Goal: Transaction & Acquisition: Purchase product/service

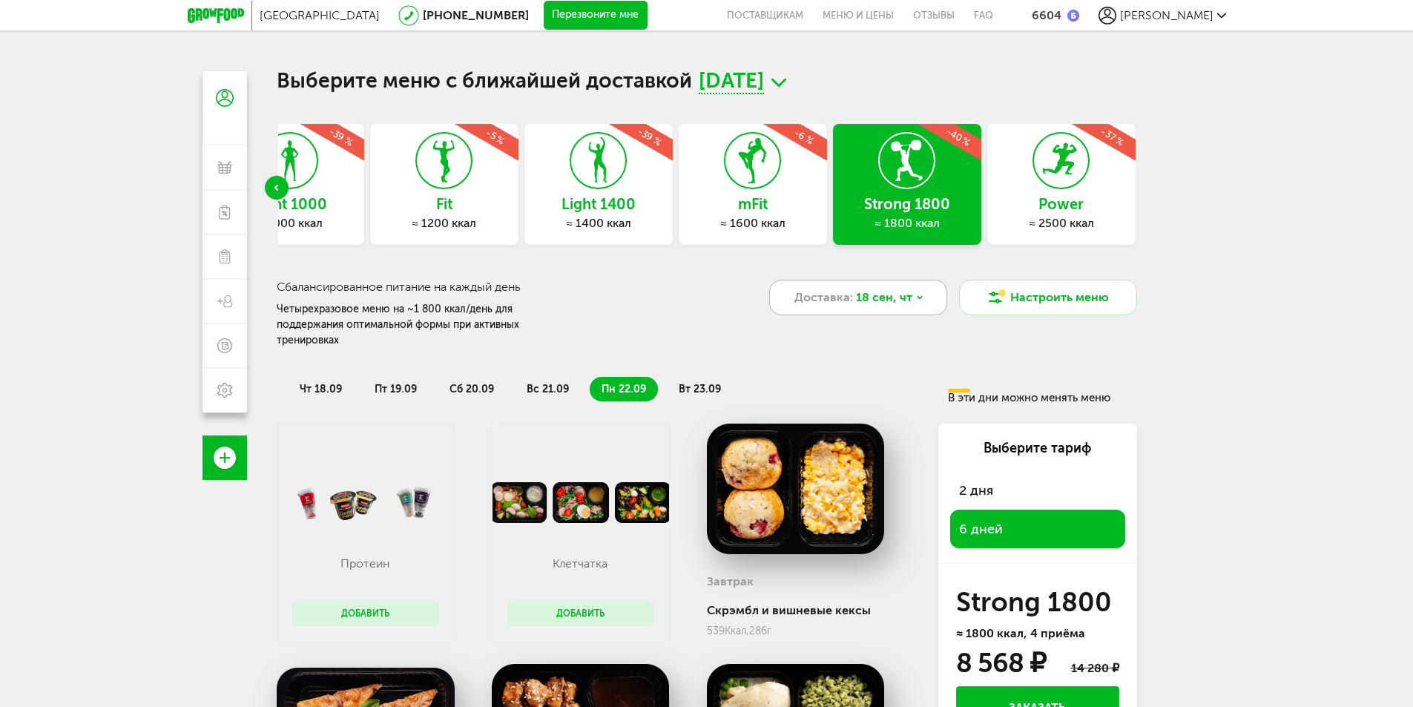
click at [921, 297] on icon at bounding box center [919, 297] width 9 height 9
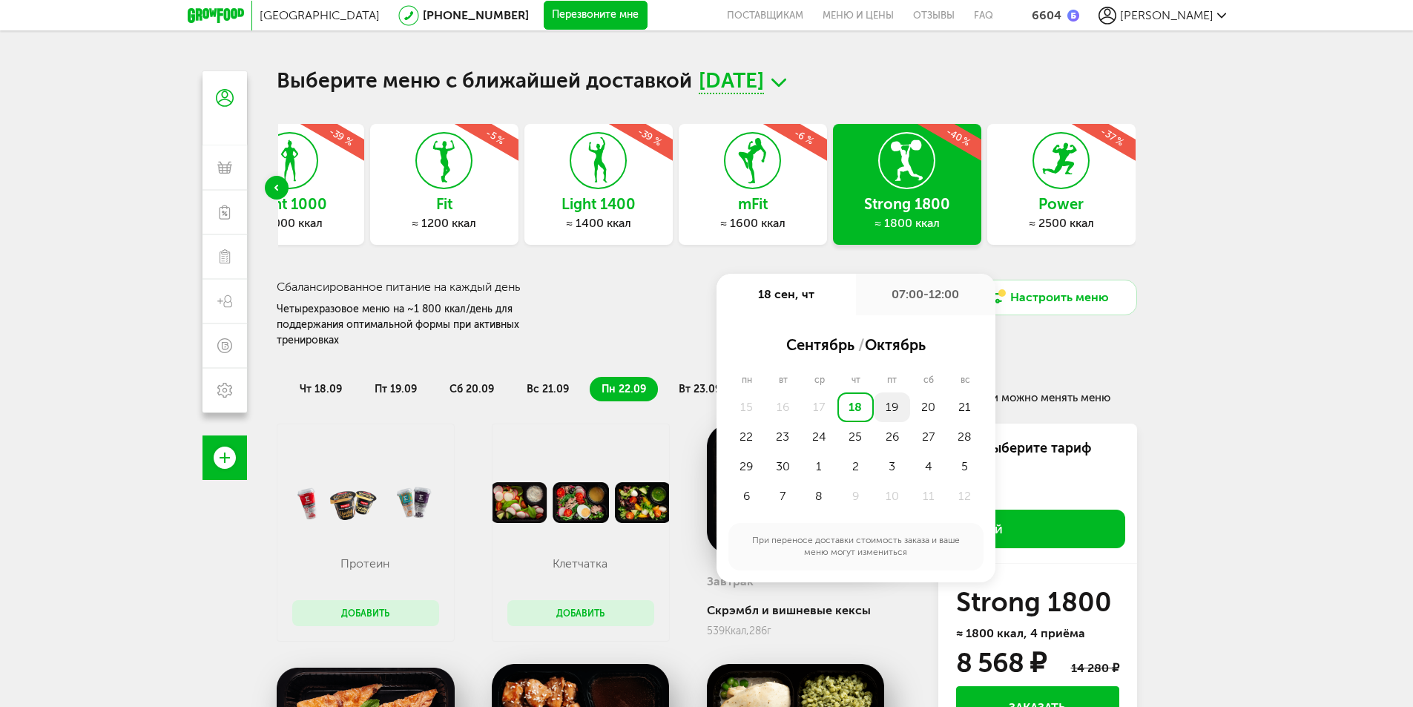
click at [892, 405] on div "19" at bounding box center [892, 407] width 36 height 30
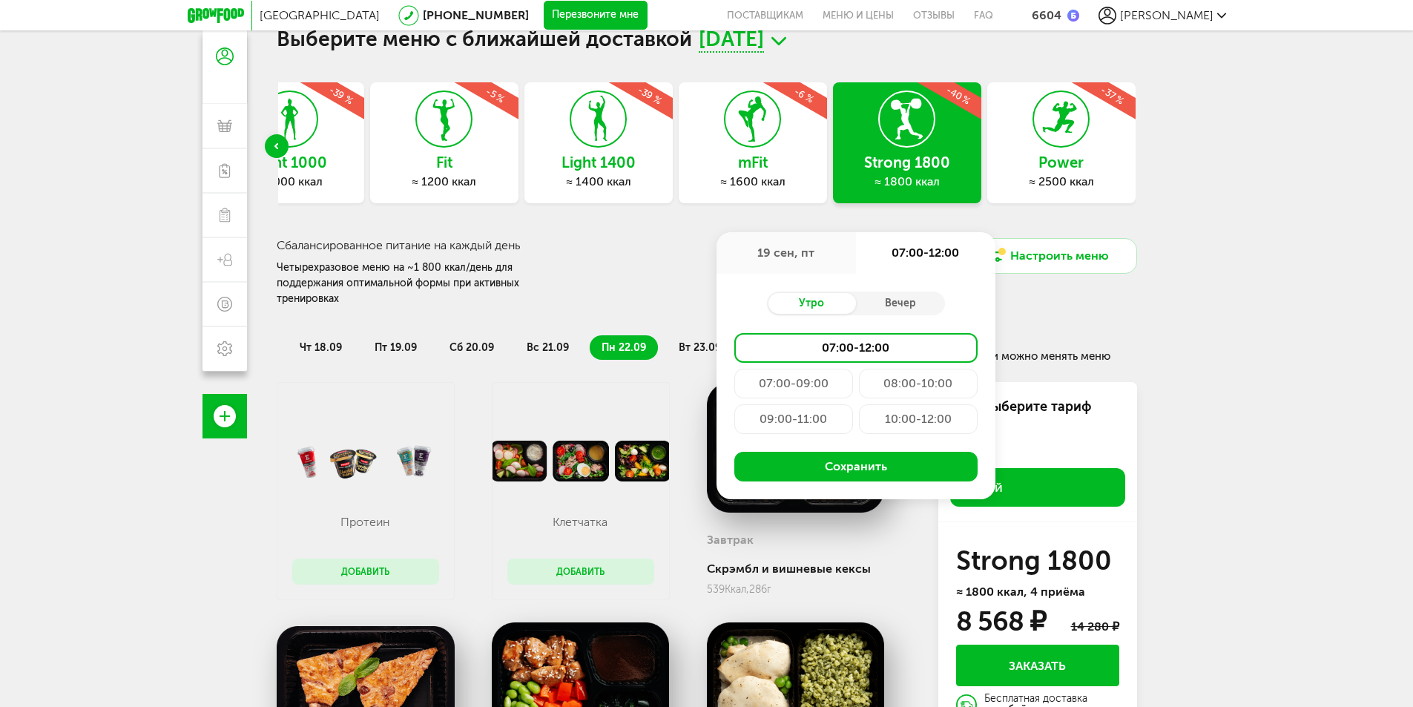
scroll to position [74, 0]
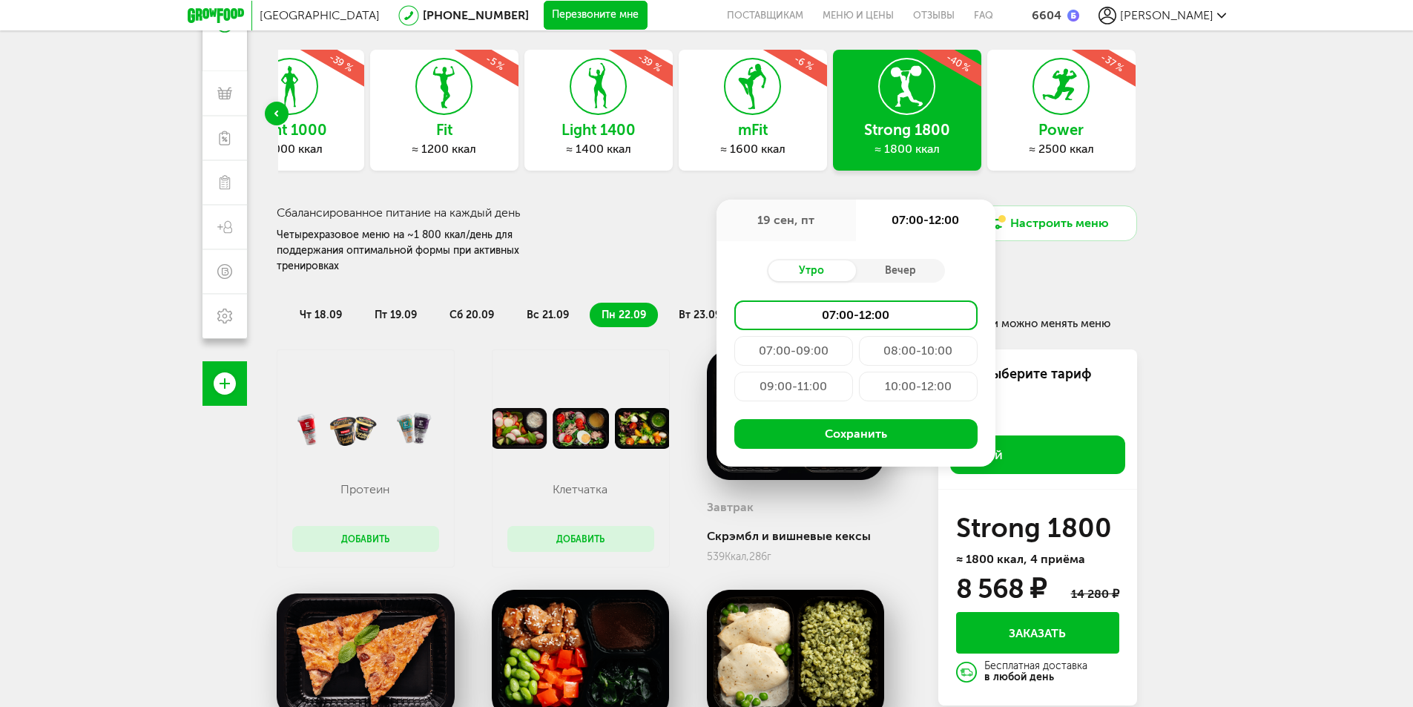
click at [901, 386] on div "10:00-12:00" at bounding box center [918, 387] width 119 height 30
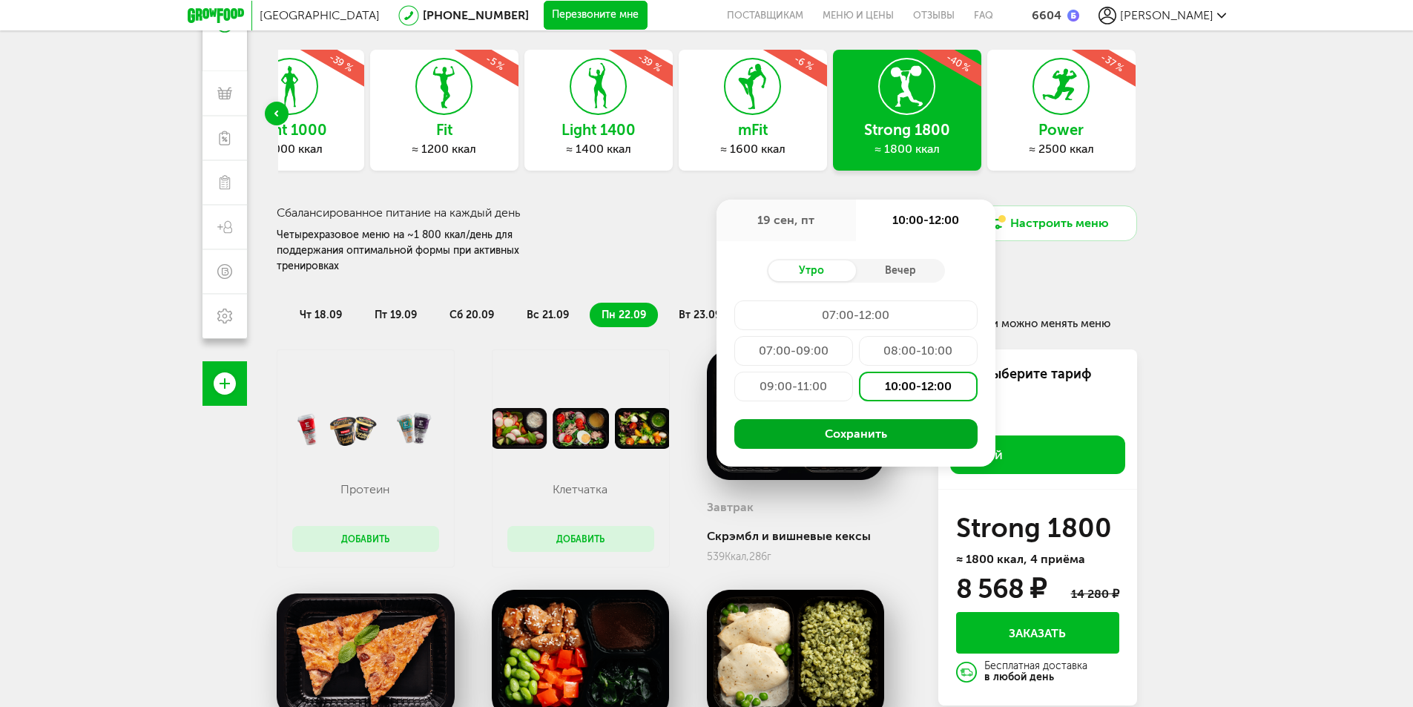
click at [875, 432] on button "Сохранить" at bounding box center [855, 434] width 243 height 30
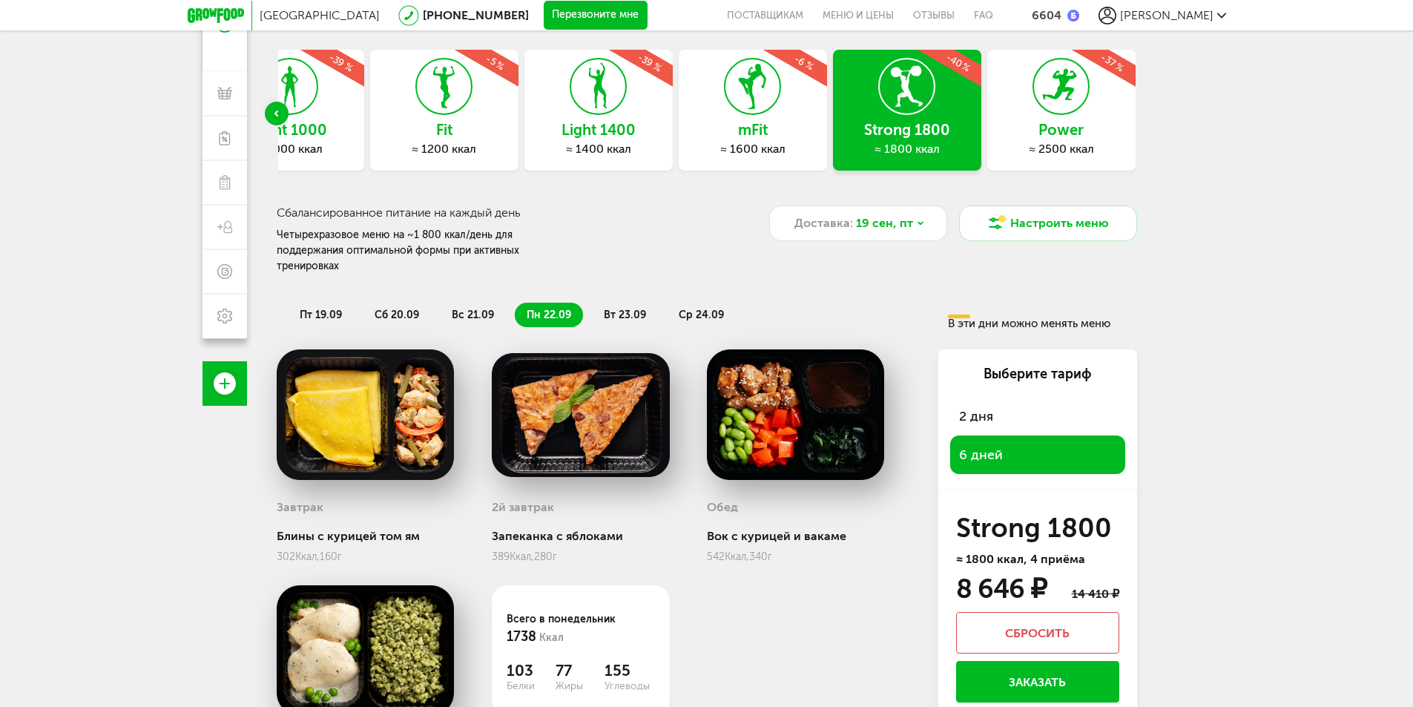
scroll to position [0, 0]
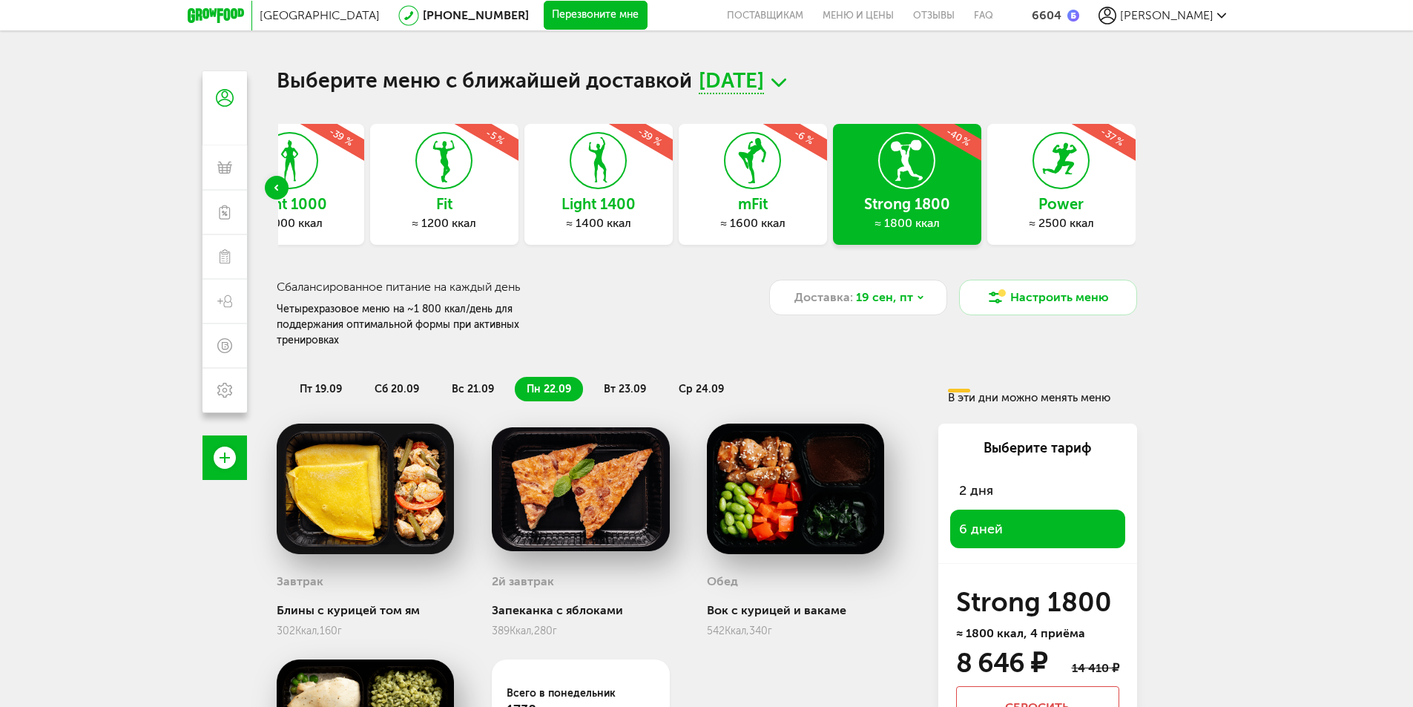
click at [279, 182] on div "Previous slide" at bounding box center [277, 188] width 24 height 24
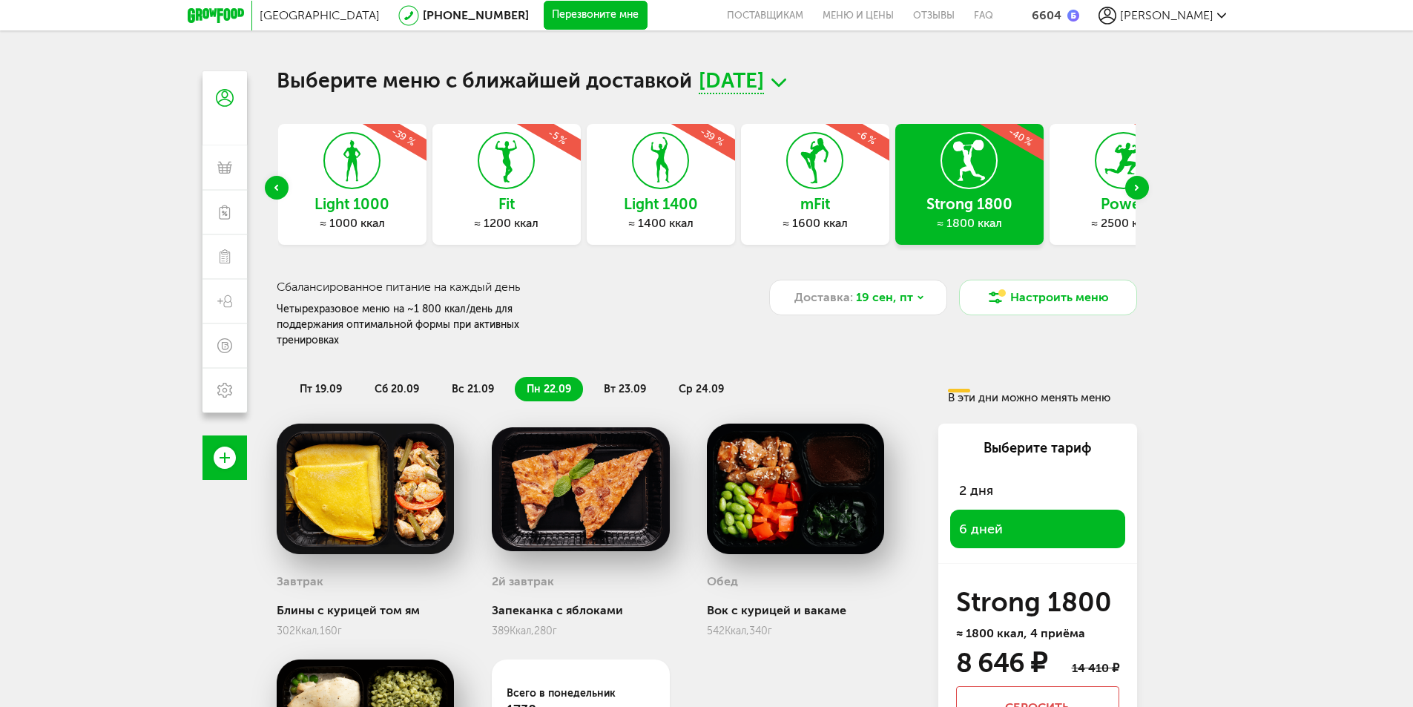
click at [271, 185] on div "Previous slide" at bounding box center [277, 188] width 24 height 24
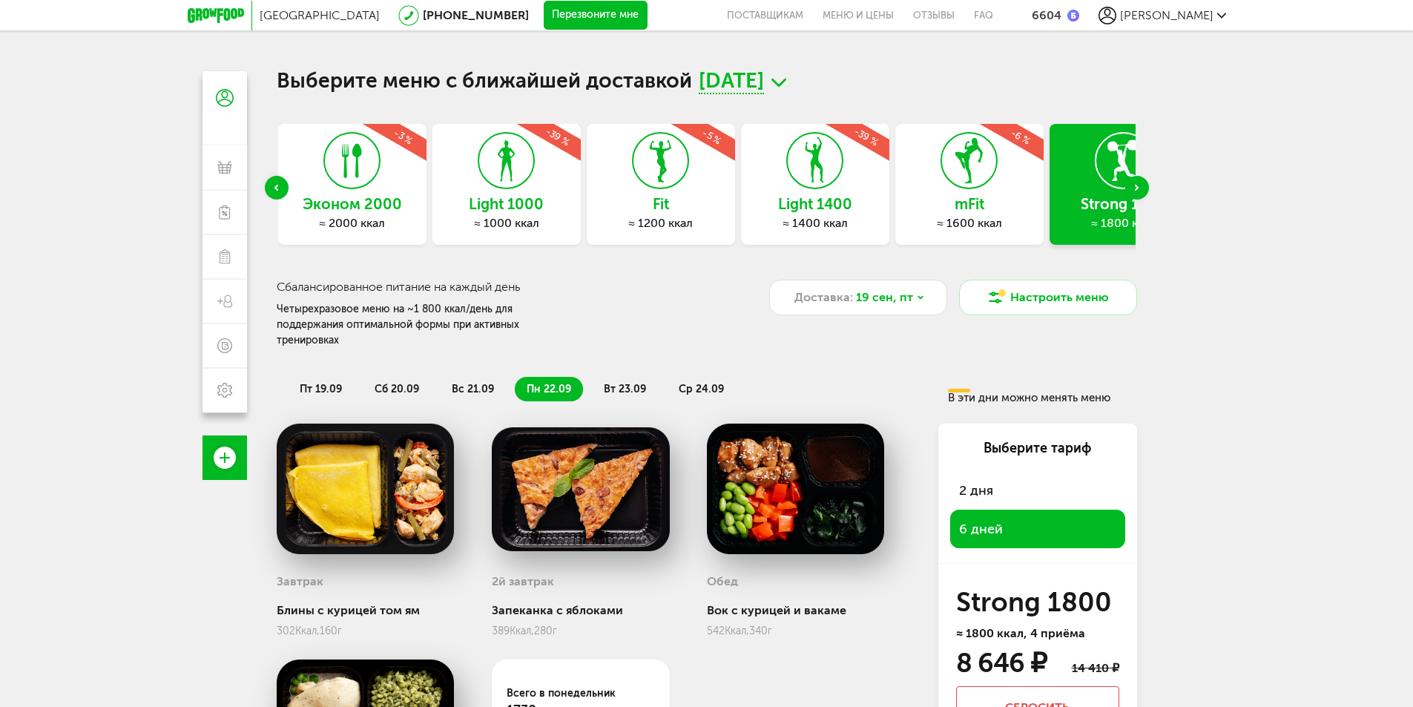
click at [271, 185] on div "Previous slide" at bounding box center [277, 188] width 24 height 24
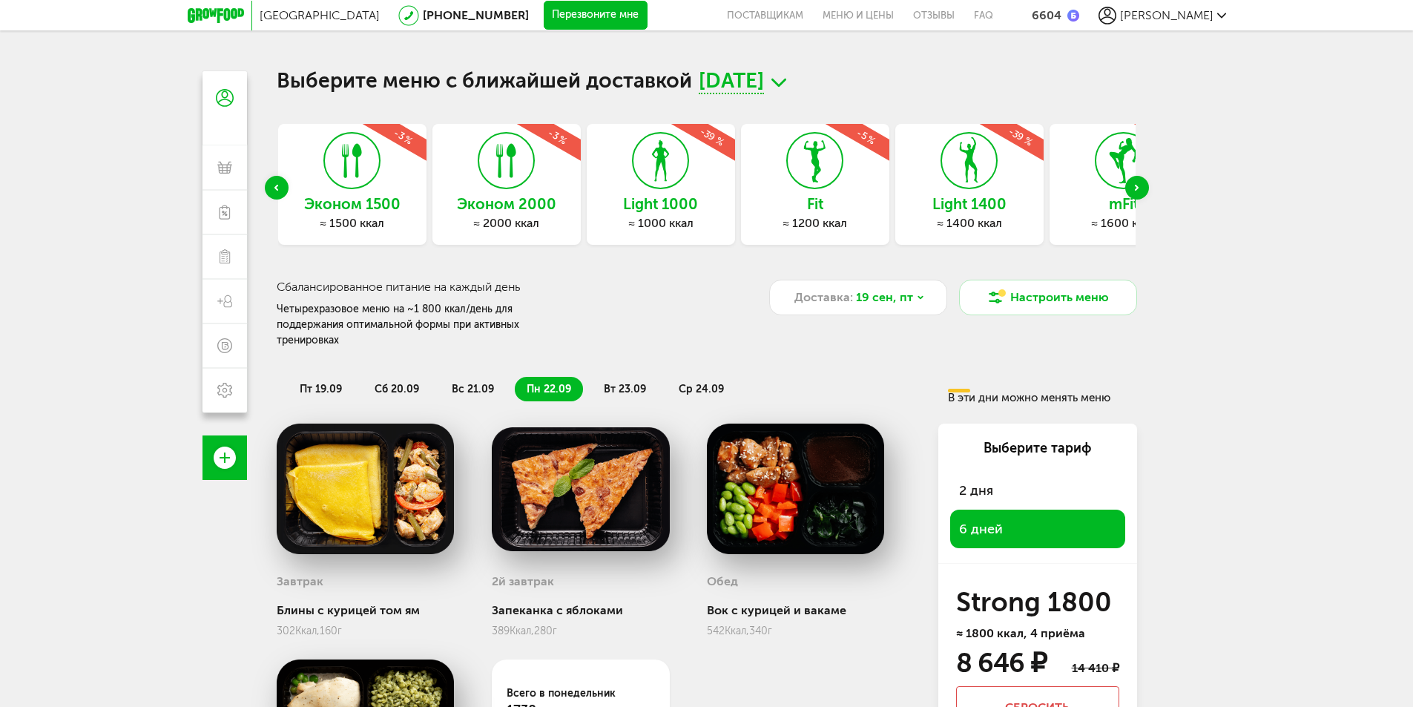
click at [271, 185] on div "Previous slide" at bounding box center [277, 188] width 24 height 24
click at [1142, 191] on div "Next slide" at bounding box center [1137, 188] width 24 height 24
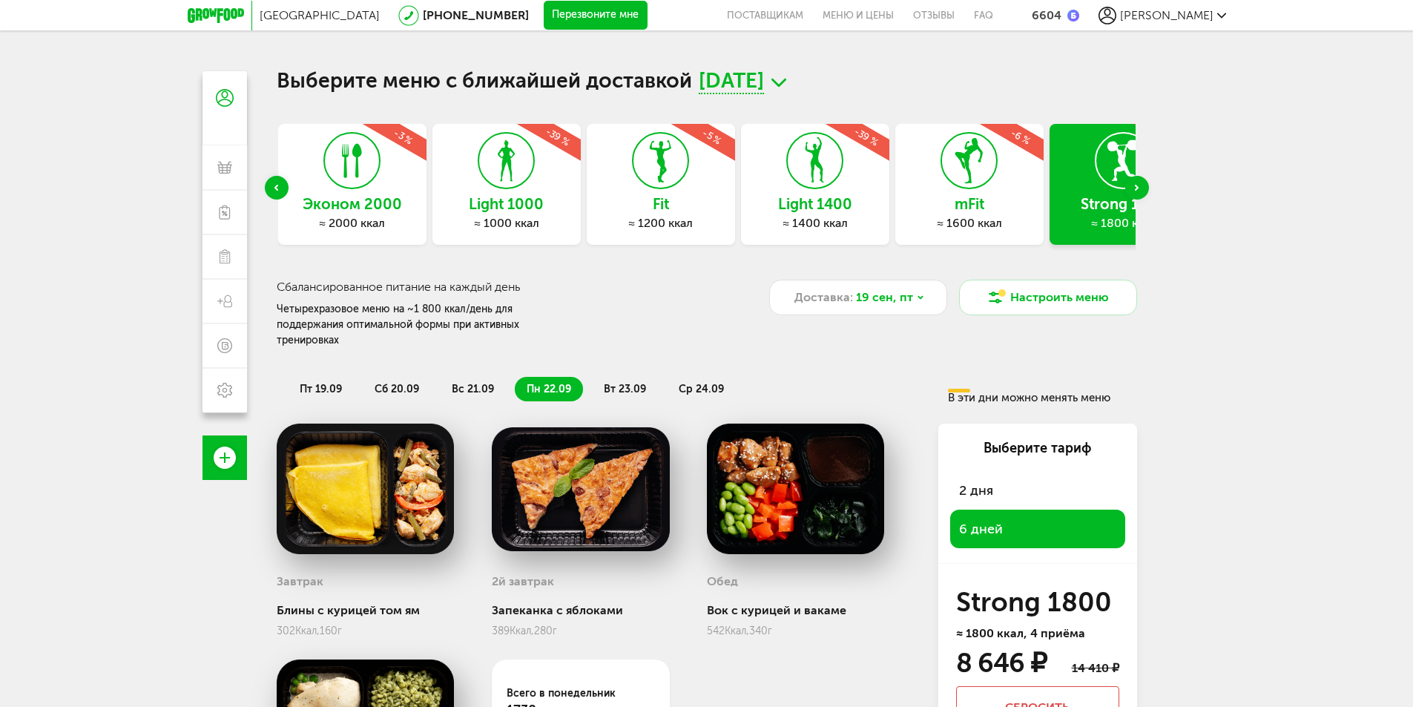
click at [1142, 191] on div "Next slide" at bounding box center [1137, 188] width 24 height 24
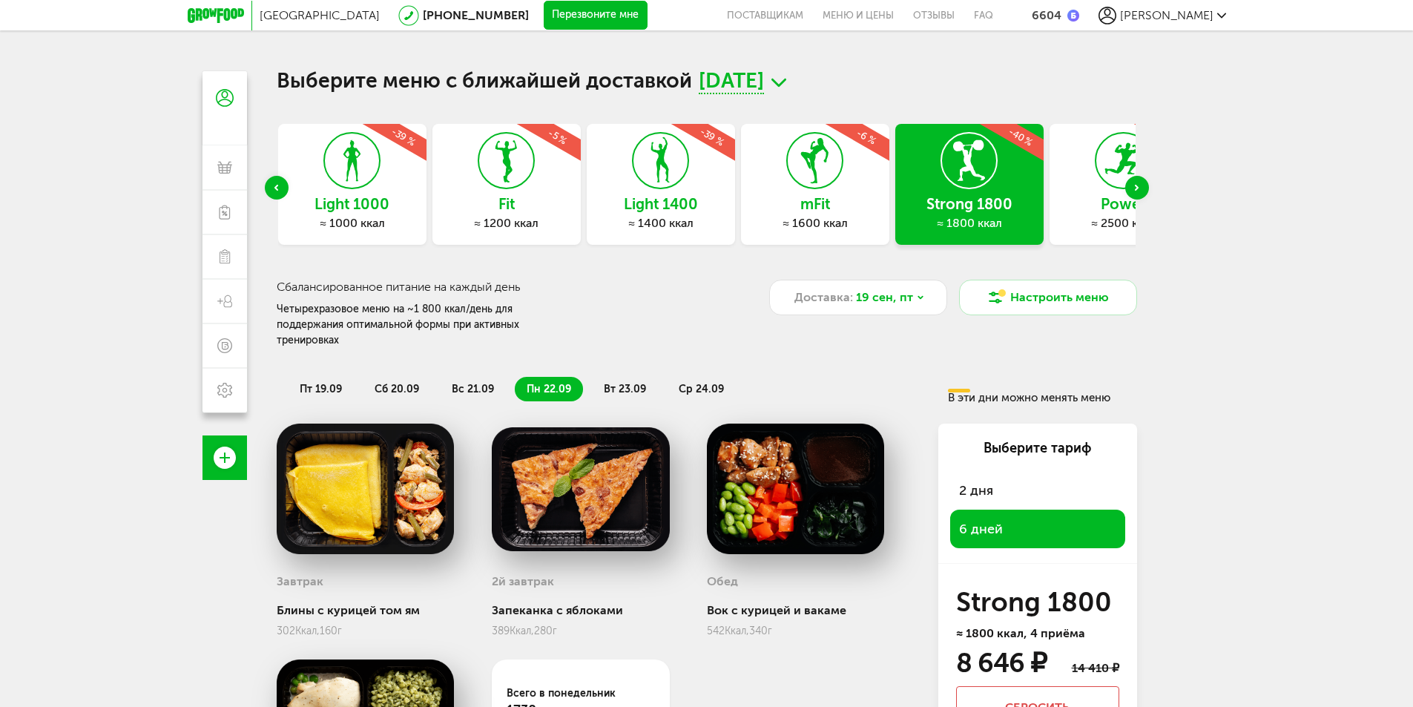
click at [1142, 191] on div "Next slide" at bounding box center [1137, 188] width 24 height 24
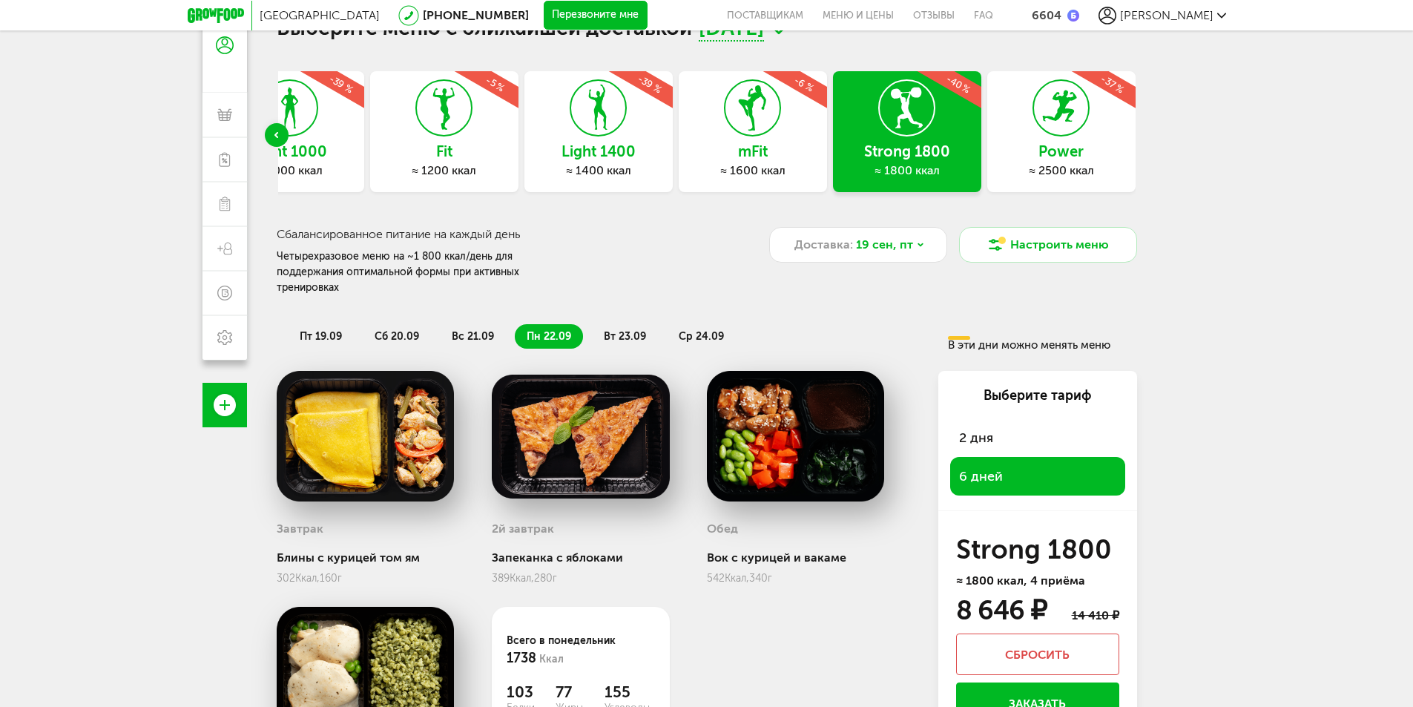
scroll to position [199, 0]
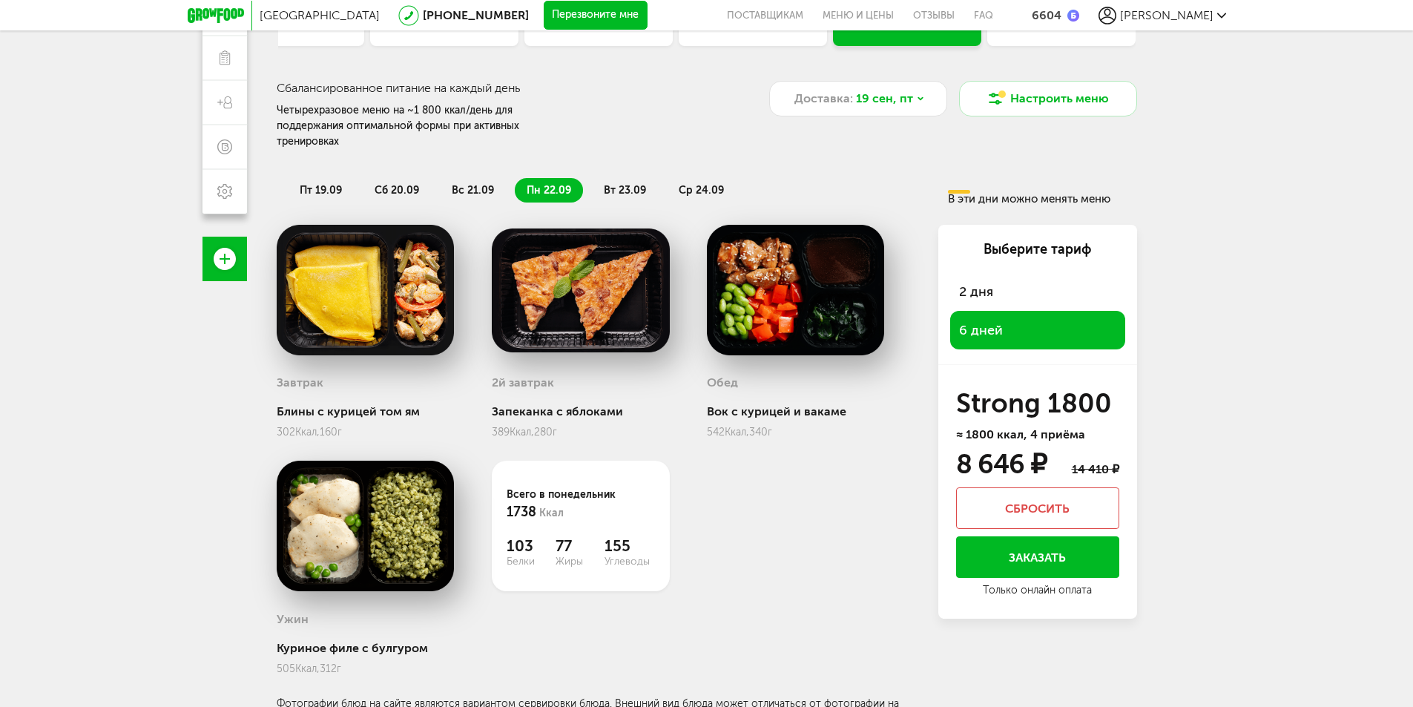
drag, startPoint x: 1112, startPoint y: 11, endPoint x: 1180, endPoint y: 70, distance: 89.9
click at [1206, 100] on div "Москва 8 (800) 555-21-78 Перезвоните мне поставщикам Меню и цены Отзывы FAQ 660…" at bounding box center [706, 220] width 1413 height 838
click at [1062, 10] on div "6604" at bounding box center [1047, 15] width 30 height 14
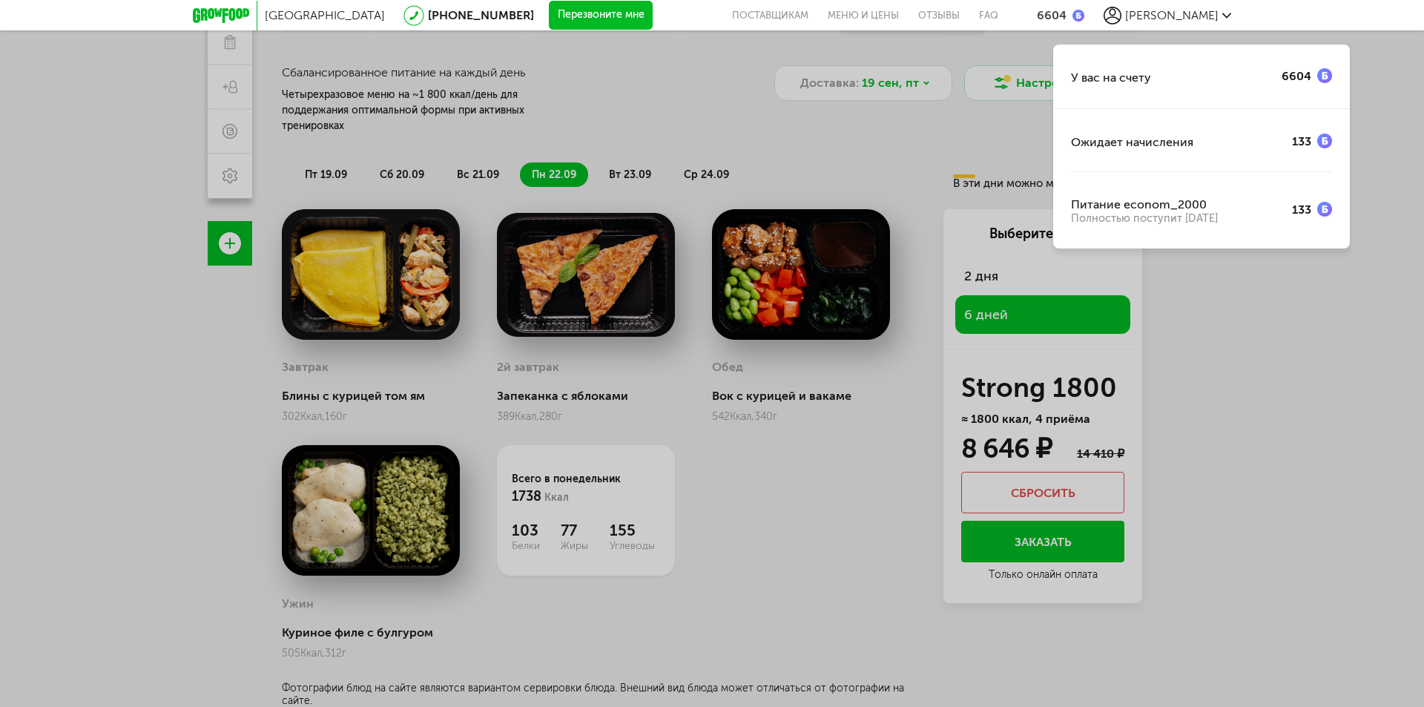
click at [1326, 73] on img at bounding box center [1325, 75] width 15 height 15
click at [1143, 147] on div "Ожидает начисления" at bounding box center [1132, 142] width 122 height 14
click at [1274, 327] on div "У вас на счету 6604 Ожидает начисления 133 Питание econom_2000 Полностью поступ…" at bounding box center [712, 353] width 1424 height 707
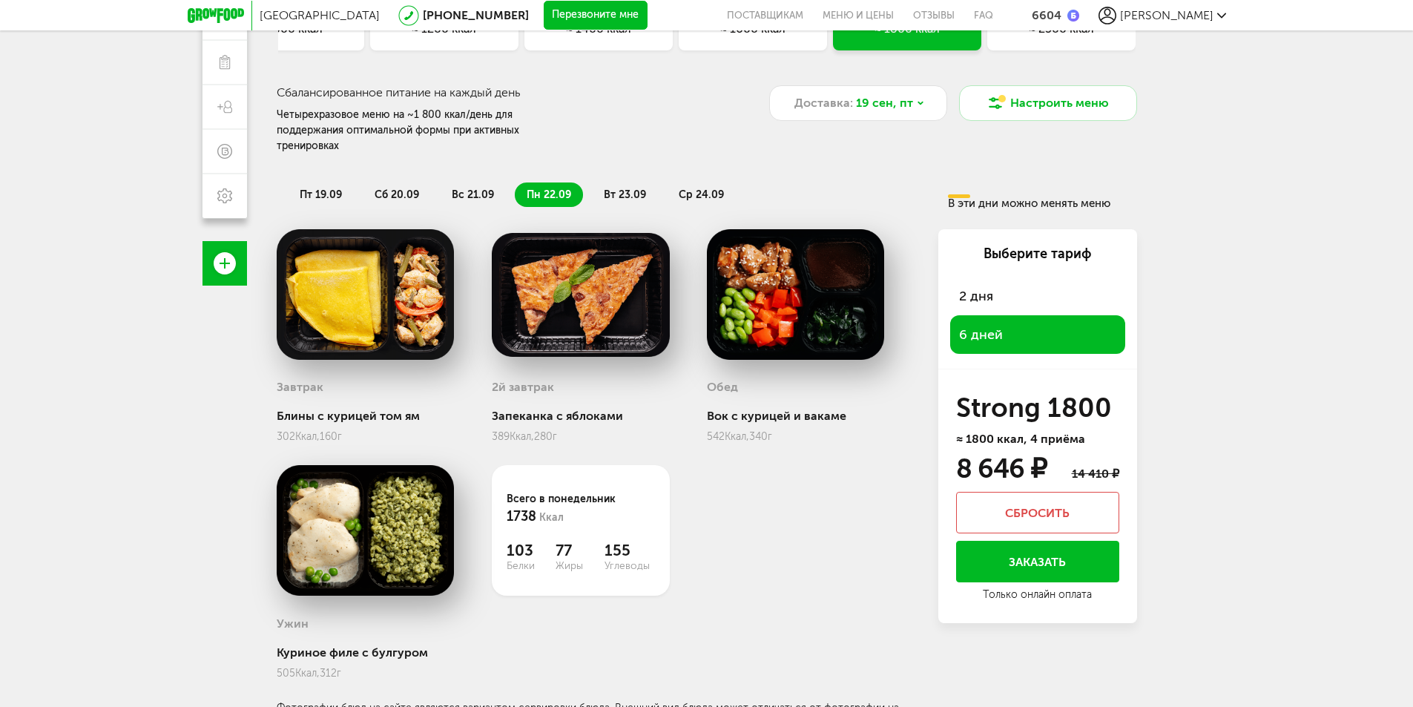
scroll to position [199, 0]
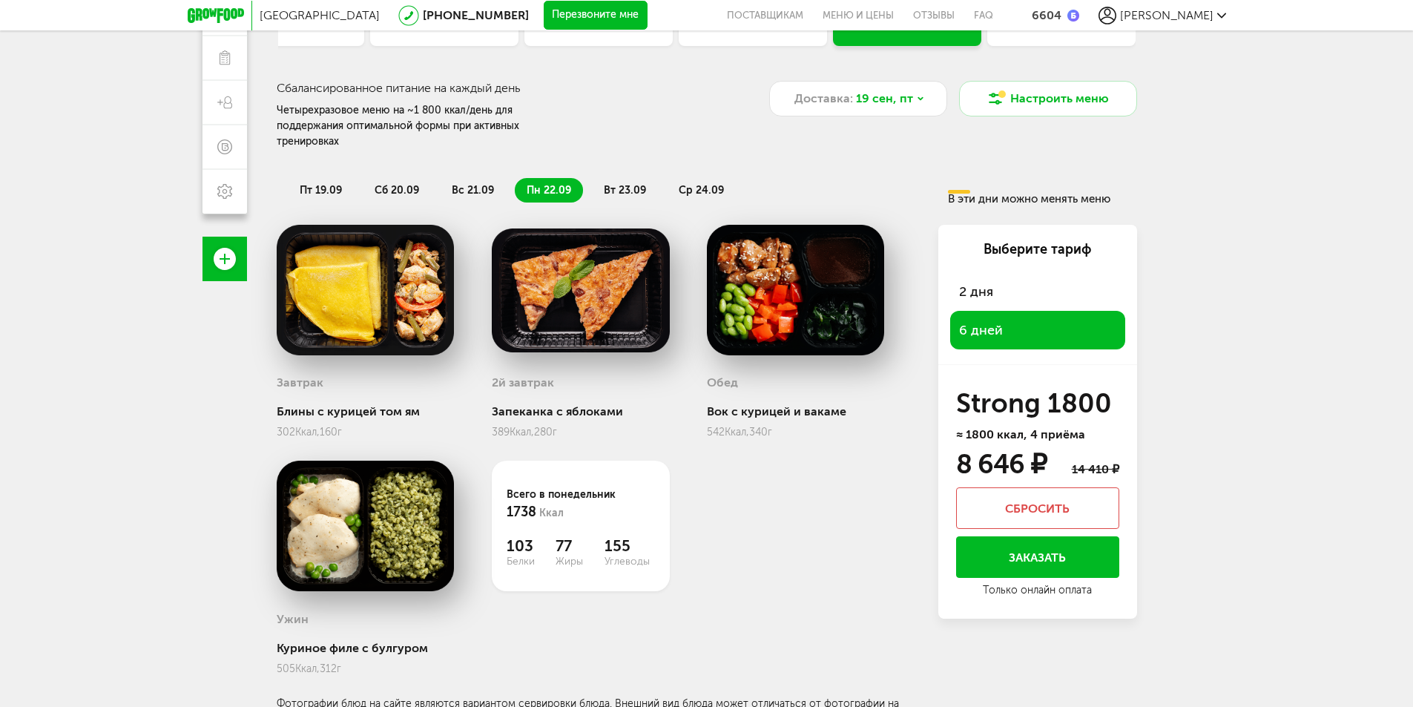
click at [1025, 549] on button "Заказать" at bounding box center [1037, 557] width 163 height 42
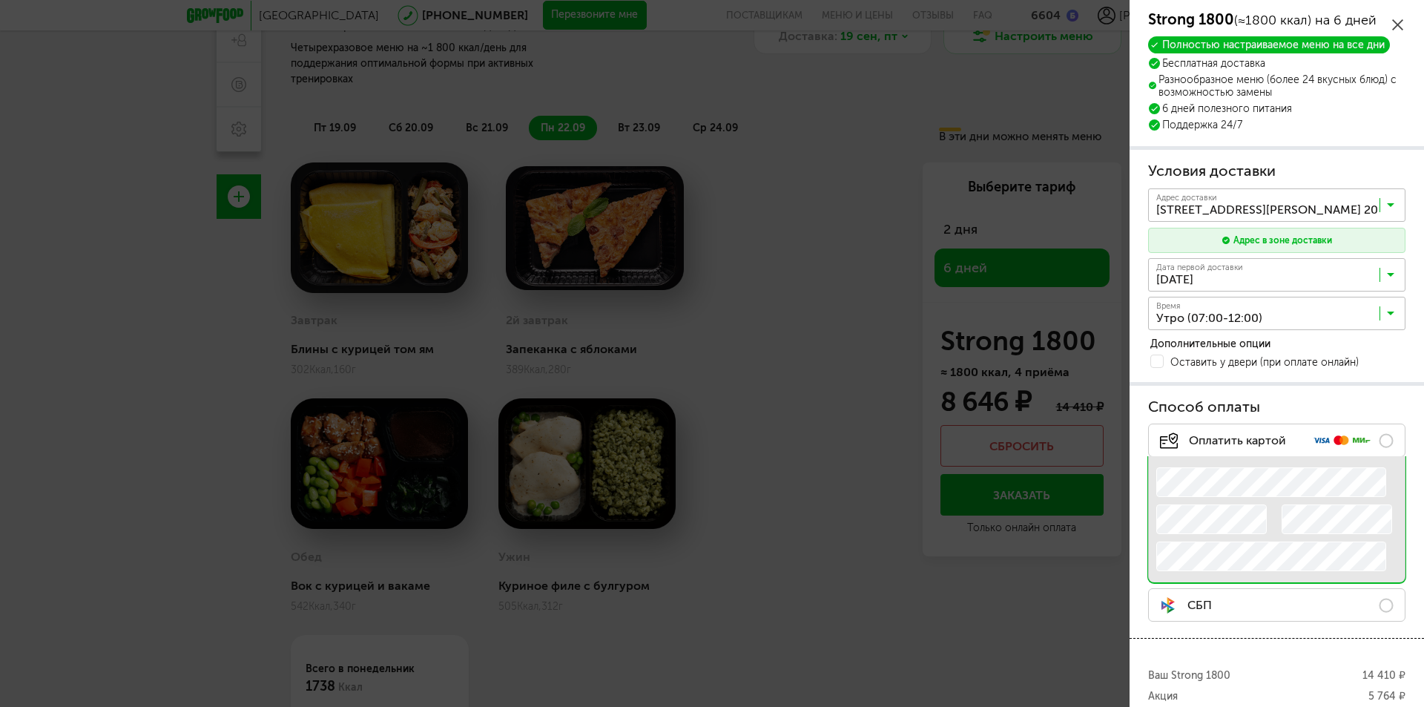
scroll to position [74, 0]
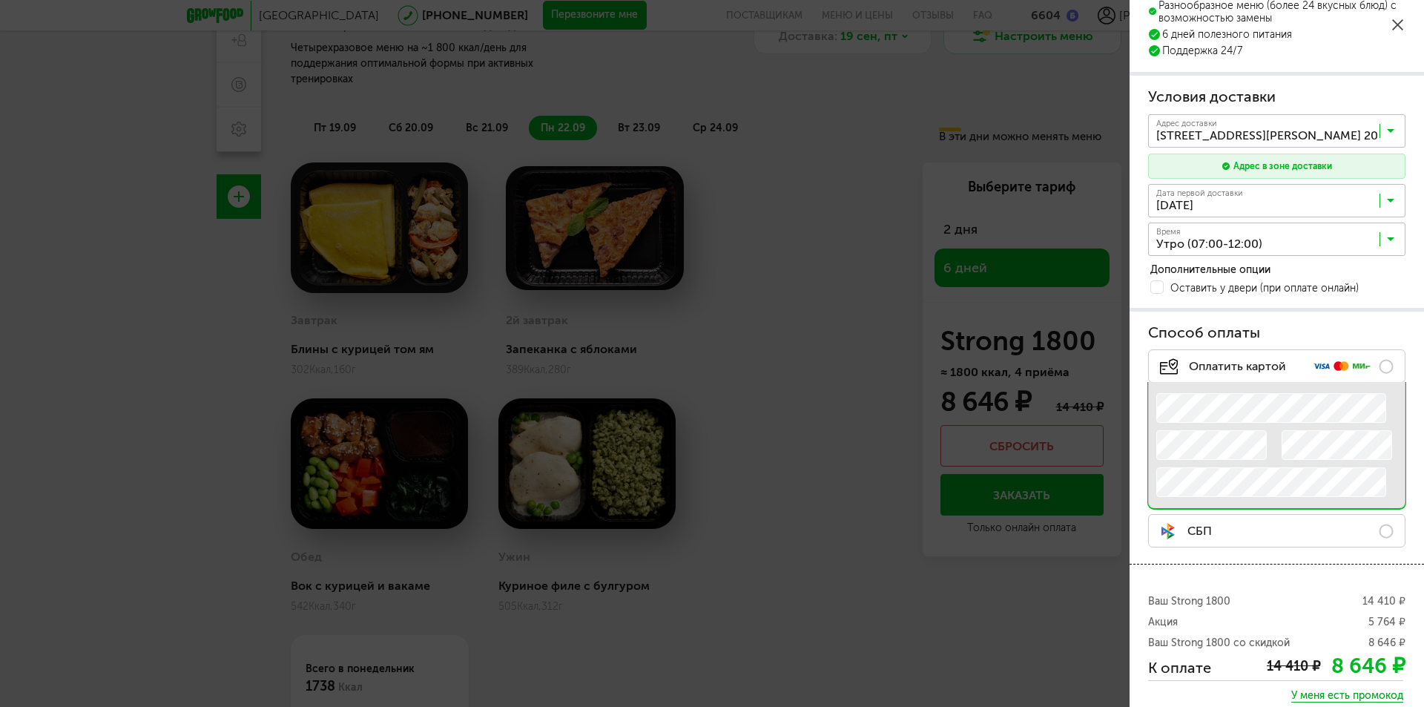
click at [1345, 240] on input "Search for option" at bounding box center [1280, 242] width 257 height 25
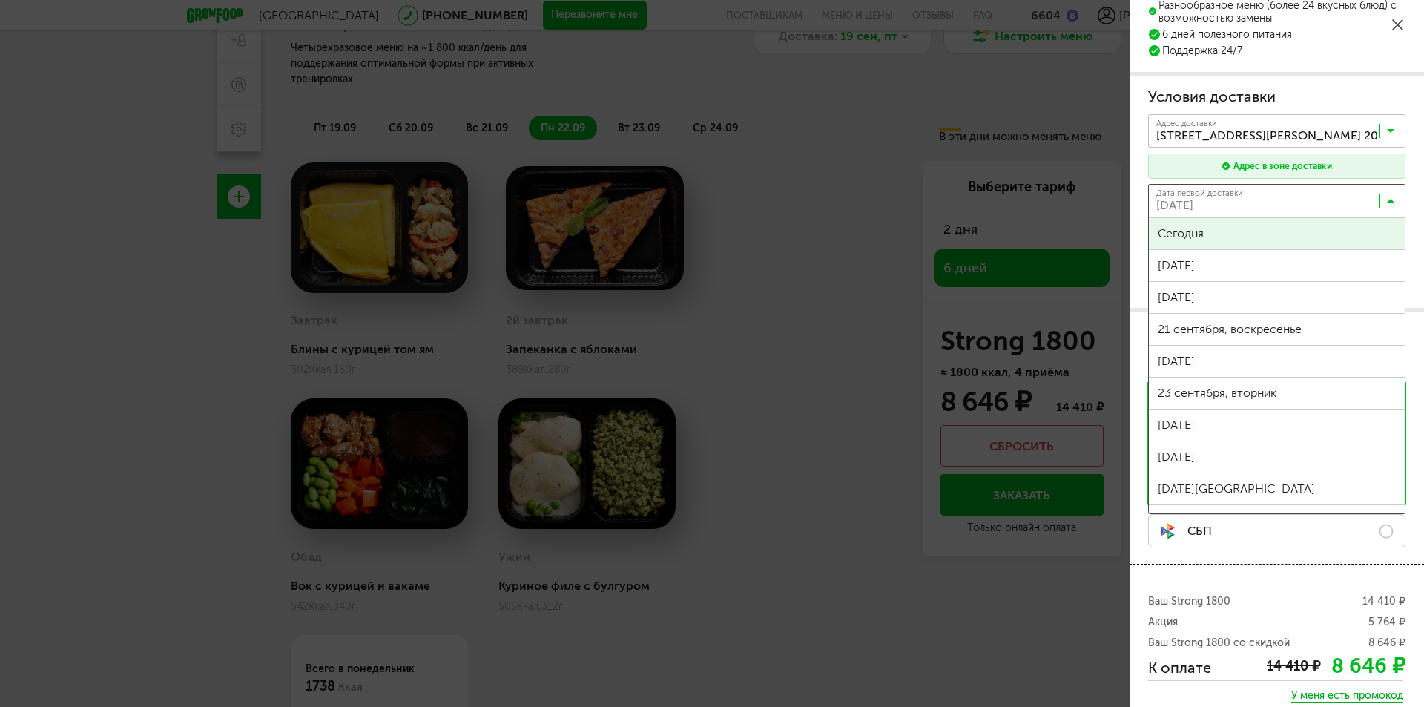
click at [1300, 192] on input "Search for option" at bounding box center [1280, 203] width 257 height 25
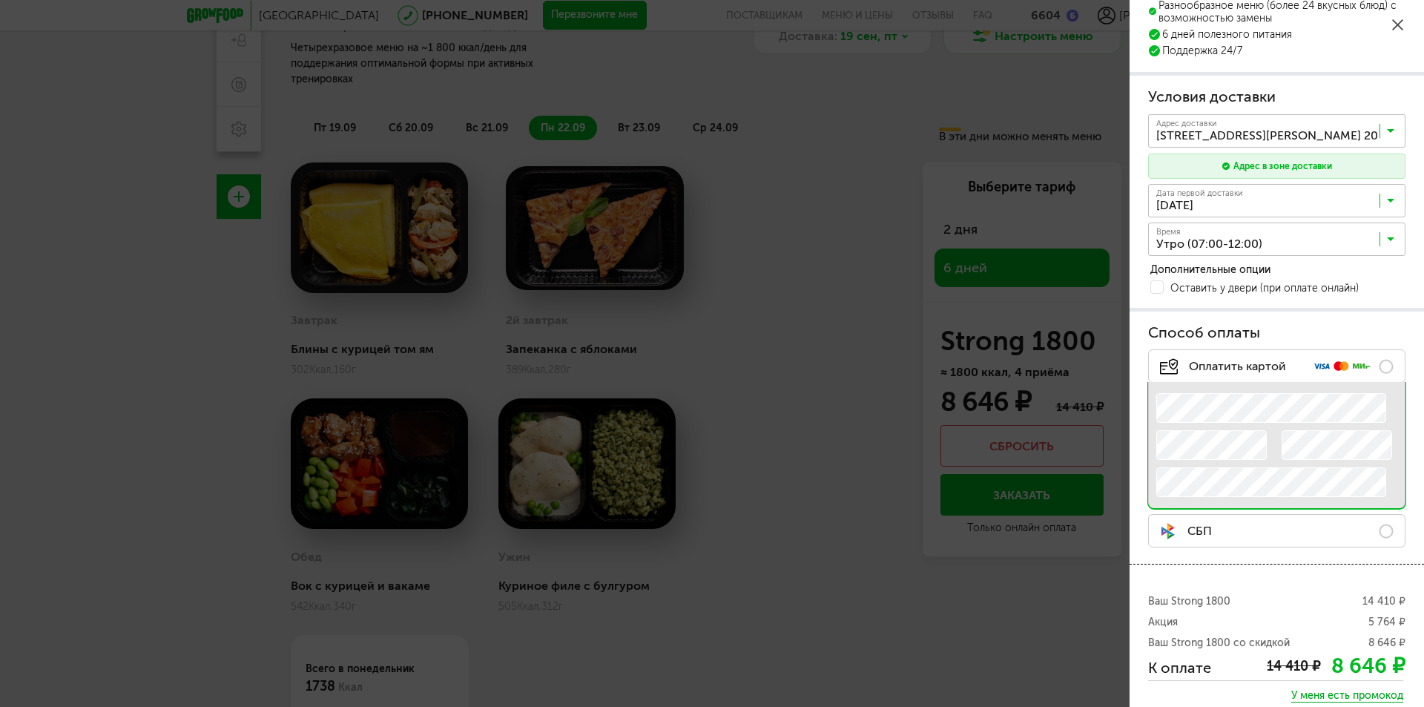
click at [1197, 264] on span "Завтра" at bounding box center [1277, 265] width 256 height 31
click at [1214, 246] on input "Search for option" at bounding box center [1280, 242] width 257 height 25
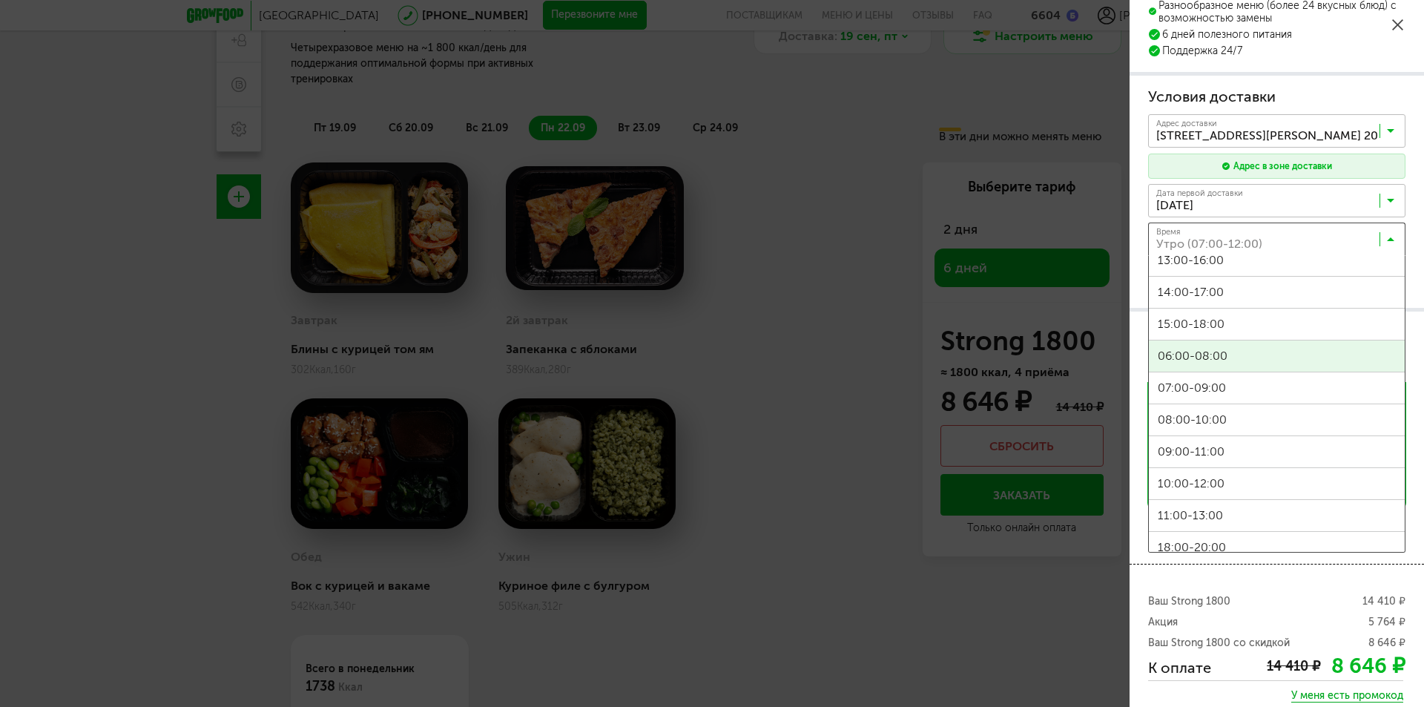
scroll to position [148, 0]
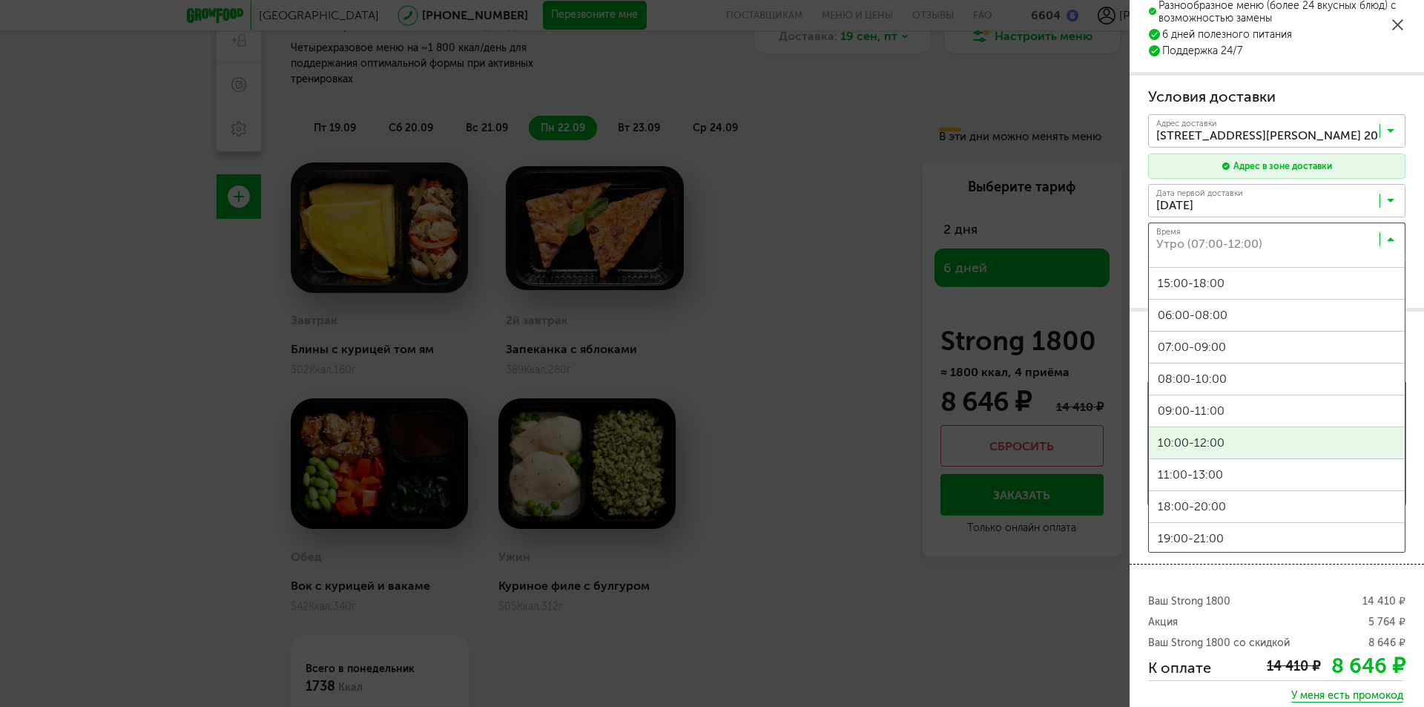
click at [1214, 444] on span "10:00-12:00" at bounding box center [1277, 442] width 256 height 31
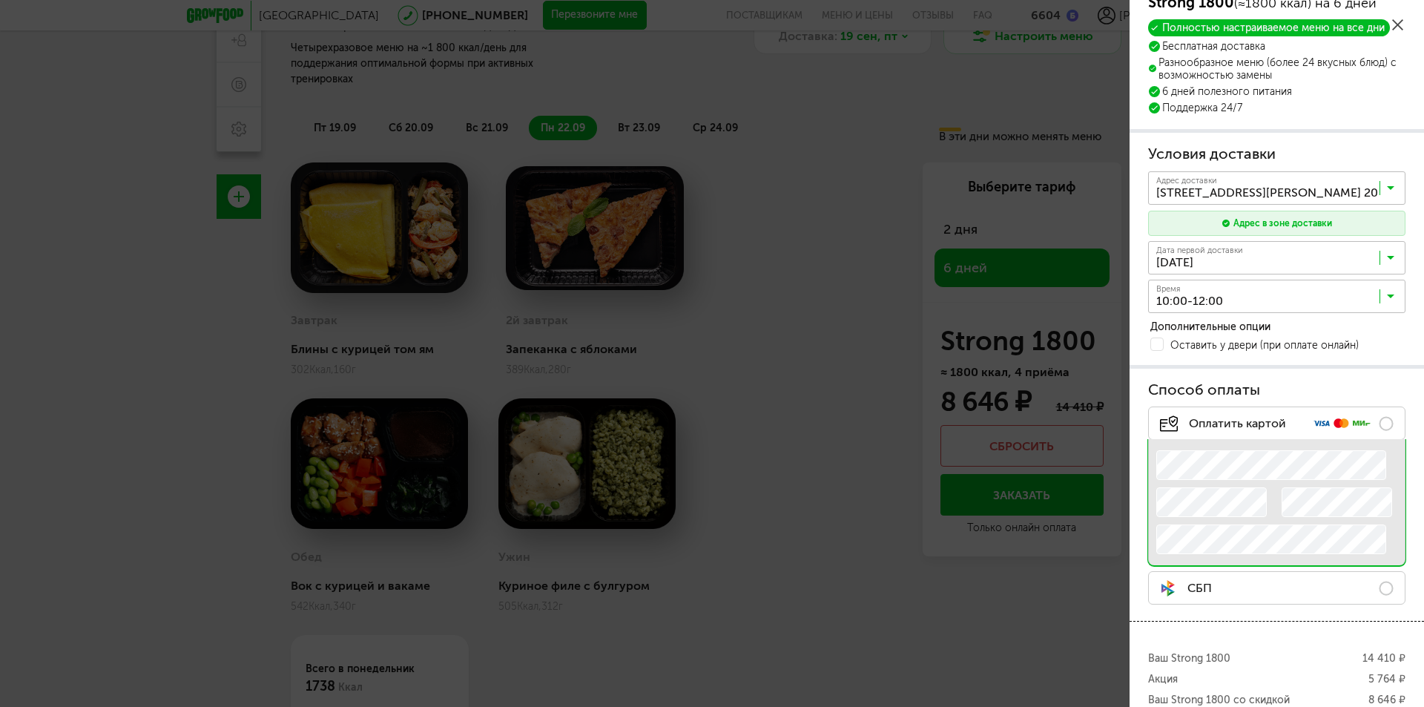
scroll to position [0, 0]
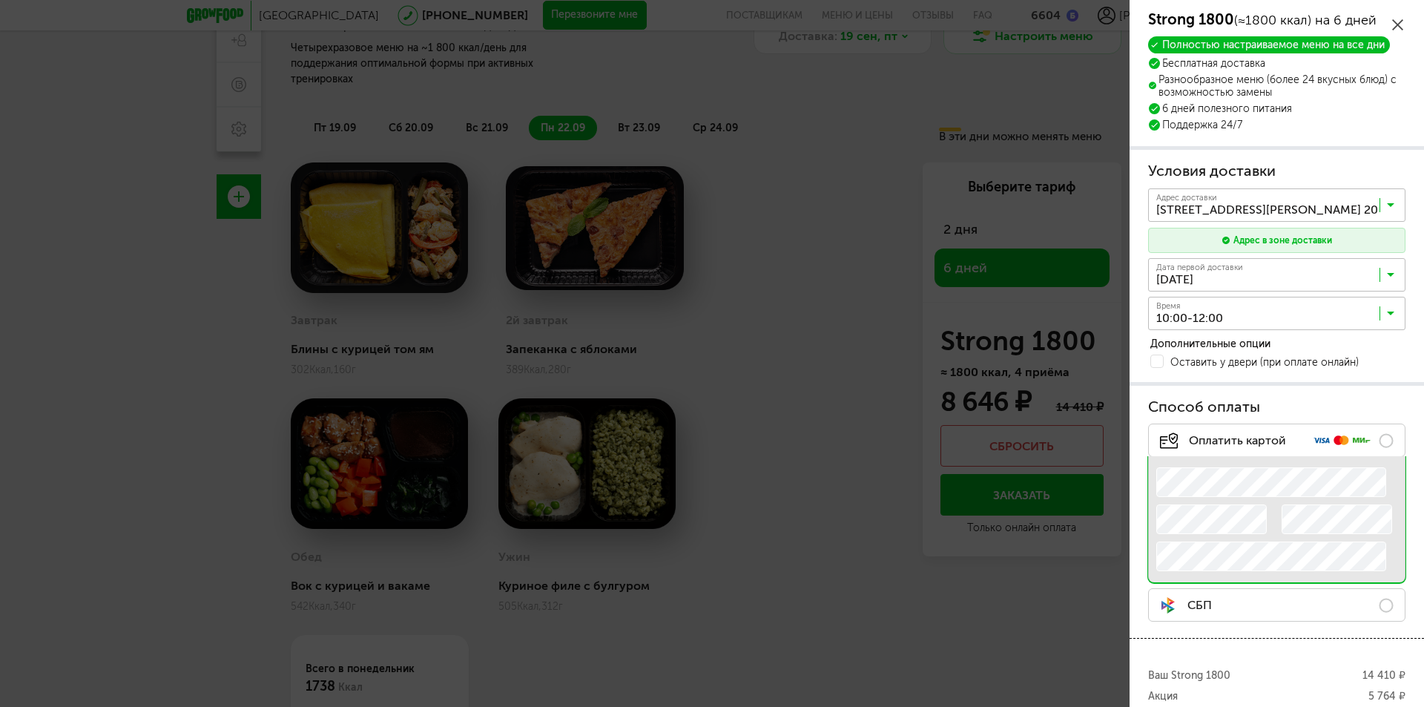
click at [1397, 24] on icon at bounding box center [1397, 24] width 11 height 11
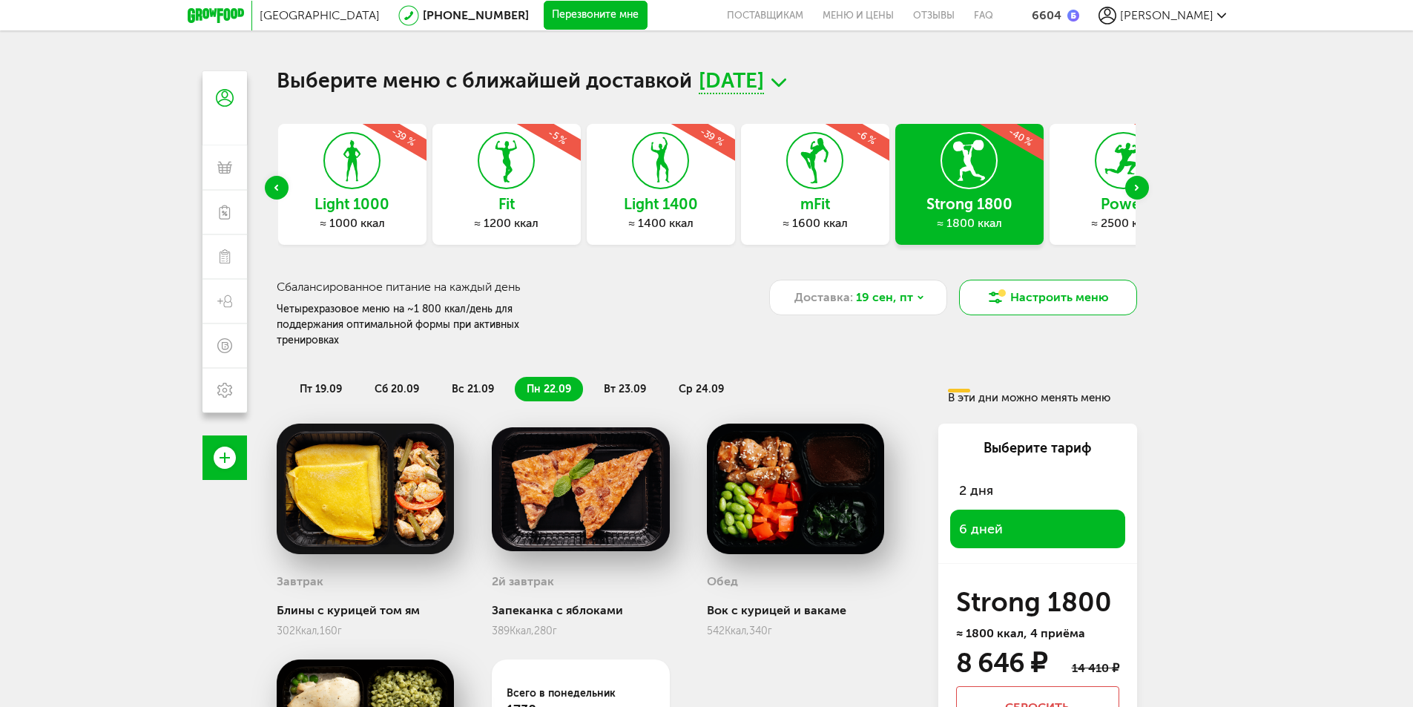
click at [1019, 305] on button "Настроить меню" at bounding box center [1048, 298] width 178 height 36
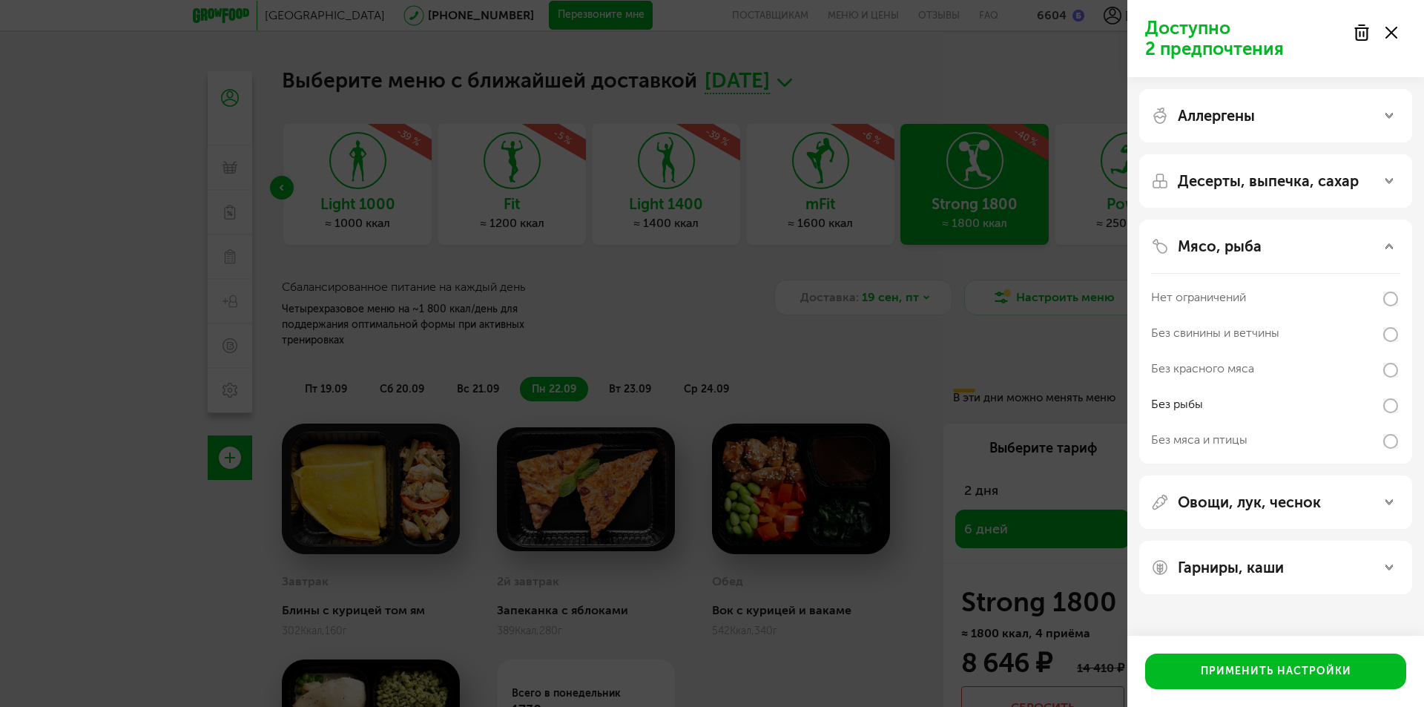
click at [1327, 507] on div "Овощи, лук, чеснок" at bounding box center [1275, 502] width 249 height 18
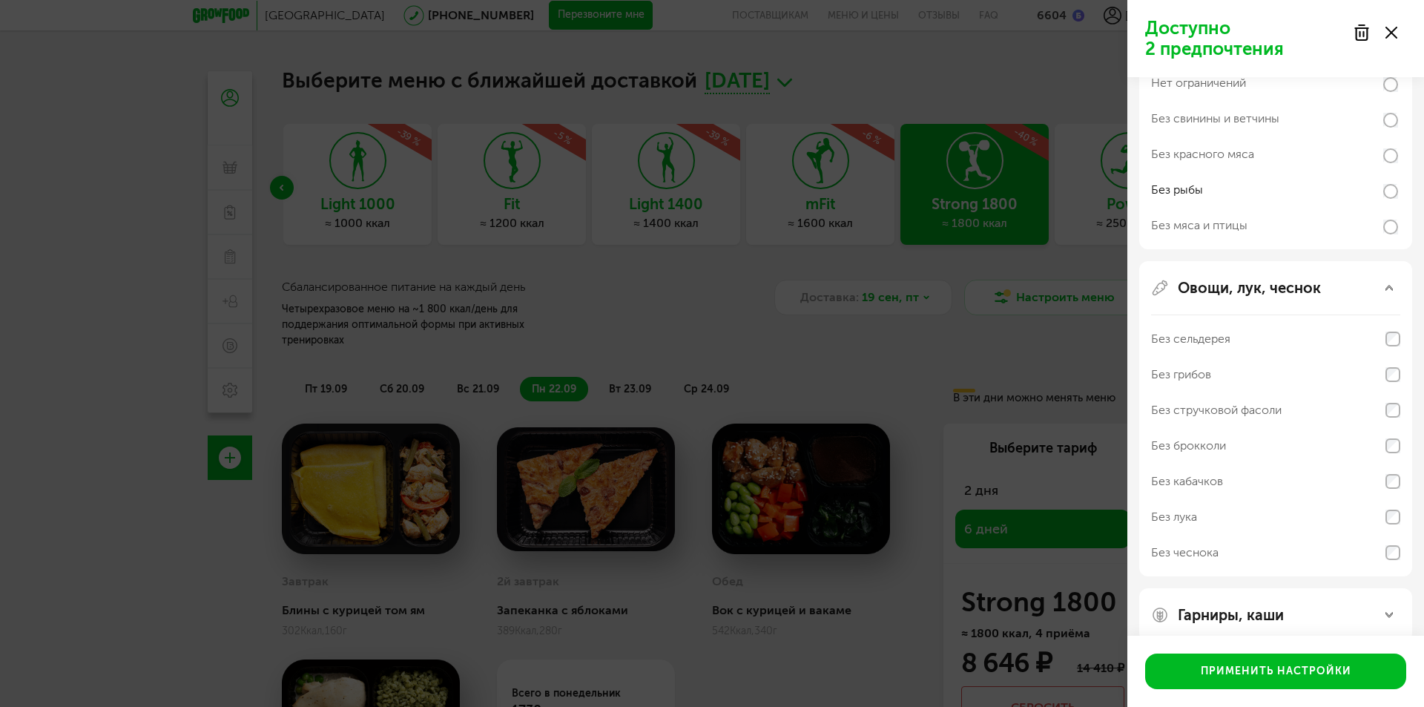
scroll to position [223, 0]
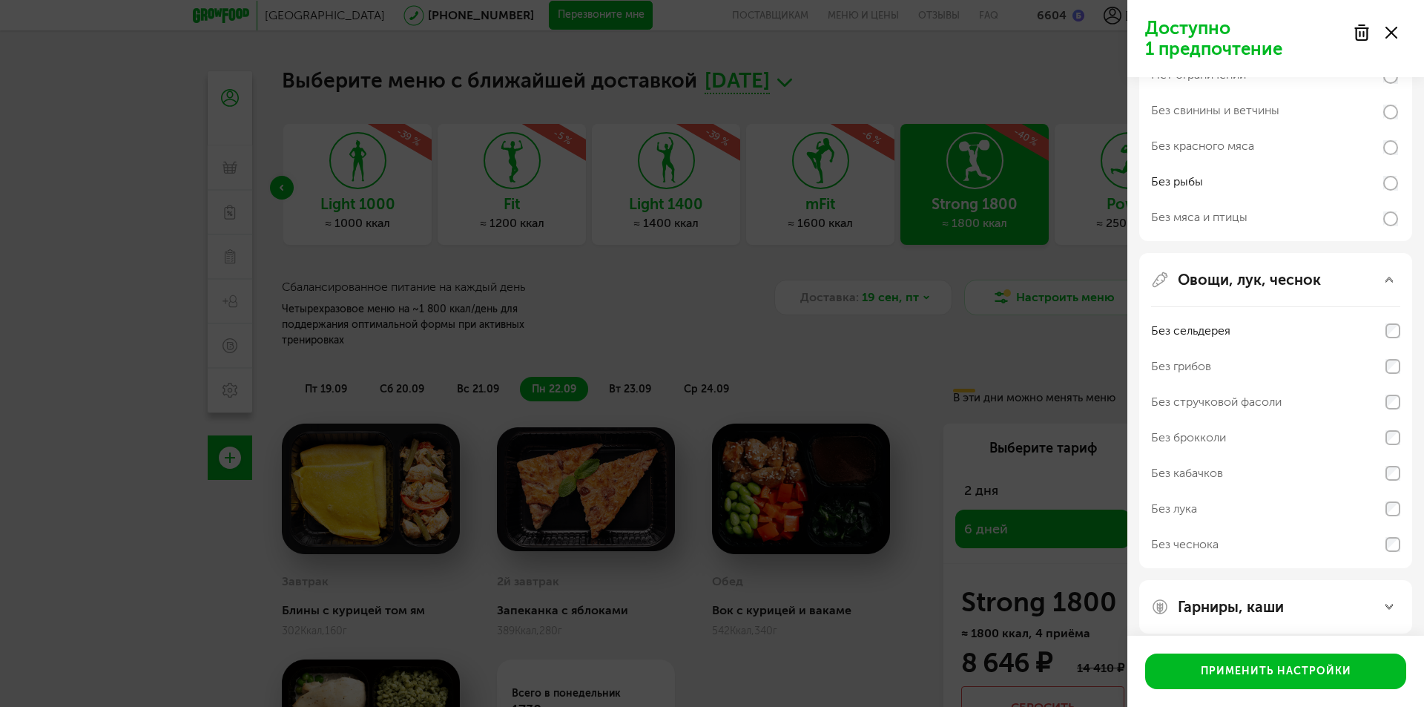
click at [1384, 283] on div "Овощи, лук, чеснок" at bounding box center [1275, 280] width 249 height 18
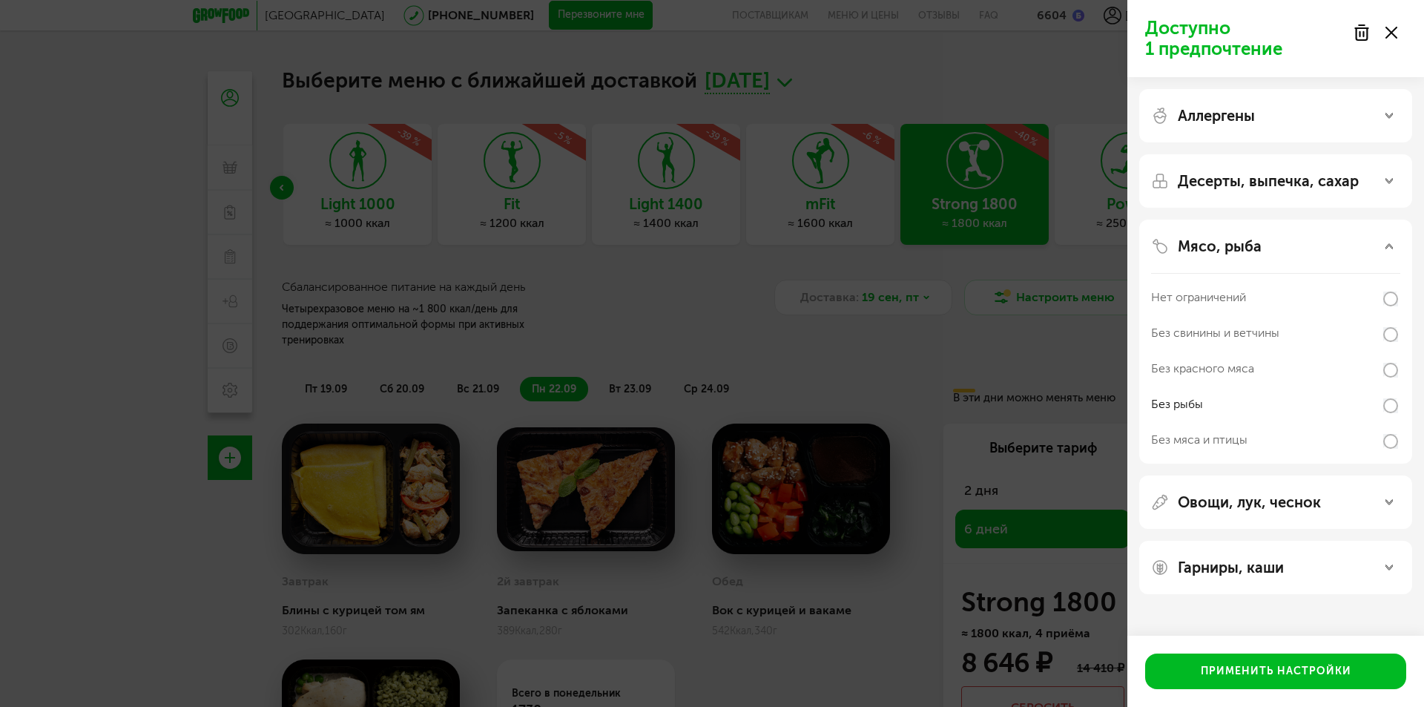
click at [1295, 569] on div "Гарниры, каши" at bounding box center [1275, 568] width 249 height 18
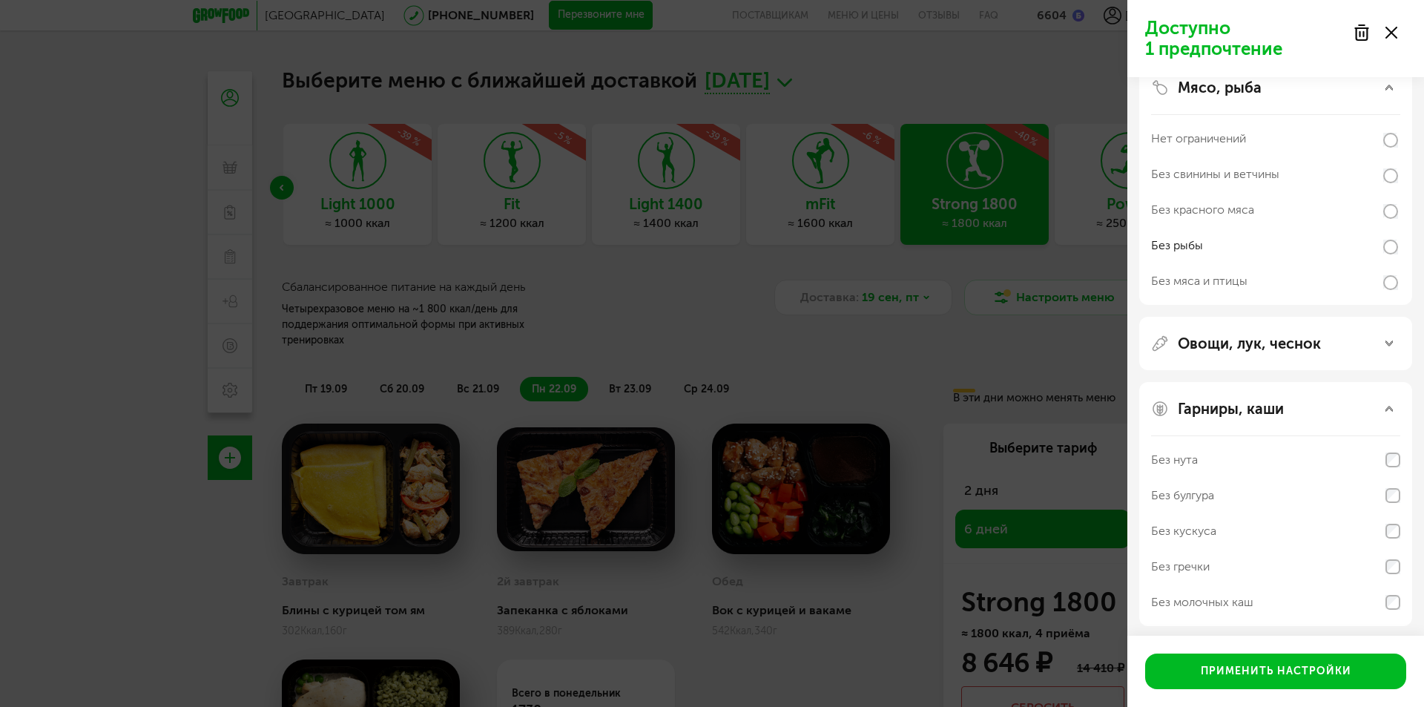
scroll to position [164, 0]
click at [1375, 406] on div "Гарниры, каши" at bounding box center [1275, 404] width 249 height 18
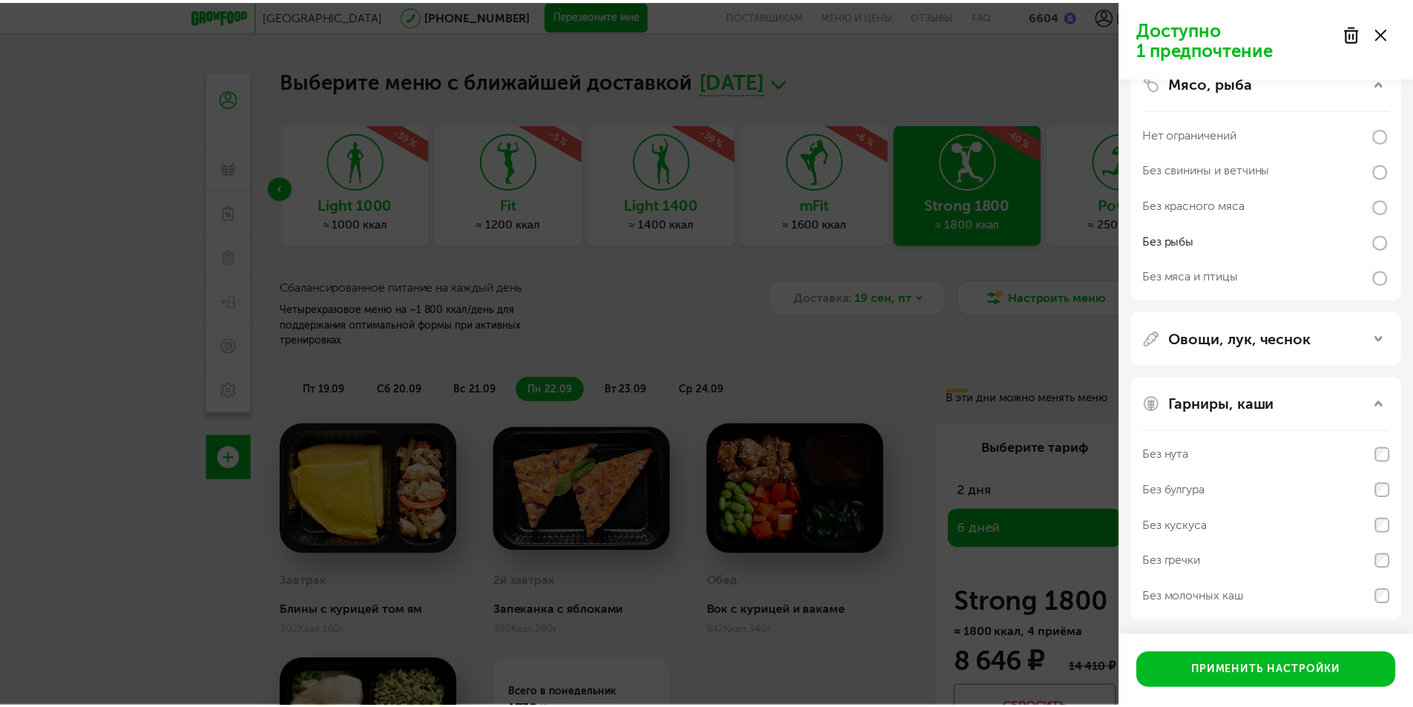
scroll to position [0, 0]
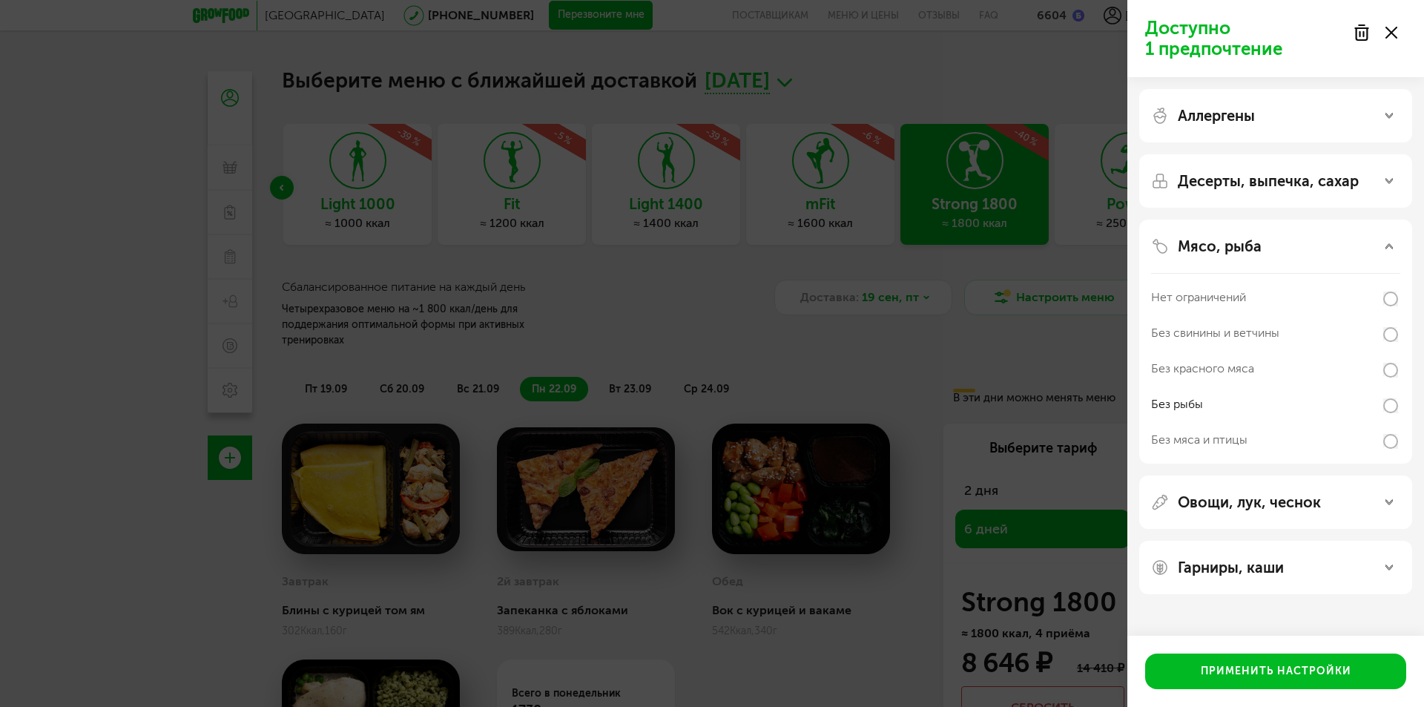
click at [1304, 181] on p "Десерты, выпечка, сахар" at bounding box center [1268, 181] width 181 height 18
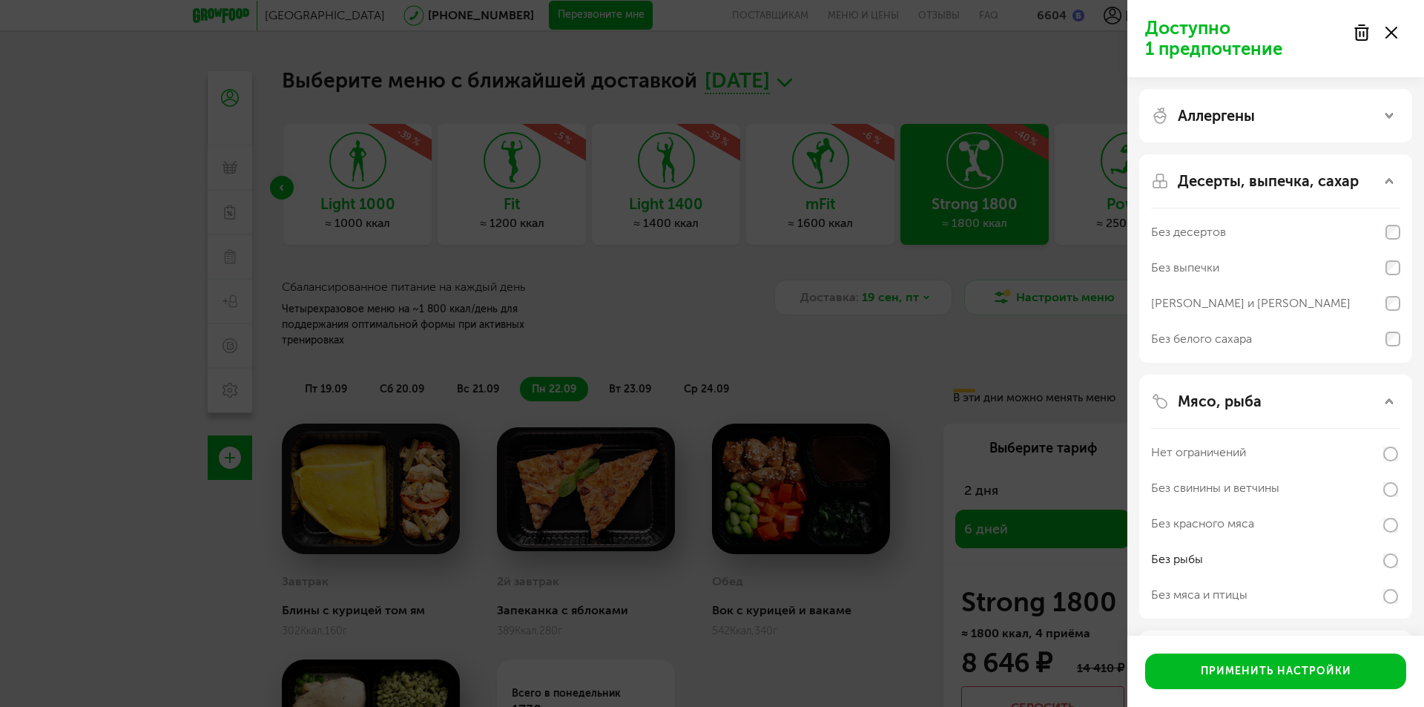
click at [1302, 181] on p "Десерты, выпечка, сахар" at bounding box center [1268, 181] width 181 height 18
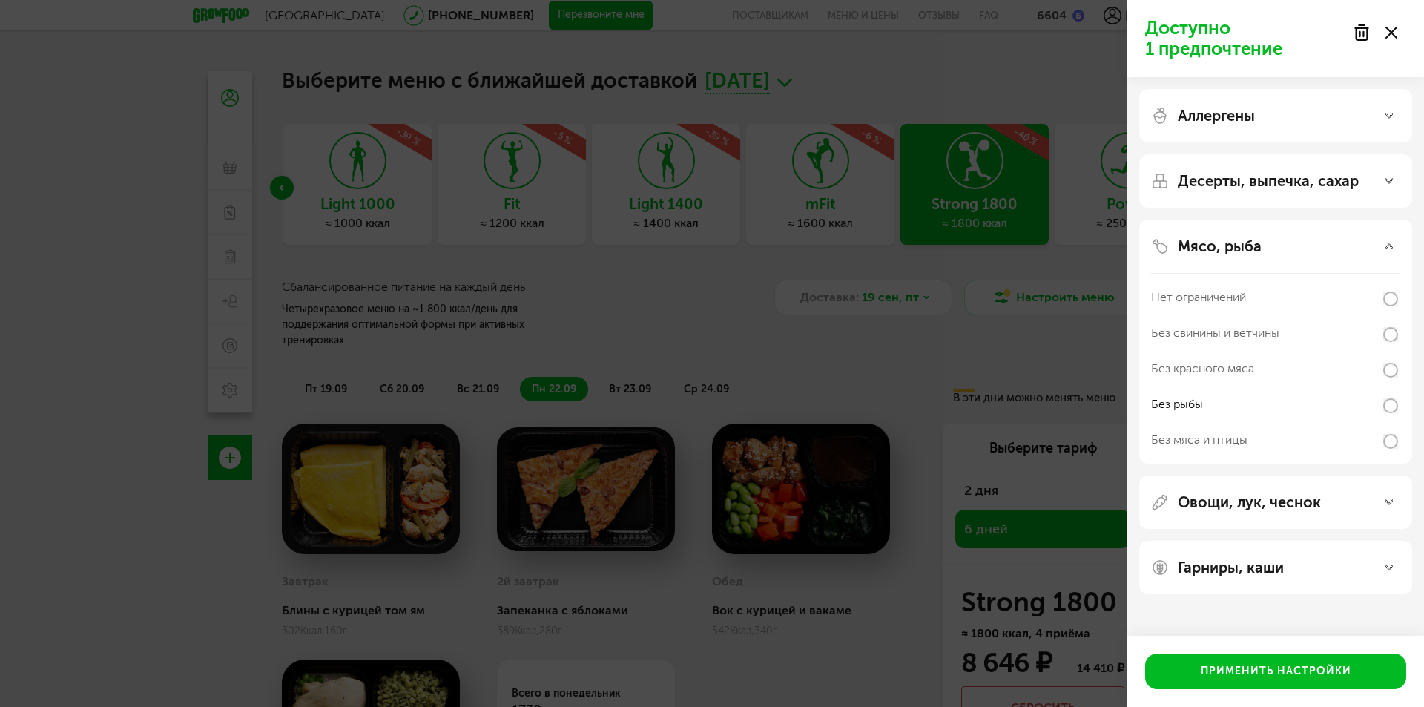
click at [1280, 109] on div "Аллергены" at bounding box center [1275, 116] width 249 height 18
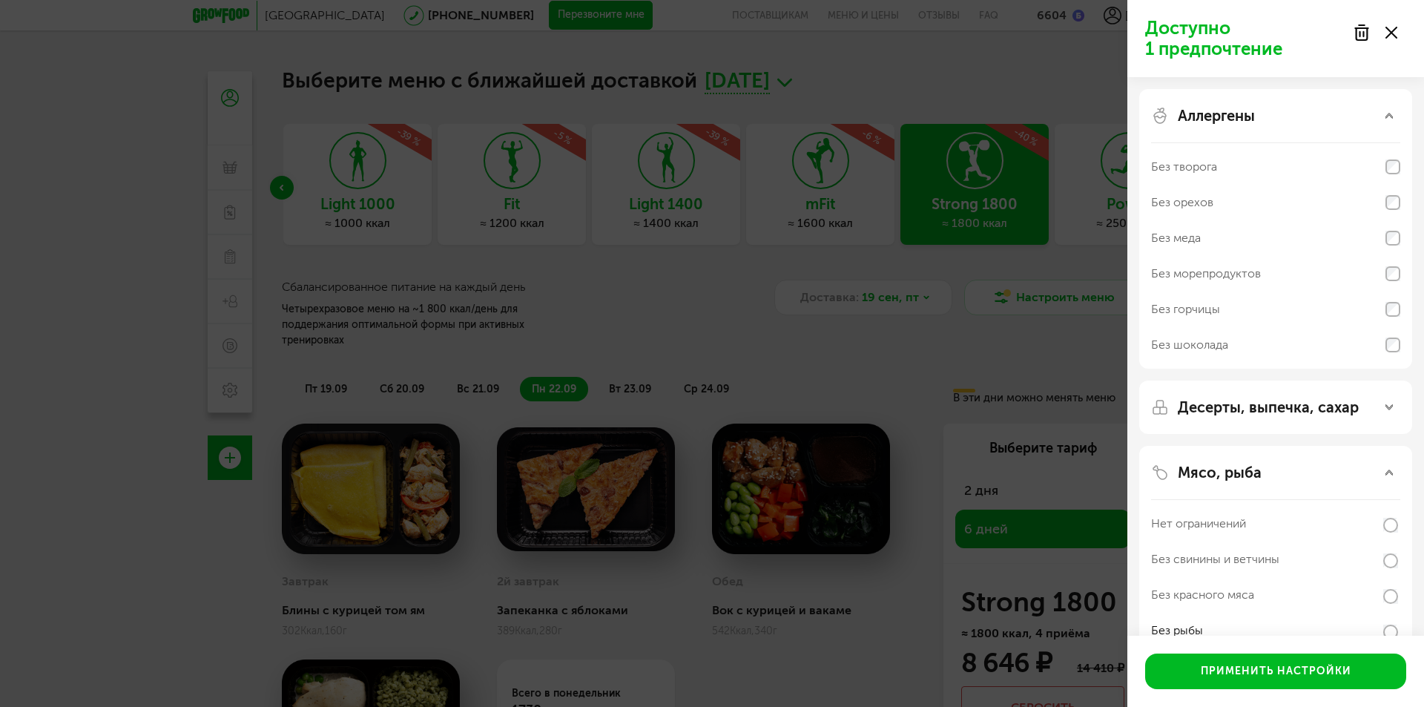
click at [1280, 109] on div "Аллергены" at bounding box center [1275, 116] width 249 height 18
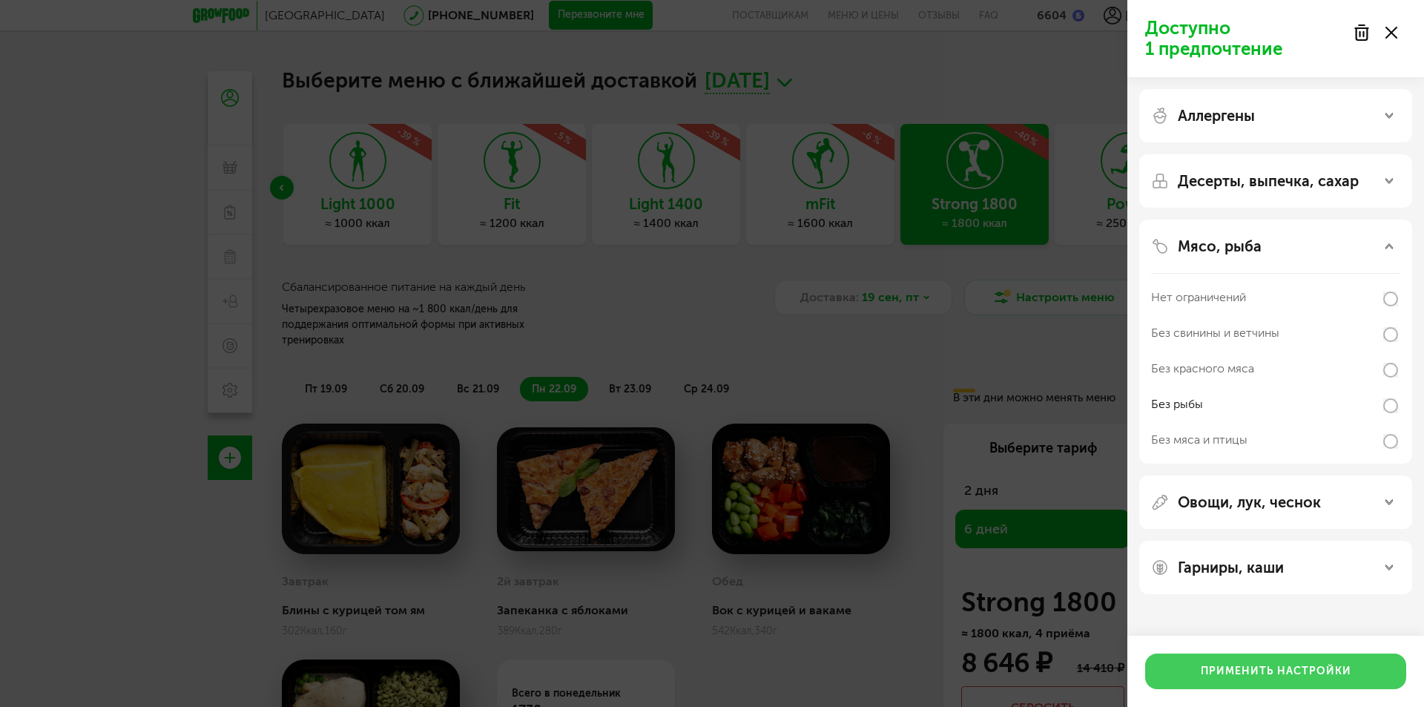
click at [1280, 673] on button "Применить настройки" at bounding box center [1275, 672] width 261 height 36
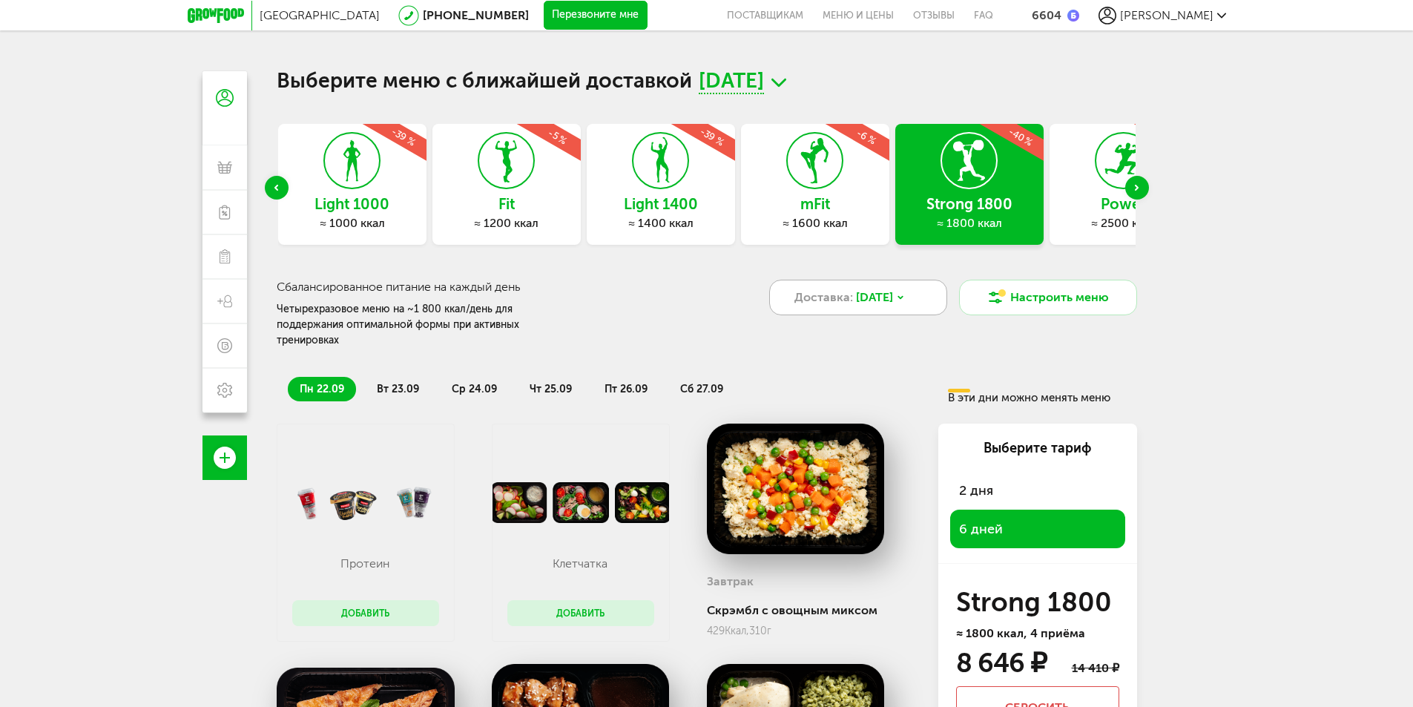
click at [932, 300] on div "Доставка: 22 сен, пн" at bounding box center [858, 298] width 178 height 36
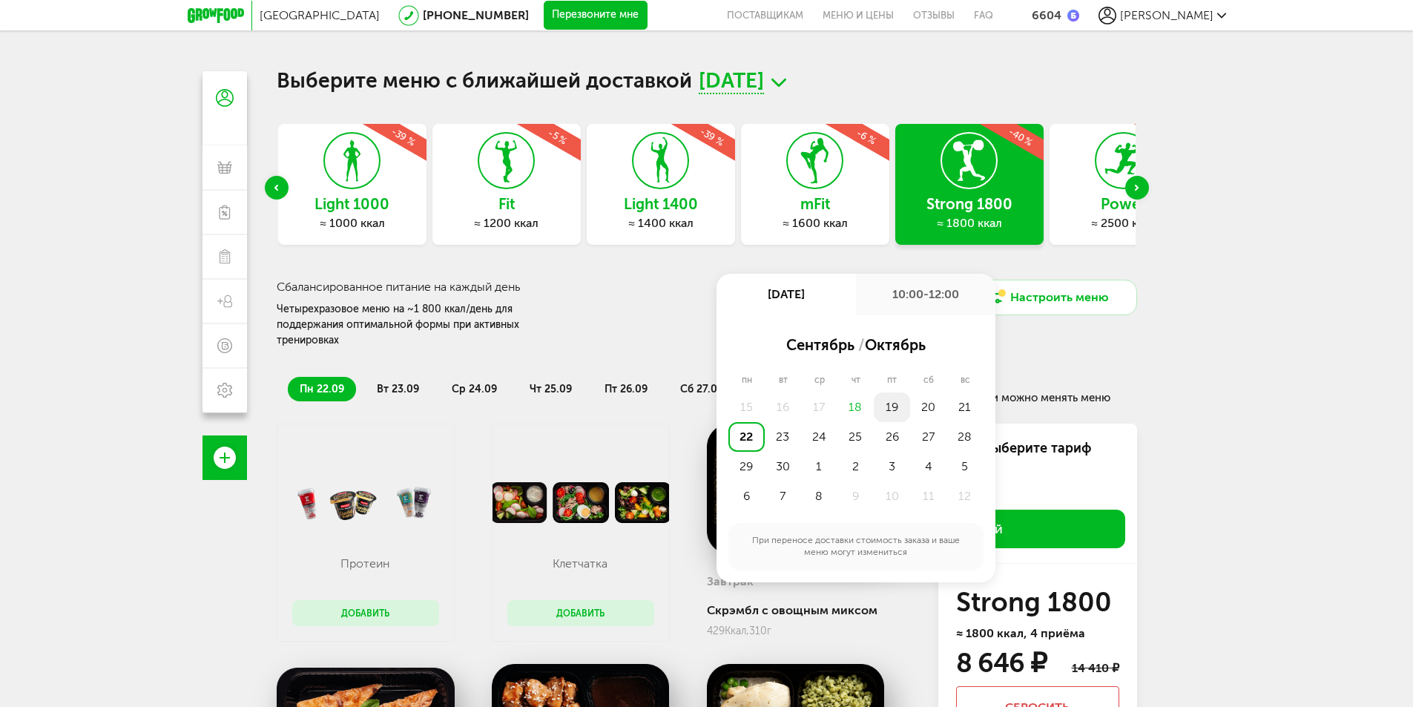
click at [889, 407] on div "19" at bounding box center [892, 407] width 36 height 30
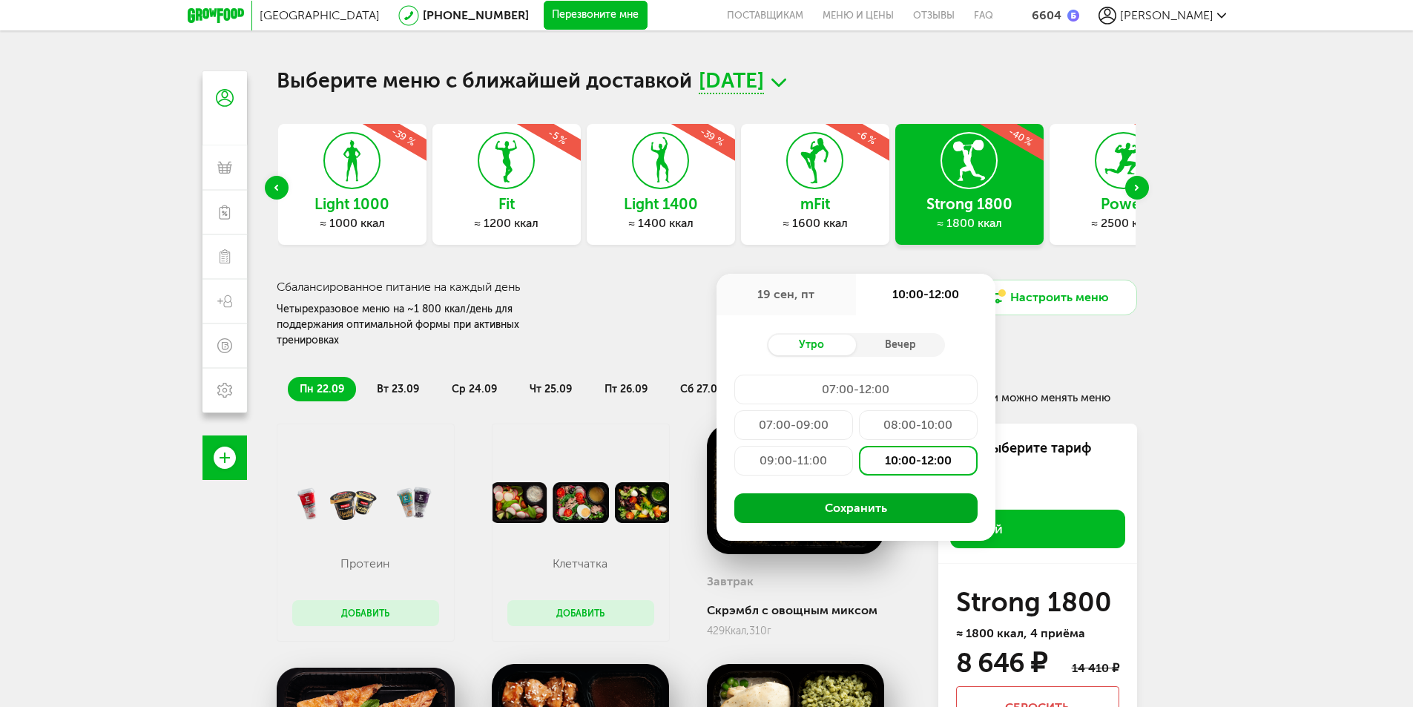
click at [892, 498] on button "Сохранить" at bounding box center [855, 508] width 243 height 30
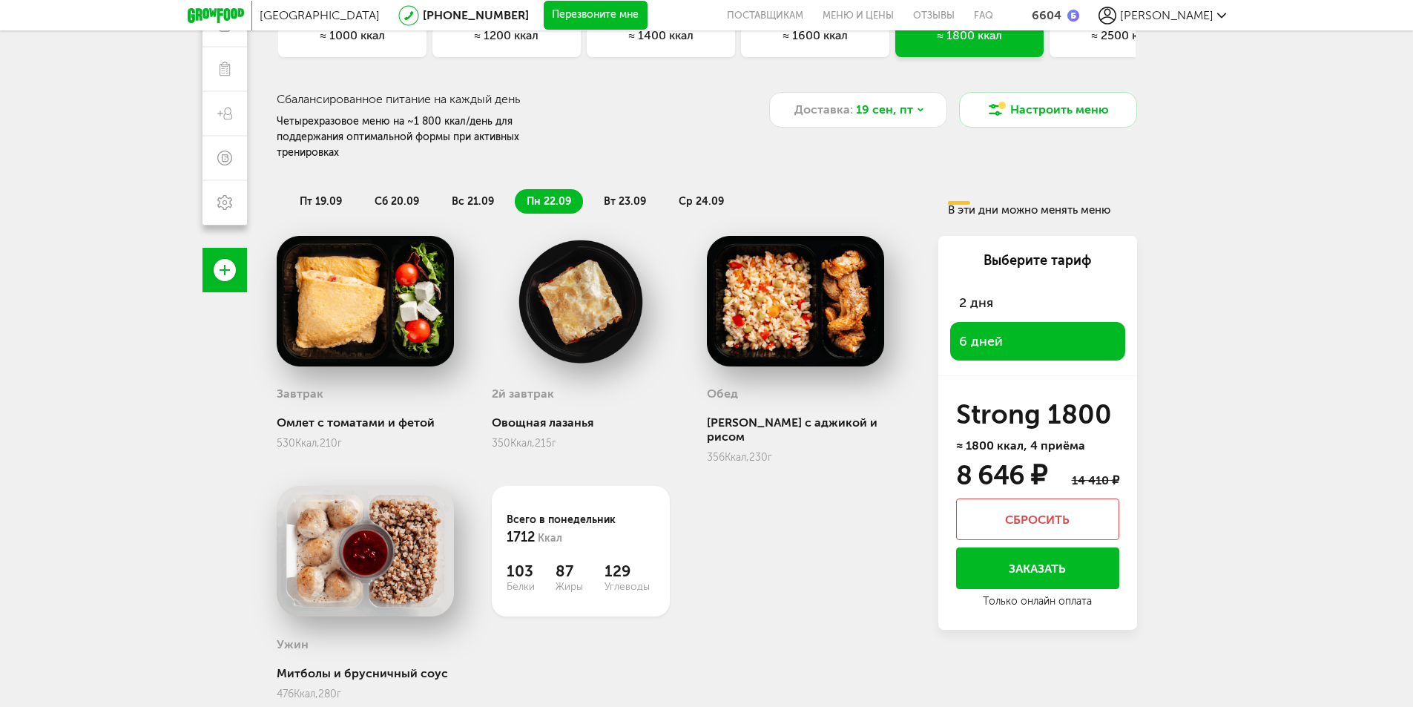
scroll to position [199, 0]
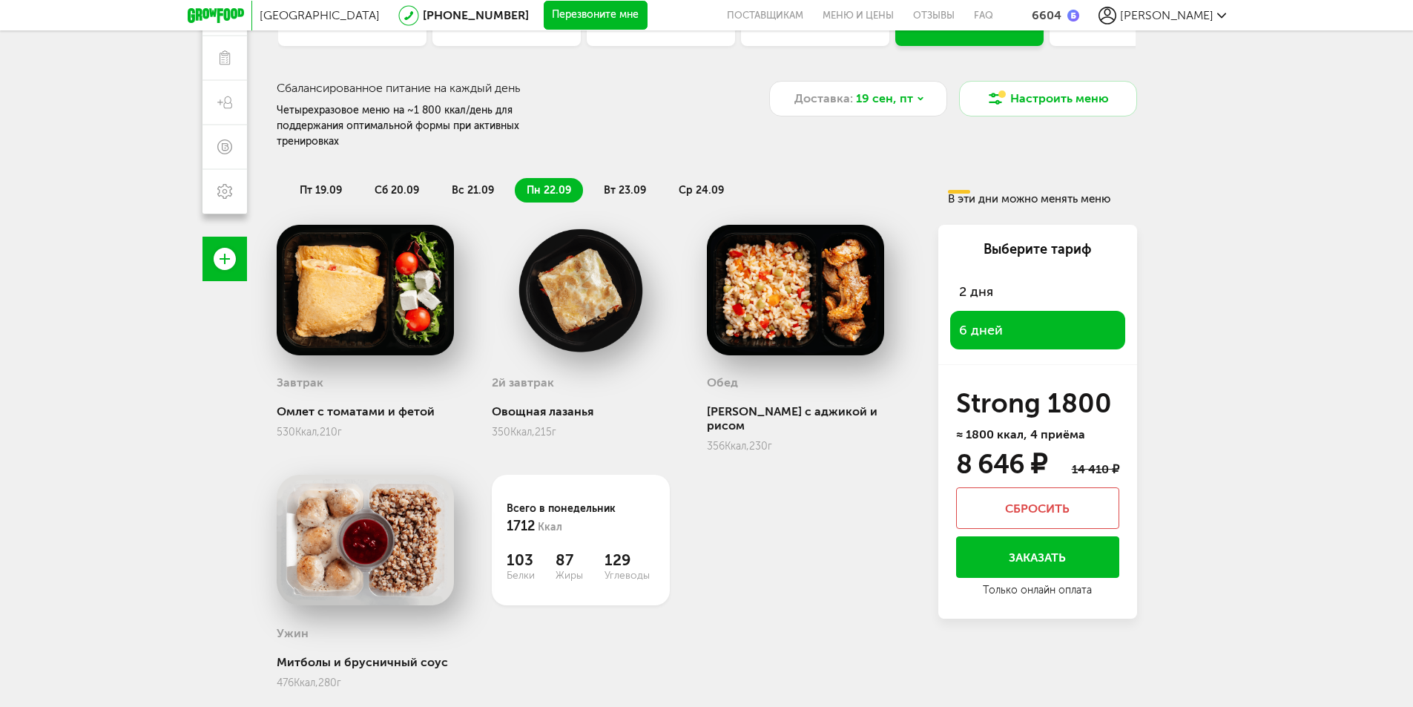
click at [330, 184] on span "пт 19.09" at bounding box center [321, 190] width 42 height 13
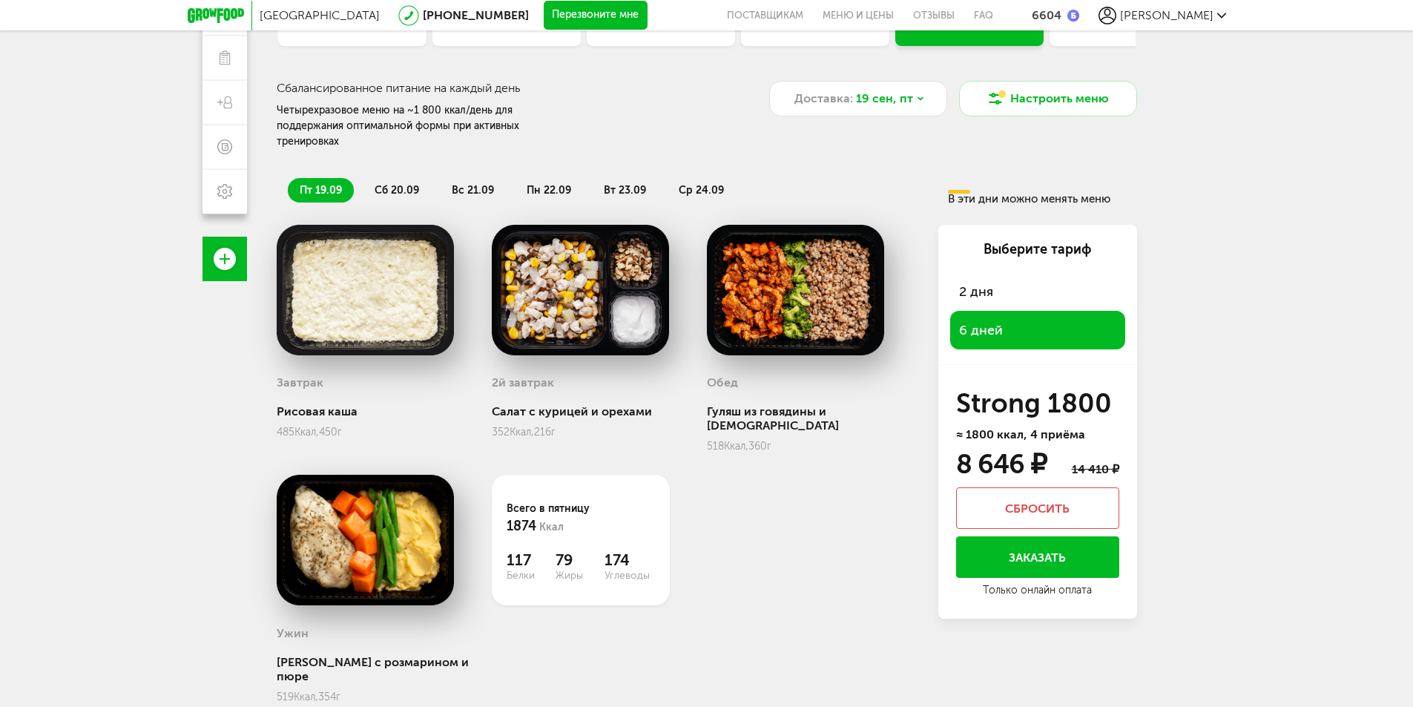
click at [411, 184] on span "сб 20.09" at bounding box center [397, 190] width 45 height 13
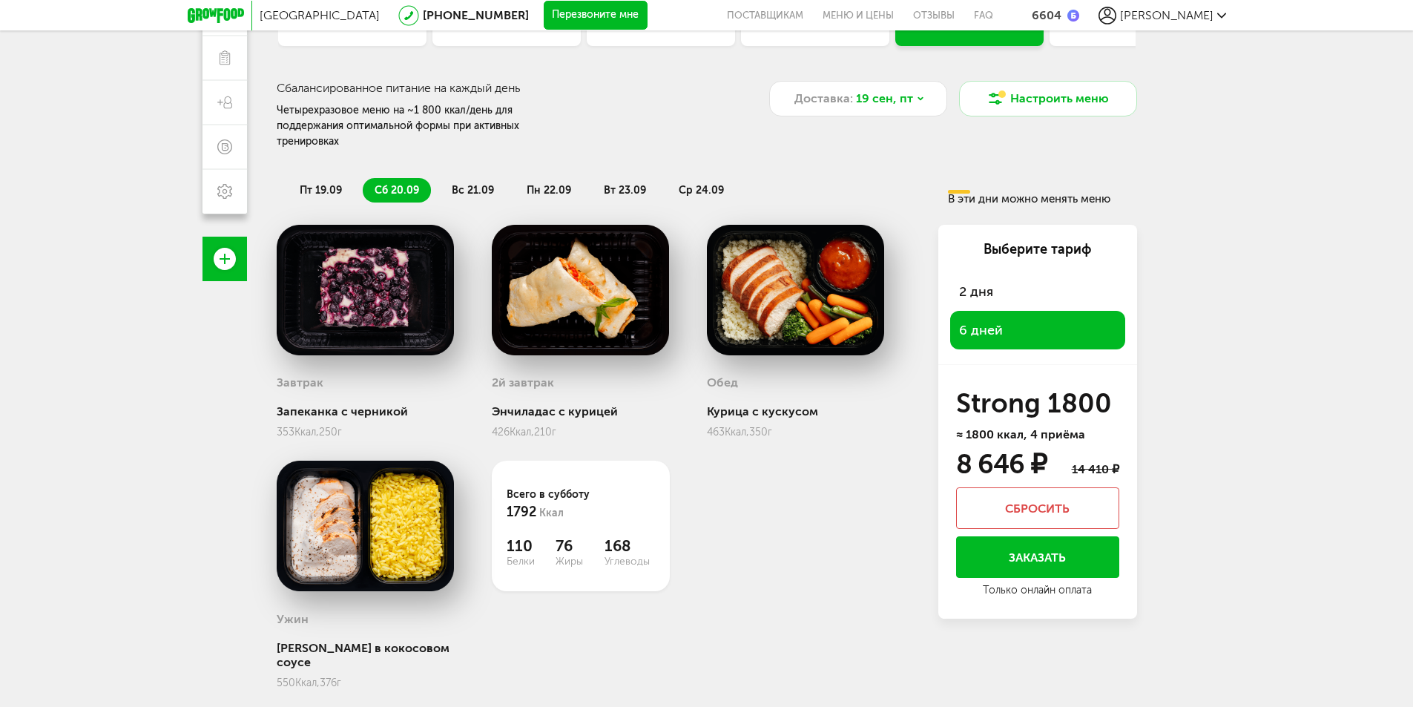
click at [467, 184] on span "вс 21.09" at bounding box center [473, 190] width 42 height 13
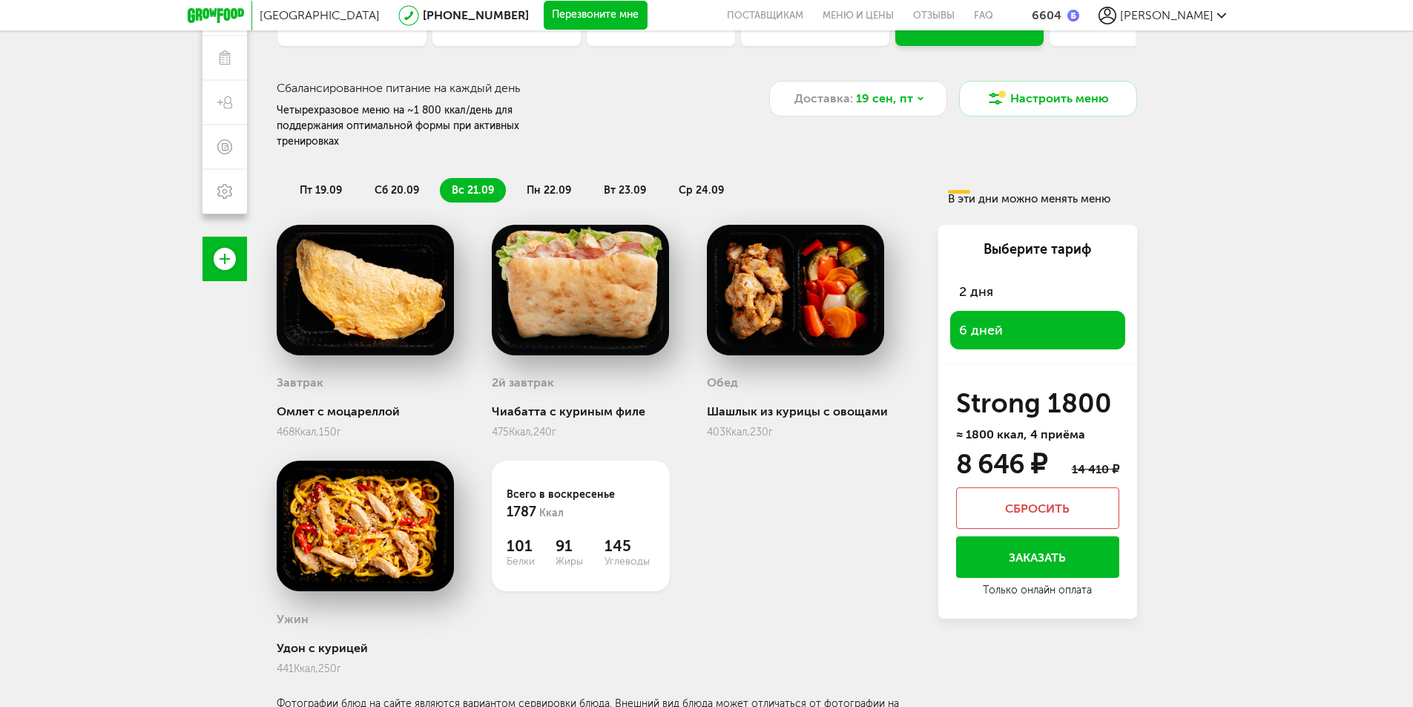
click at [524, 178] on li "пн 22.09" at bounding box center [549, 190] width 68 height 24
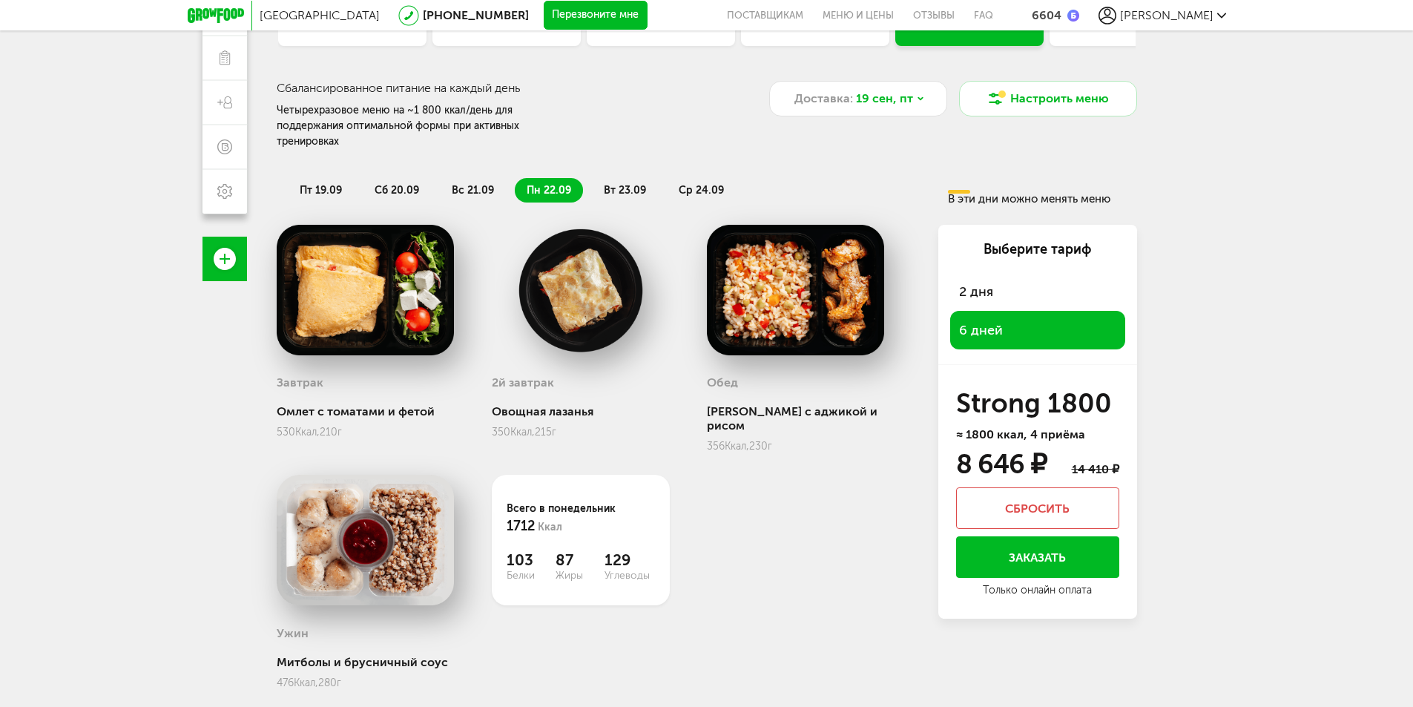
click at [470, 178] on li "вс 21.09" at bounding box center [473, 190] width 66 height 24
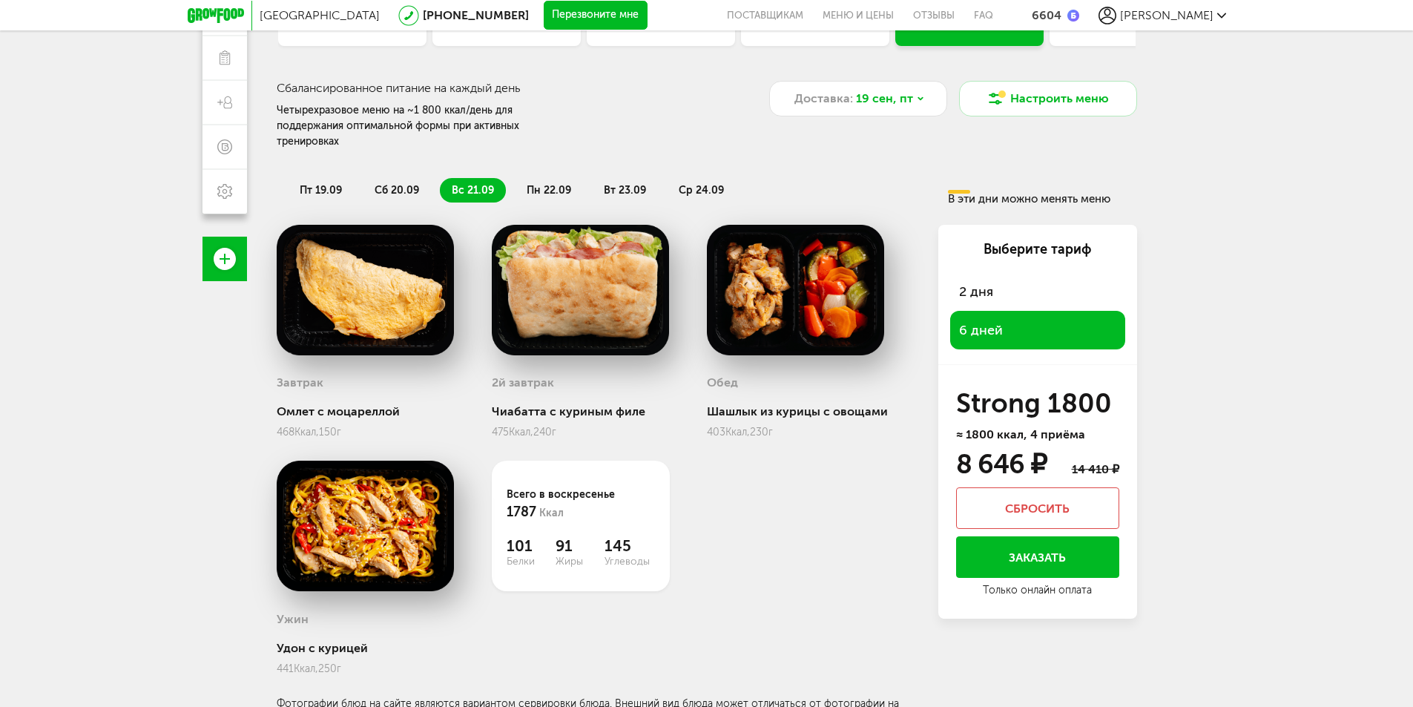
click at [1032, 542] on button "Заказать" at bounding box center [1037, 557] width 163 height 42
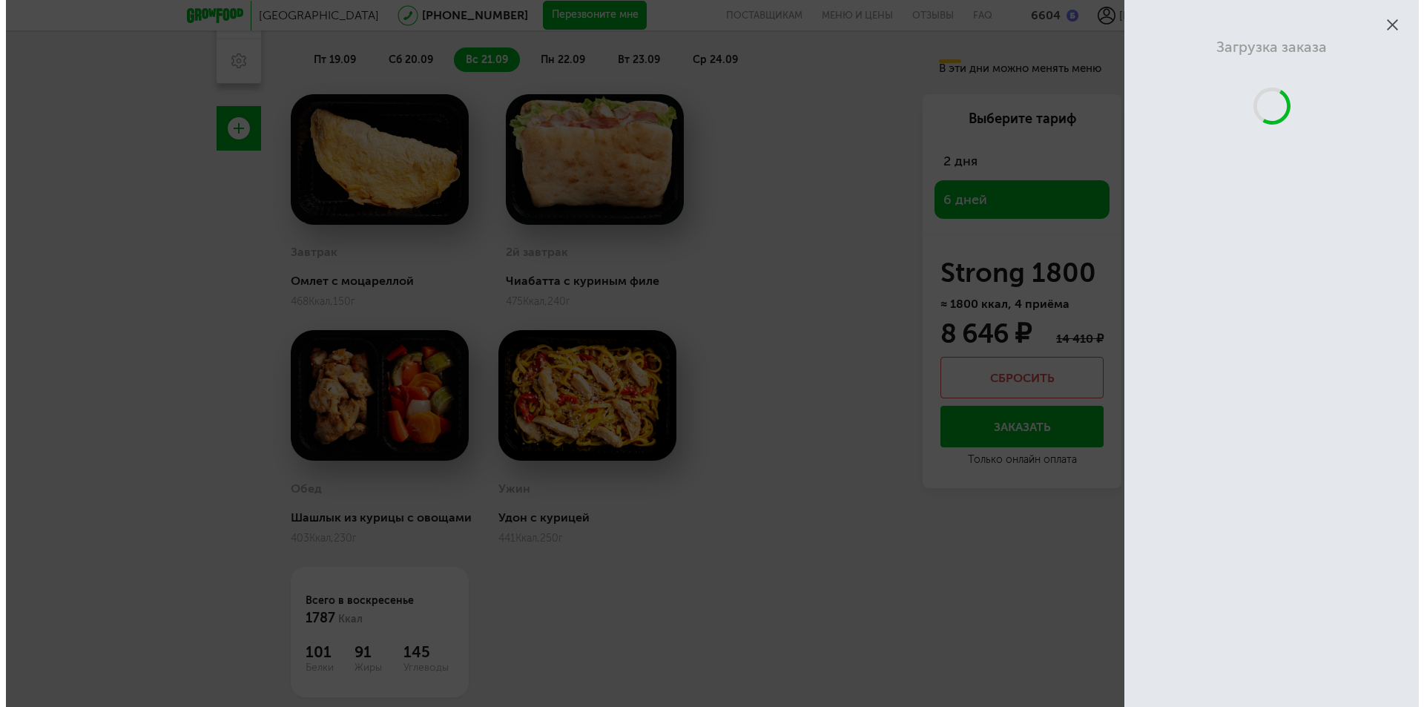
scroll to position [131, 0]
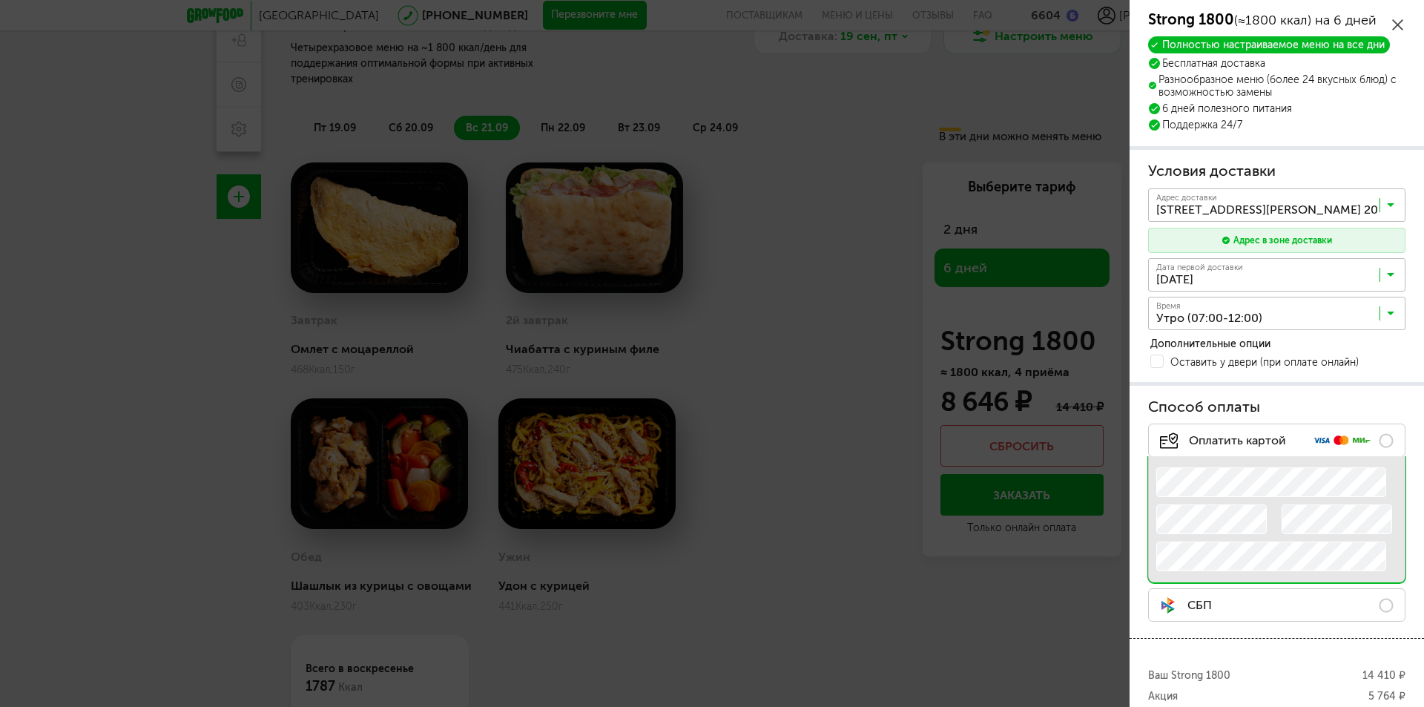
click at [1208, 279] on input "Search for option" at bounding box center [1280, 278] width 257 height 25
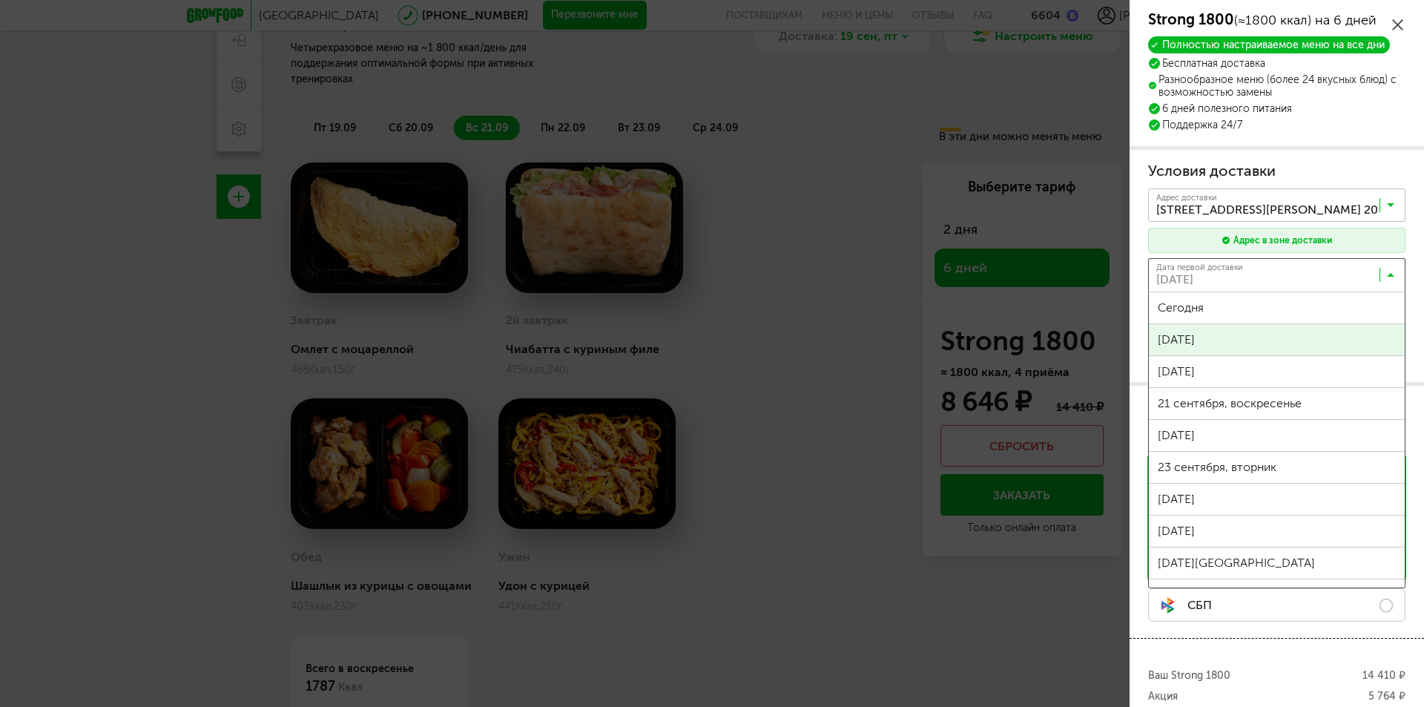
click at [1211, 335] on span "Завтра" at bounding box center [1277, 339] width 256 height 31
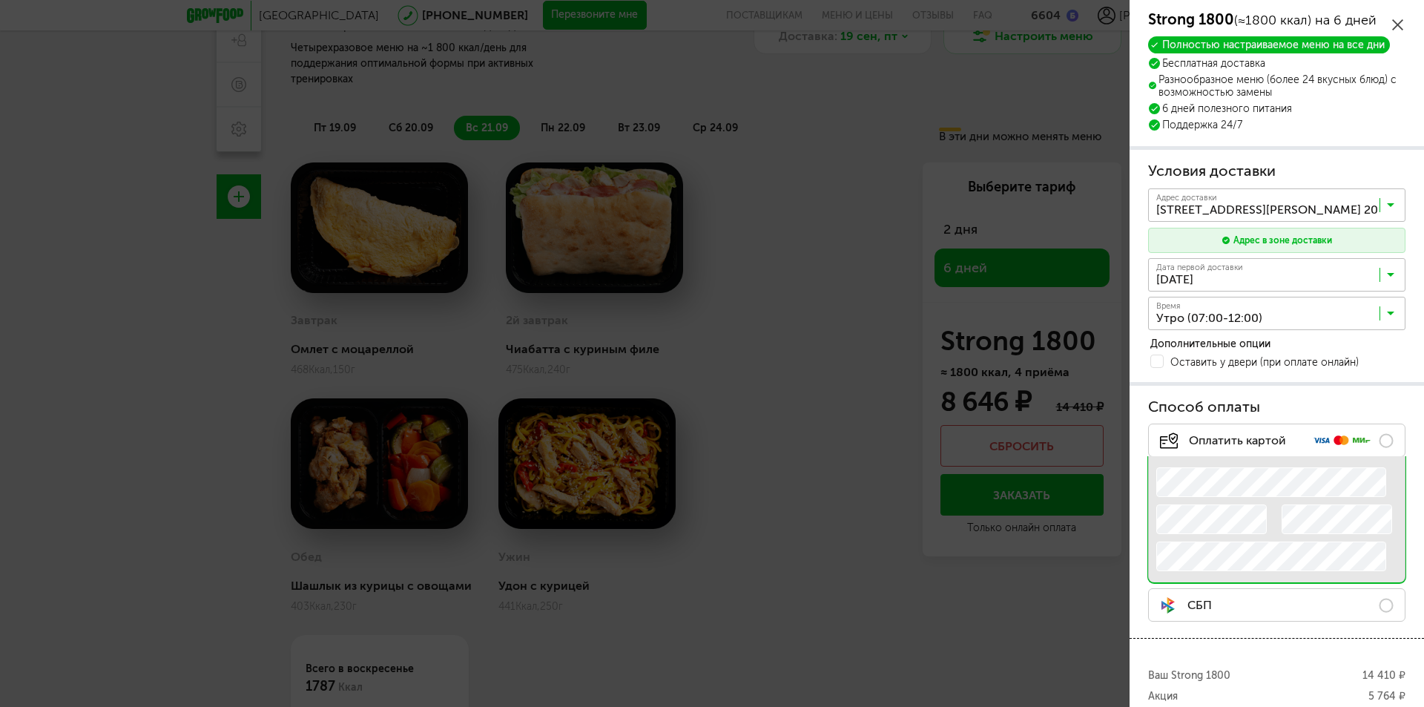
click at [1231, 318] on input "Search for option" at bounding box center [1280, 316] width 257 height 25
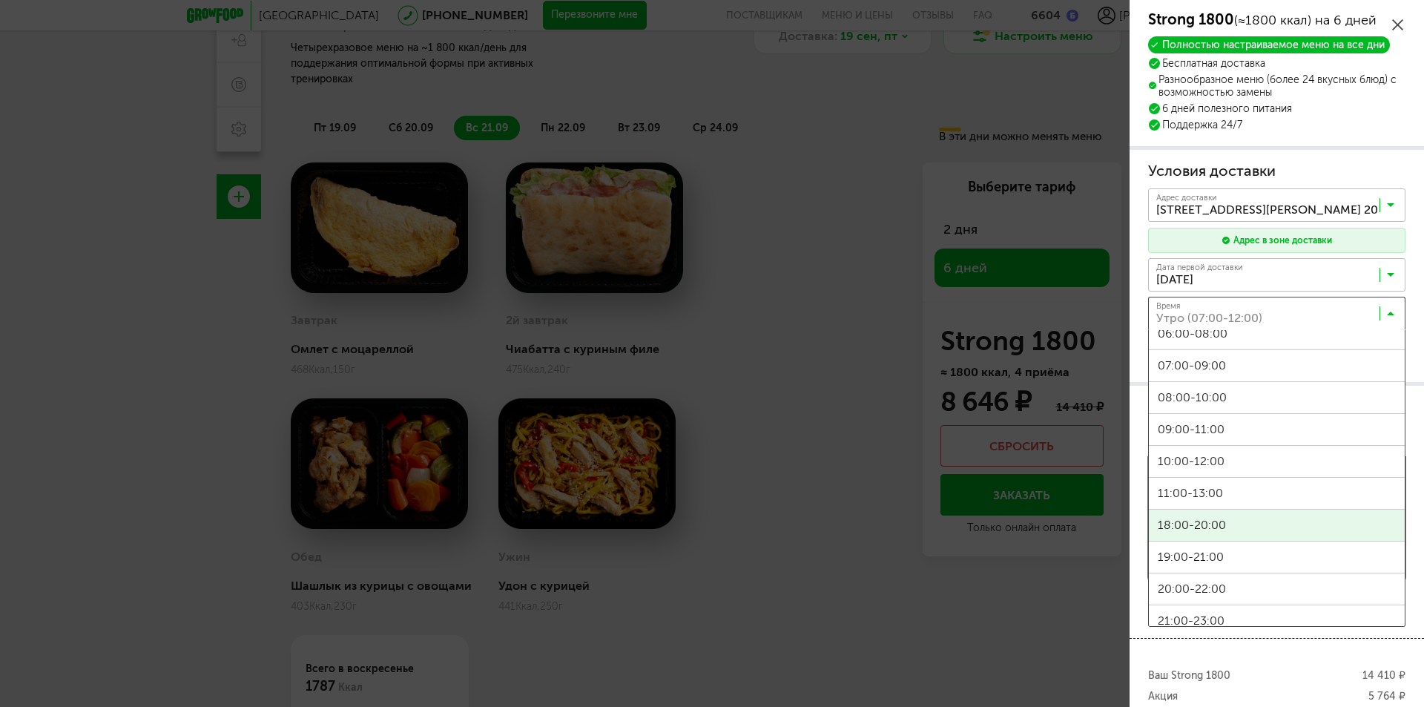
scroll to position [223, 0]
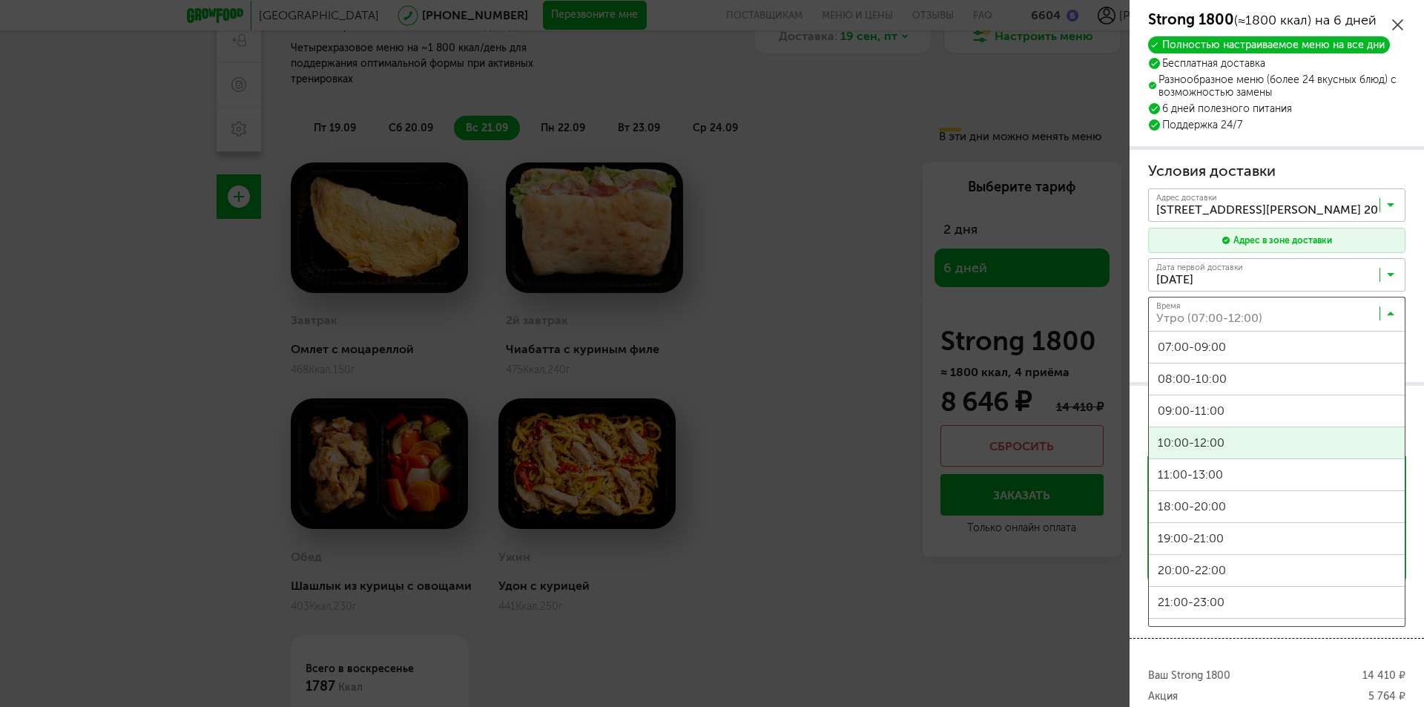
click at [1203, 445] on span "10:00-12:00" at bounding box center [1277, 442] width 256 height 31
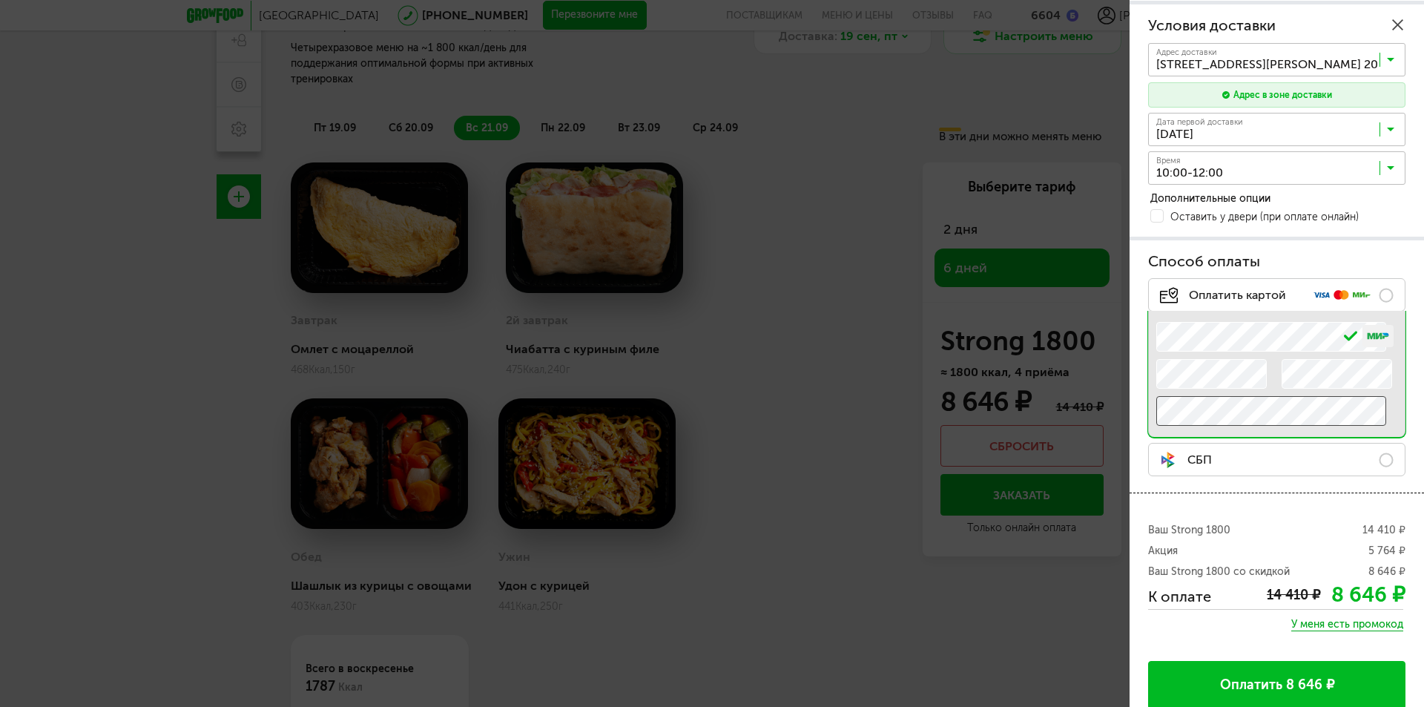
scroll to position [159, 0]
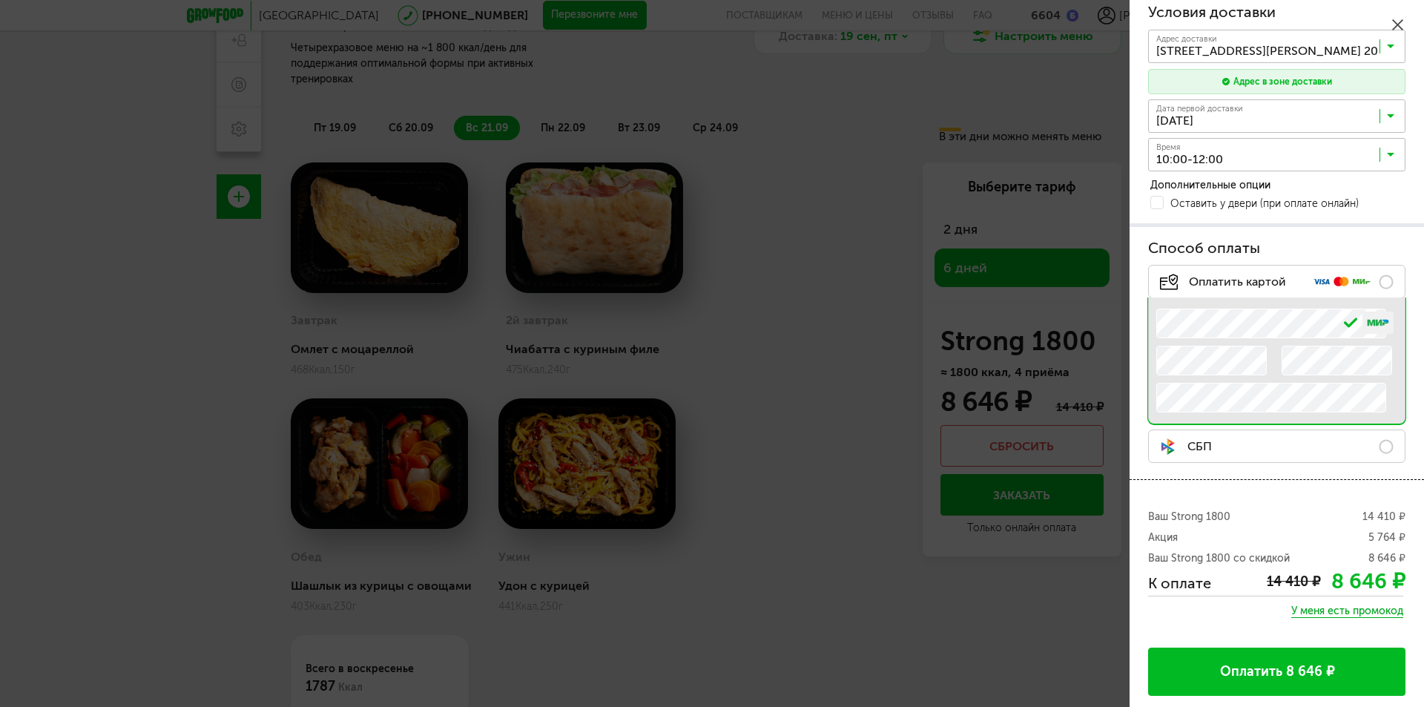
click at [1260, 659] on button "Оплатить 8 646 ₽" at bounding box center [1276, 672] width 257 height 48
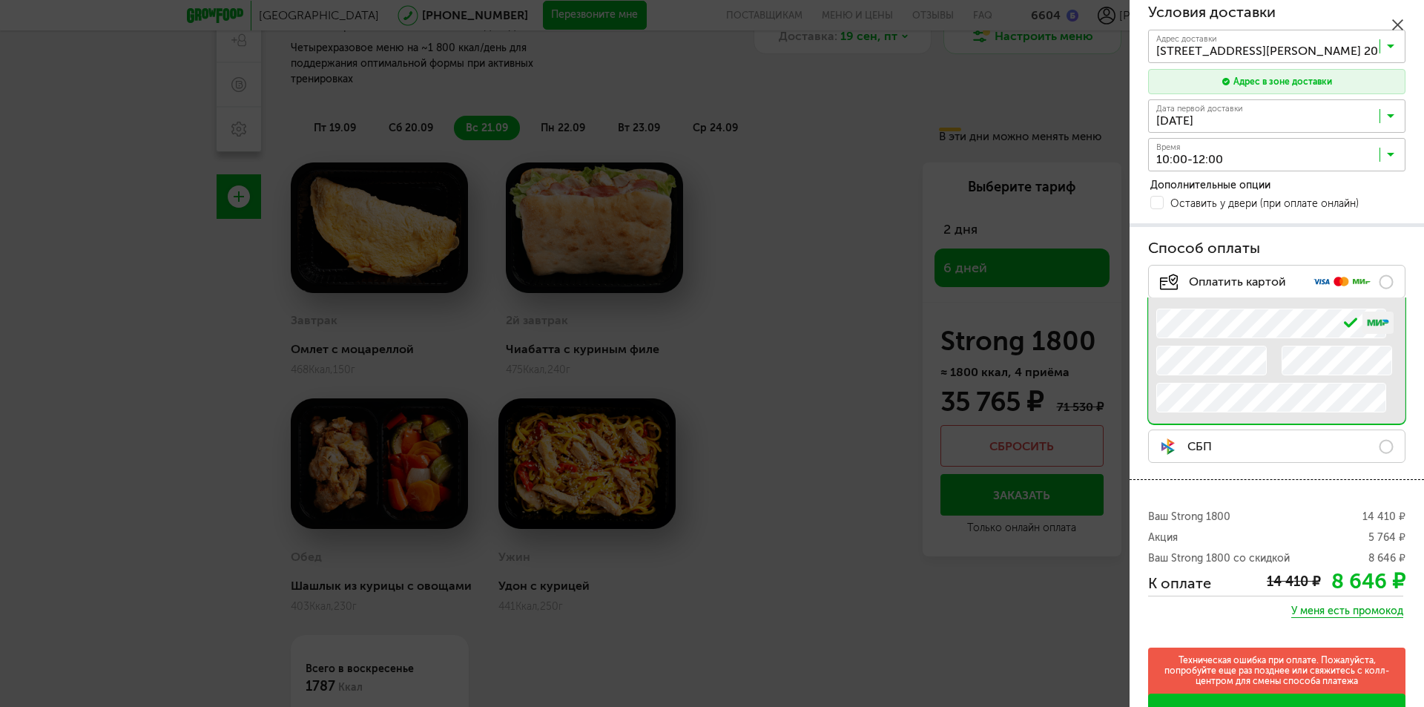
scroll to position [205, 0]
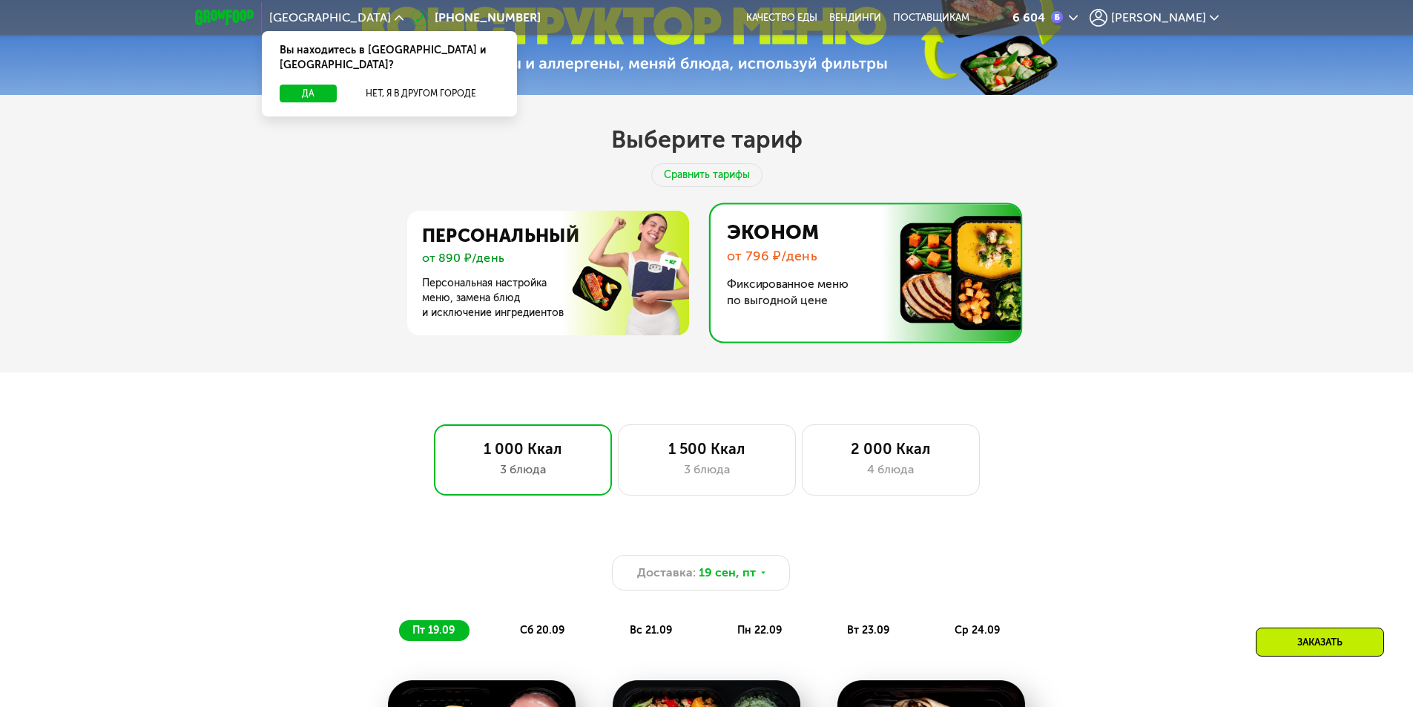
scroll to position [742, 0]
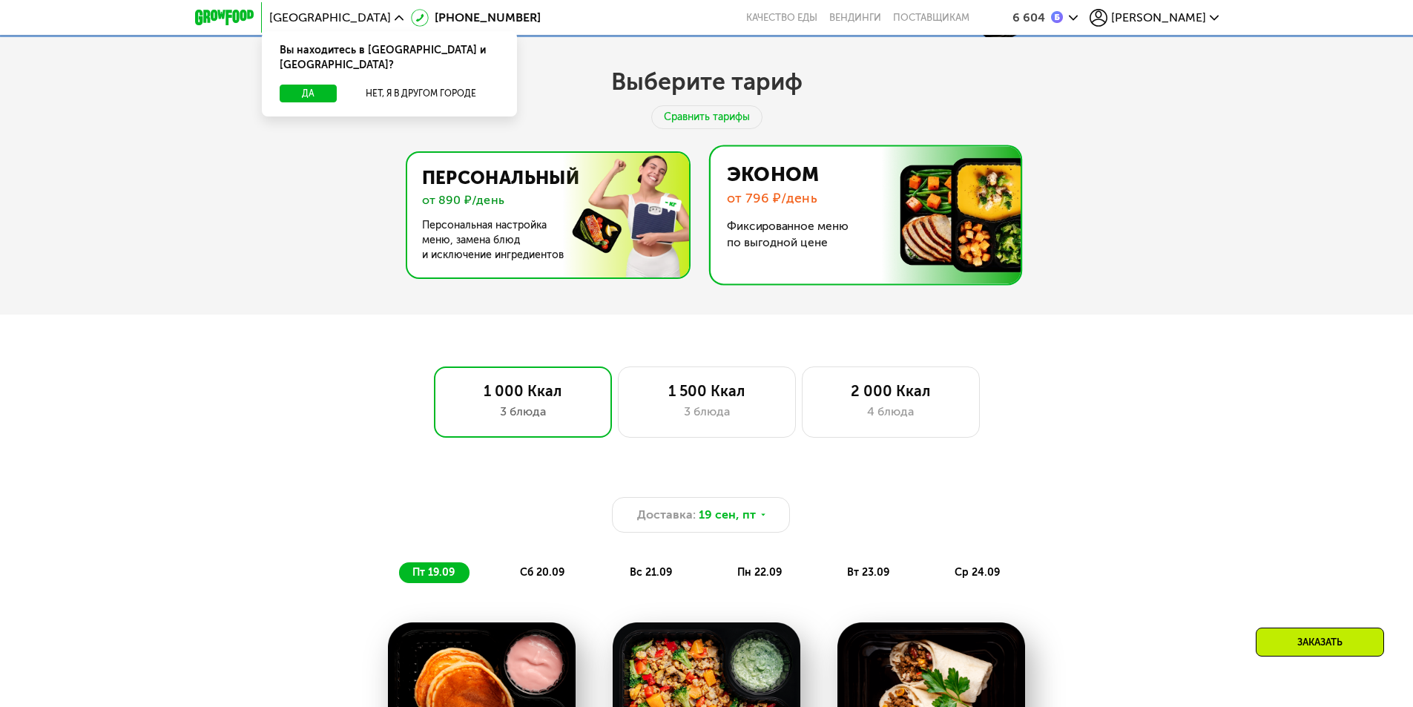
click at [553, 207] on img at bounding box center [544, 215] width 289 height 125
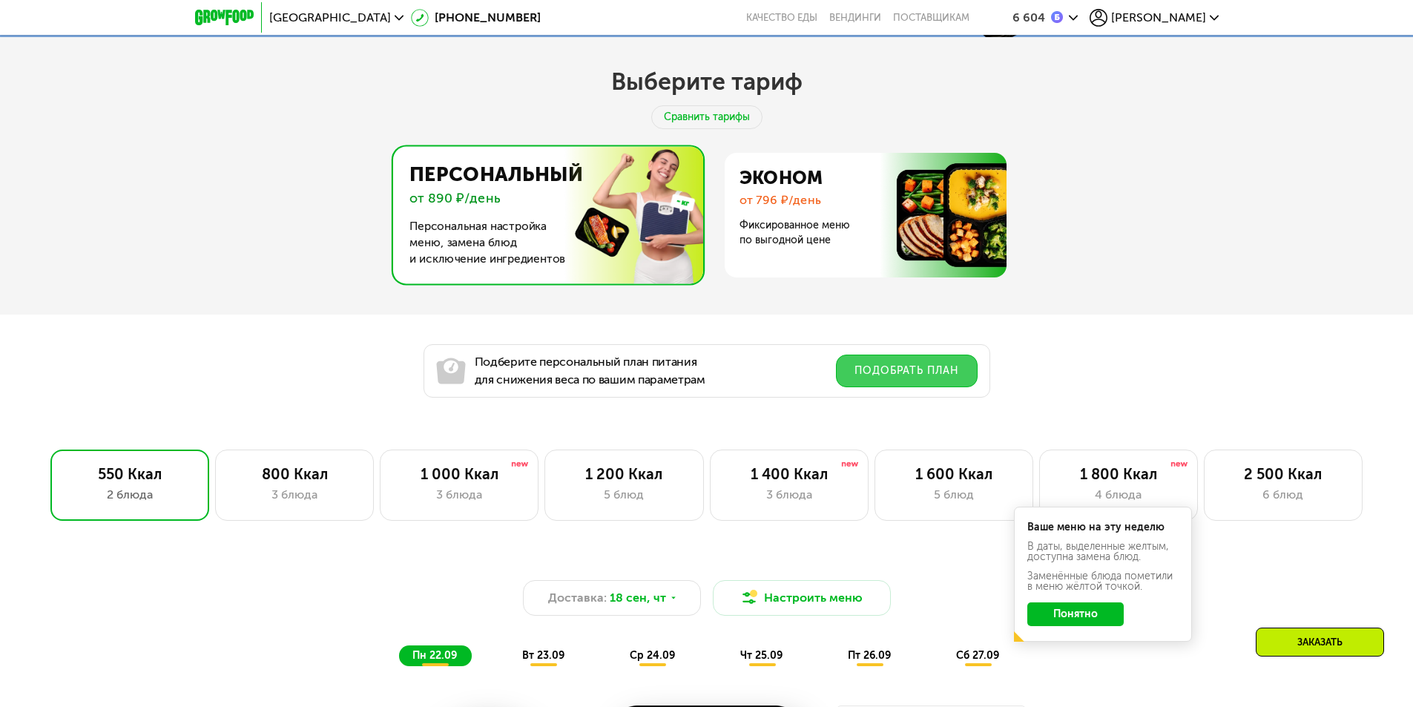
click at [884, 379] on button "Подобрать план" at bounding box center [907, 371] width 142 height 33
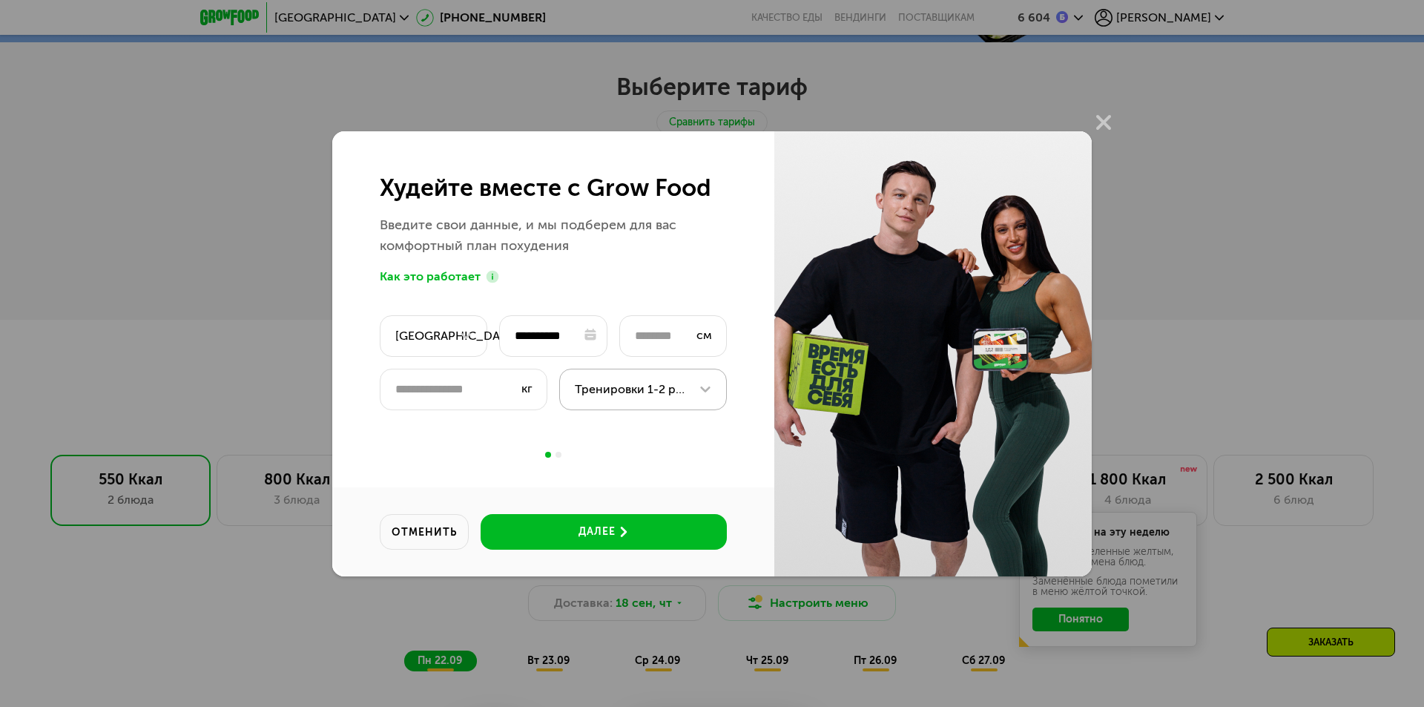
click at [628, 398] on div "Тренировки 1-2 раза в неделю" at bounding box center [643, 390] width 168 height 42
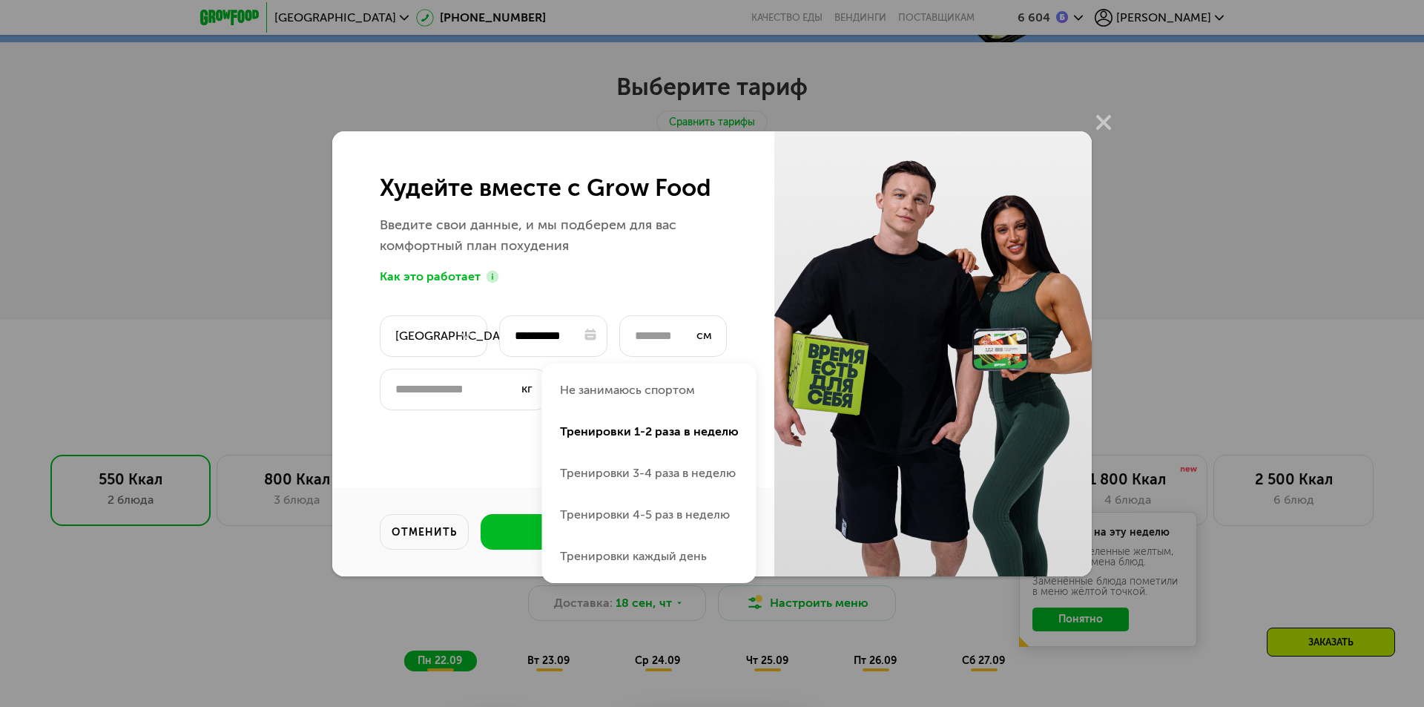
click at [628, 398] on li "Не занимаюсь спортом" at bounding box center [649, 390] width 214 height 42
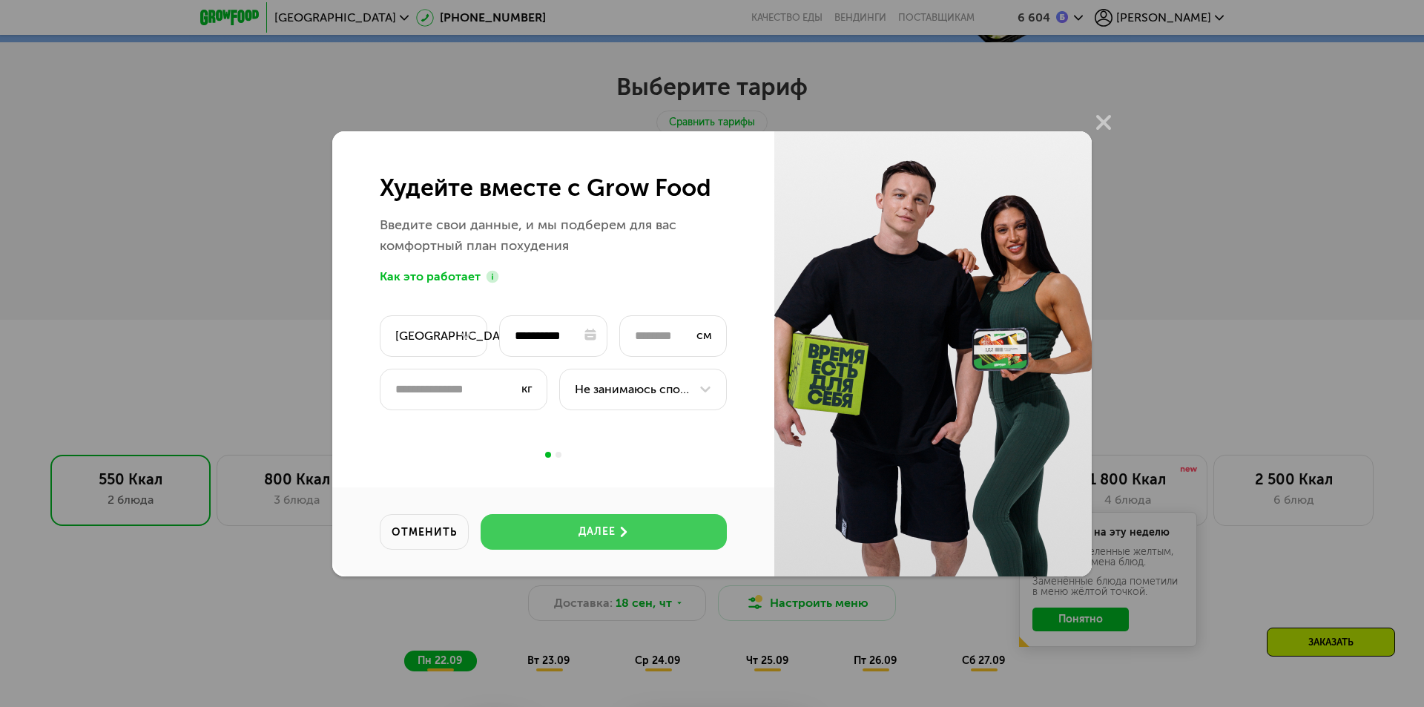
click at [606, 519] on button "далее" at bounding box center [604, 532] width 246 height 36
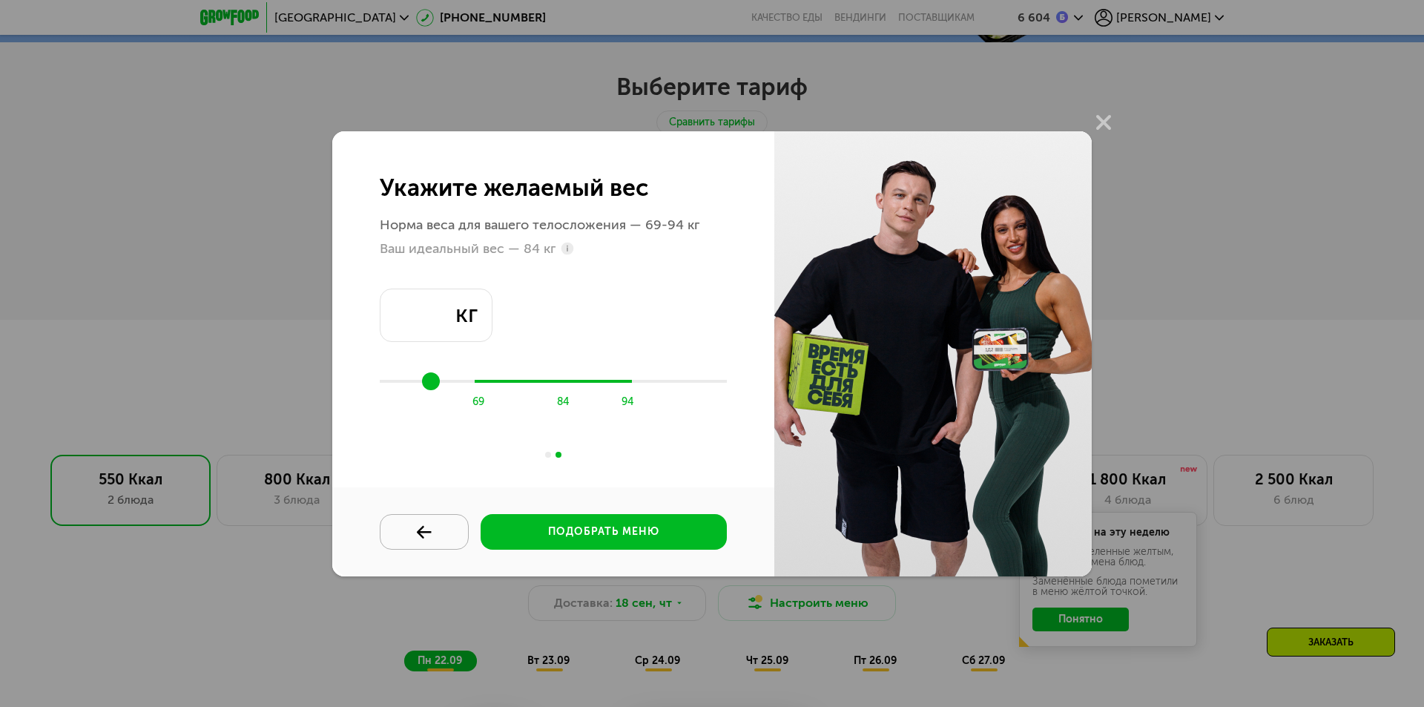
click at [419, 522] on button at bounding box center [424, 532] width 89 height 36
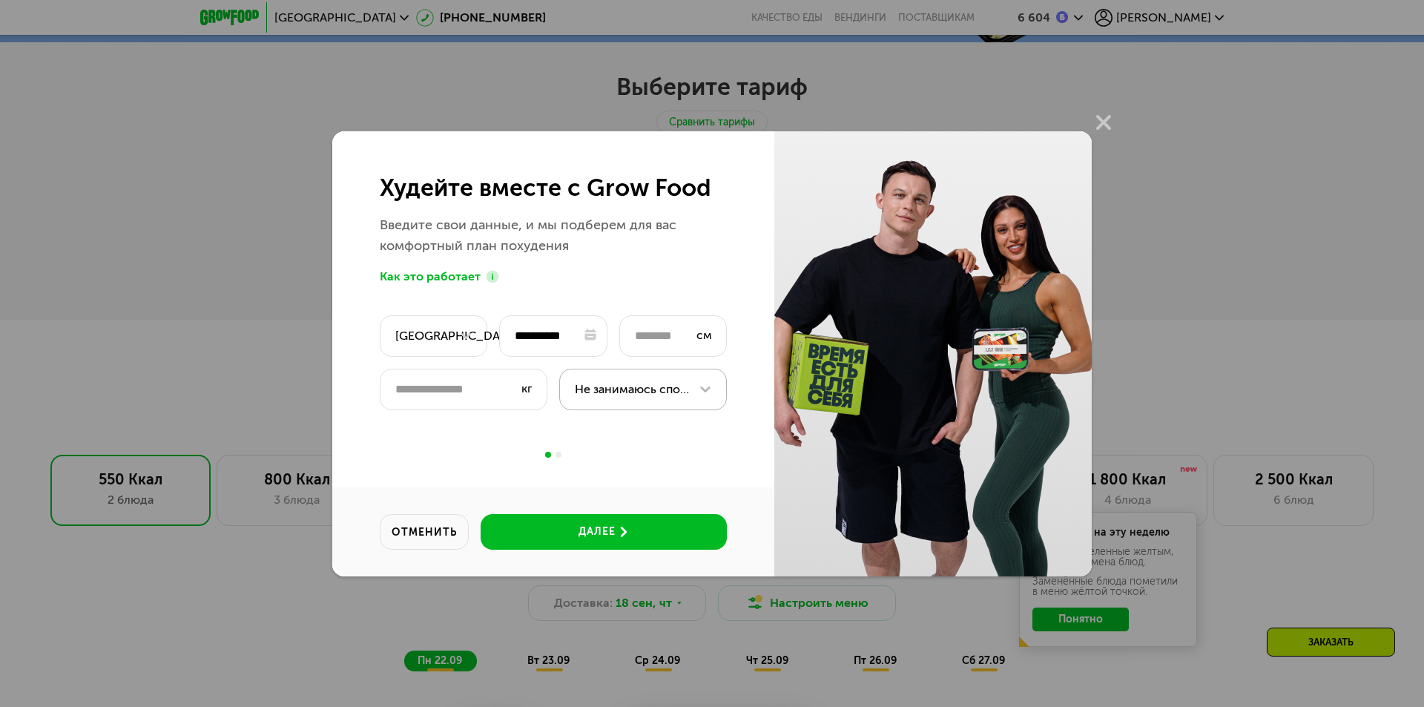
click at [640, 386] on div "Не занимаюсь спортом" at bounding box center [632, 390] width 114 height 18
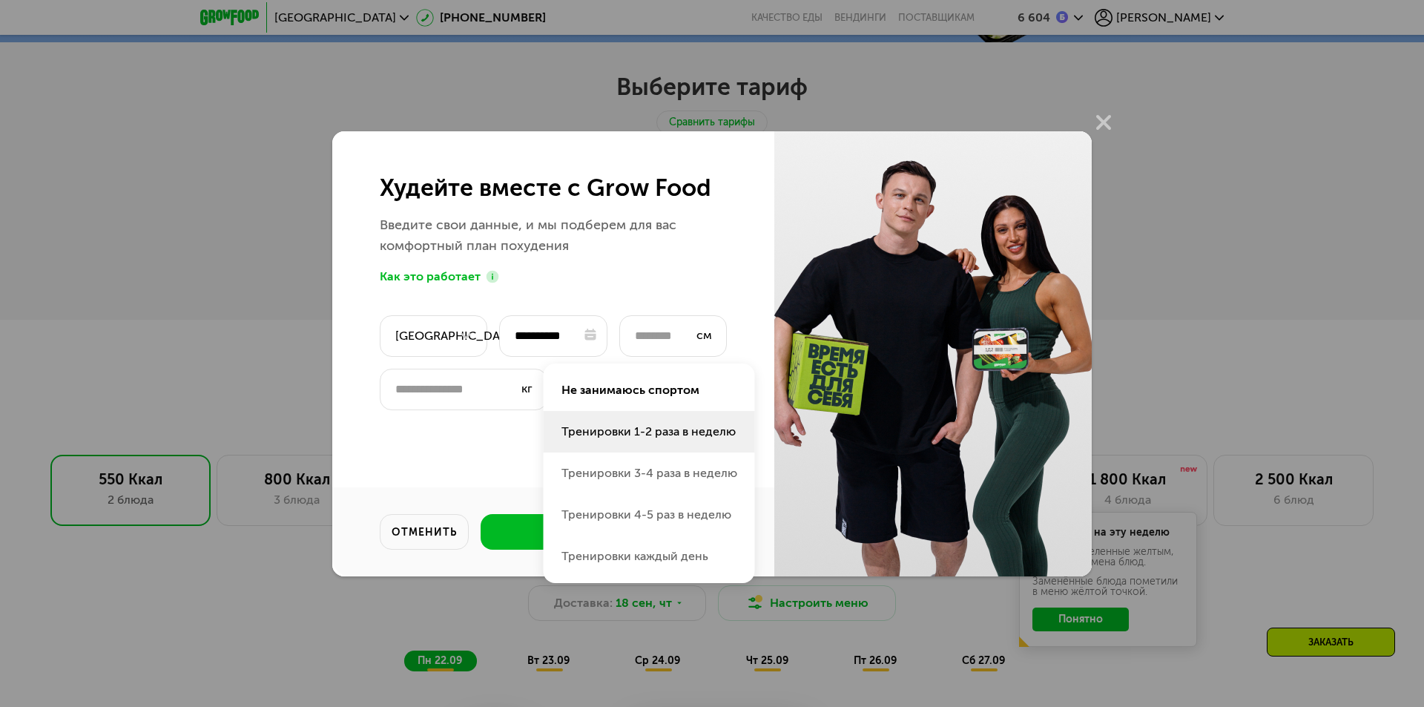
click at [624, 431] on li "Тренировки 1-2 раза в неделю" at bounding box center [649, 432] width 211 height 42
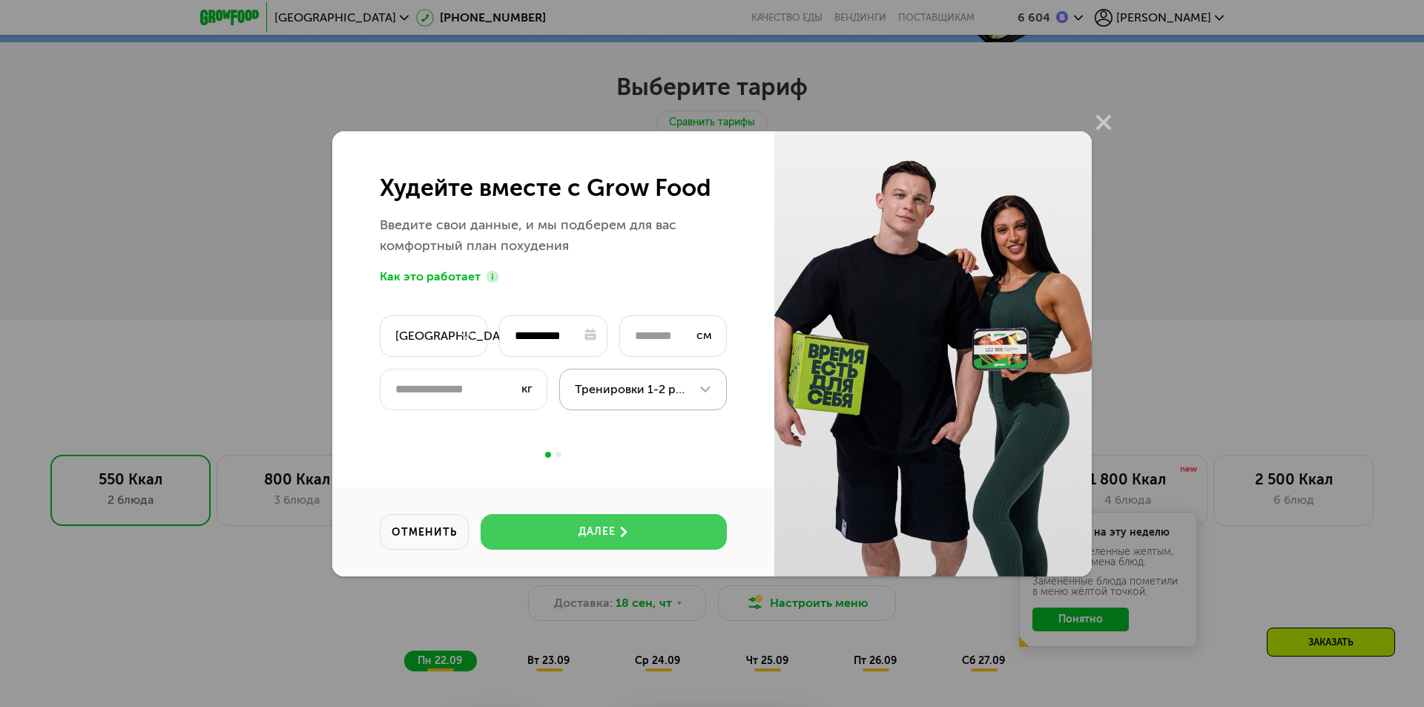
click at [602, 538] on div "далее" at bounding box center [597, 531] width 37 height 15
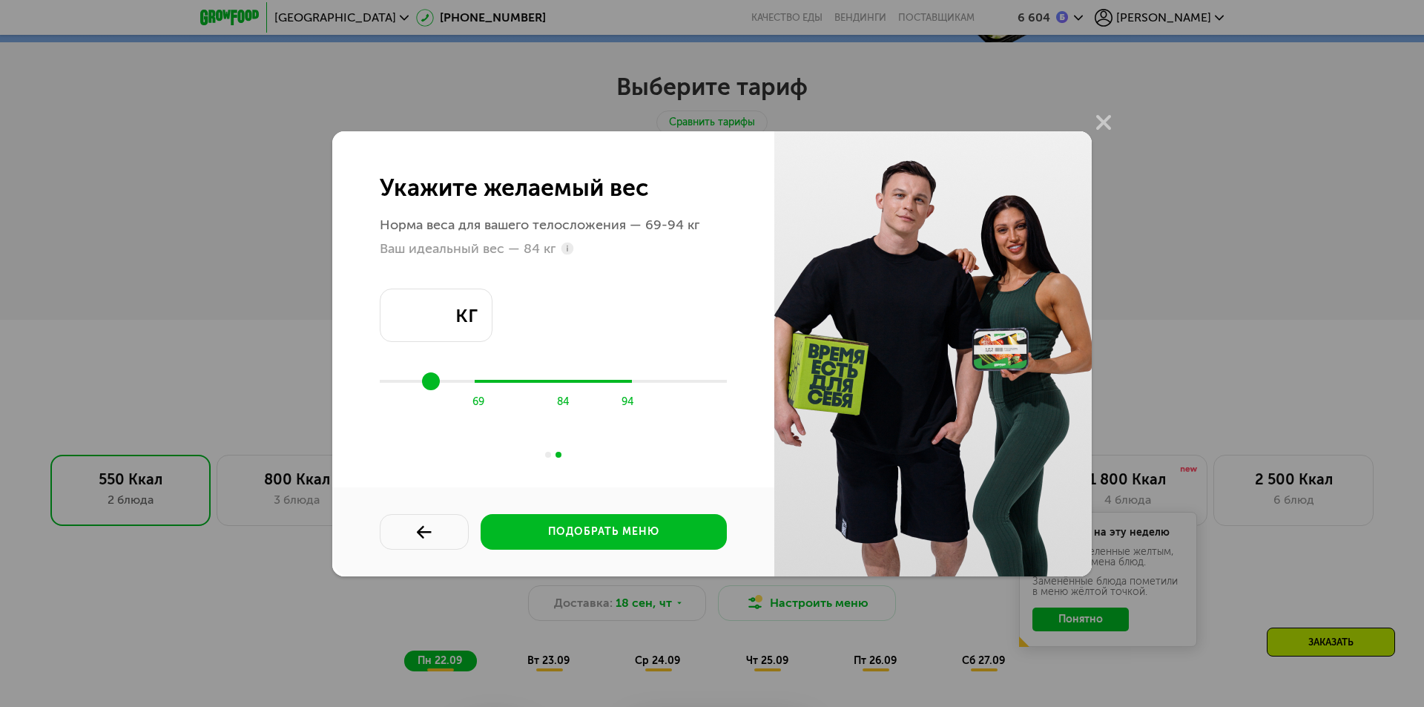
type input "**"
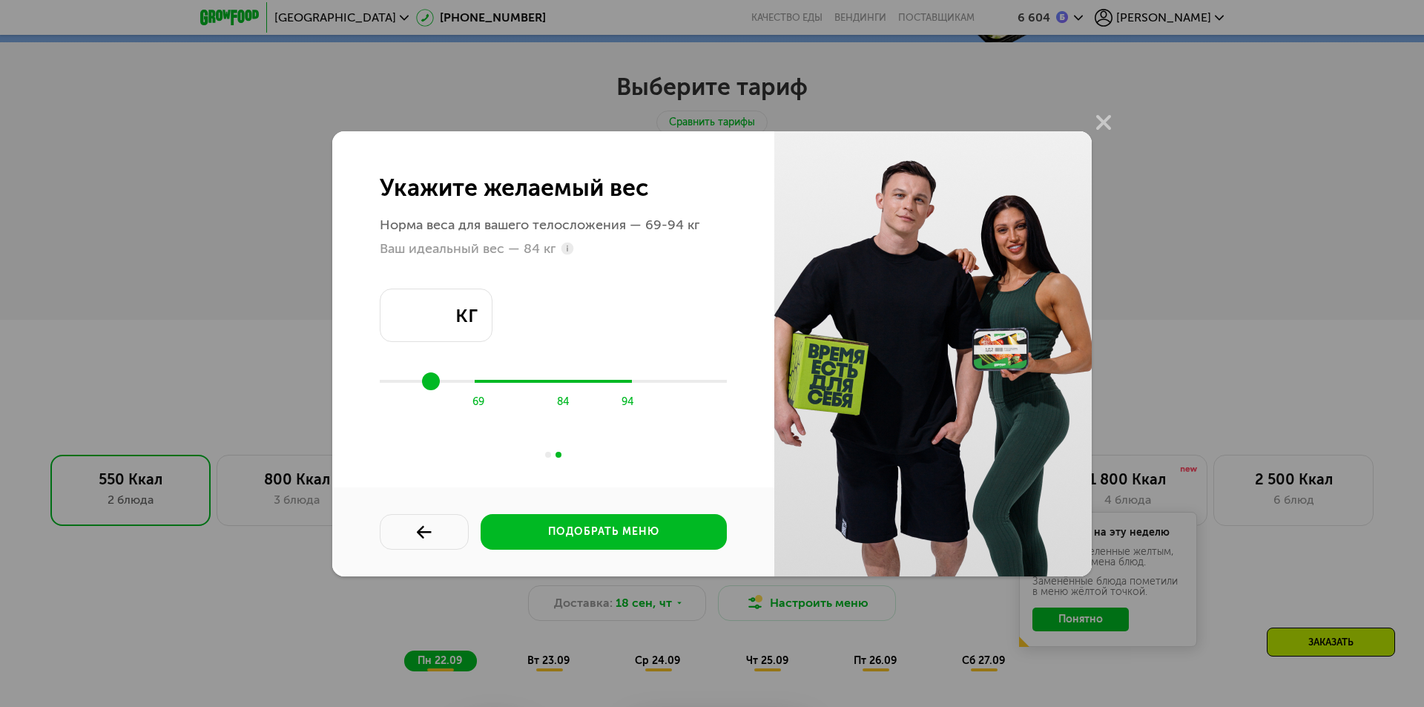
type input "**"
drag, startPoint x: 603, startPoint y: 383, endPoint x: 585, endPoint y: 384, distance: 17.8
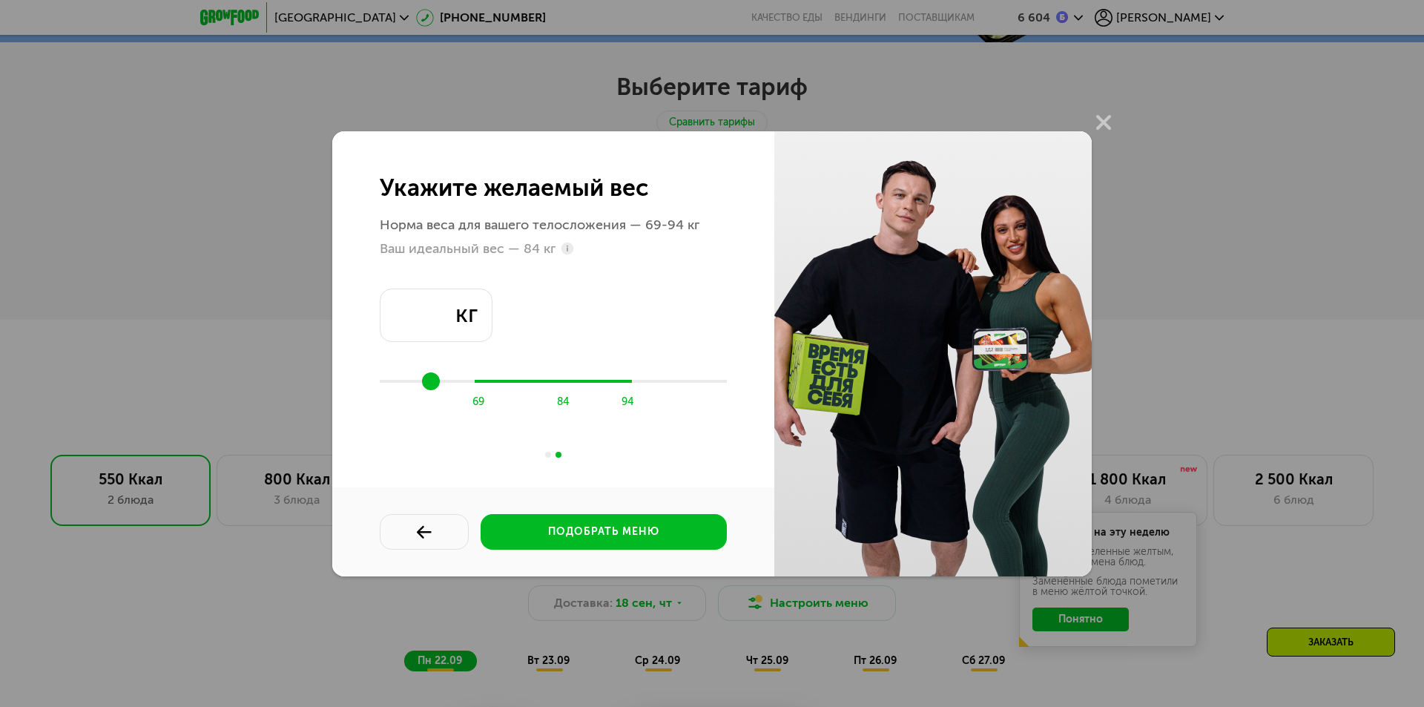
type input "**"
click at [585, 384] on input "range" at bounding box center [553, 381] width 347 height 22
click at [611, 527] on div "подобрать меню" at bounding box center [603, 531] width 111 height 15
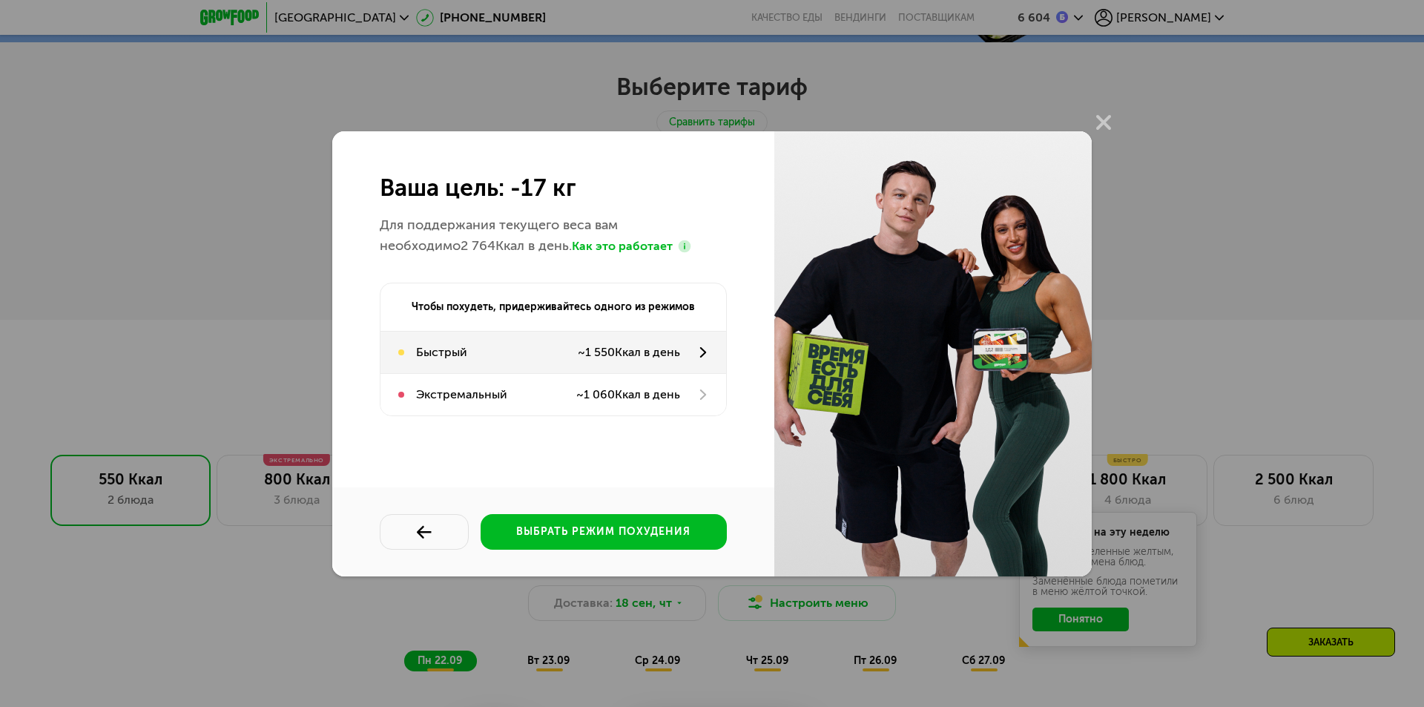
click at [648, 338] on div "Быстрый ~ 1 550 Ккал в день" at bounding box center [554, 353] width 346 height 42
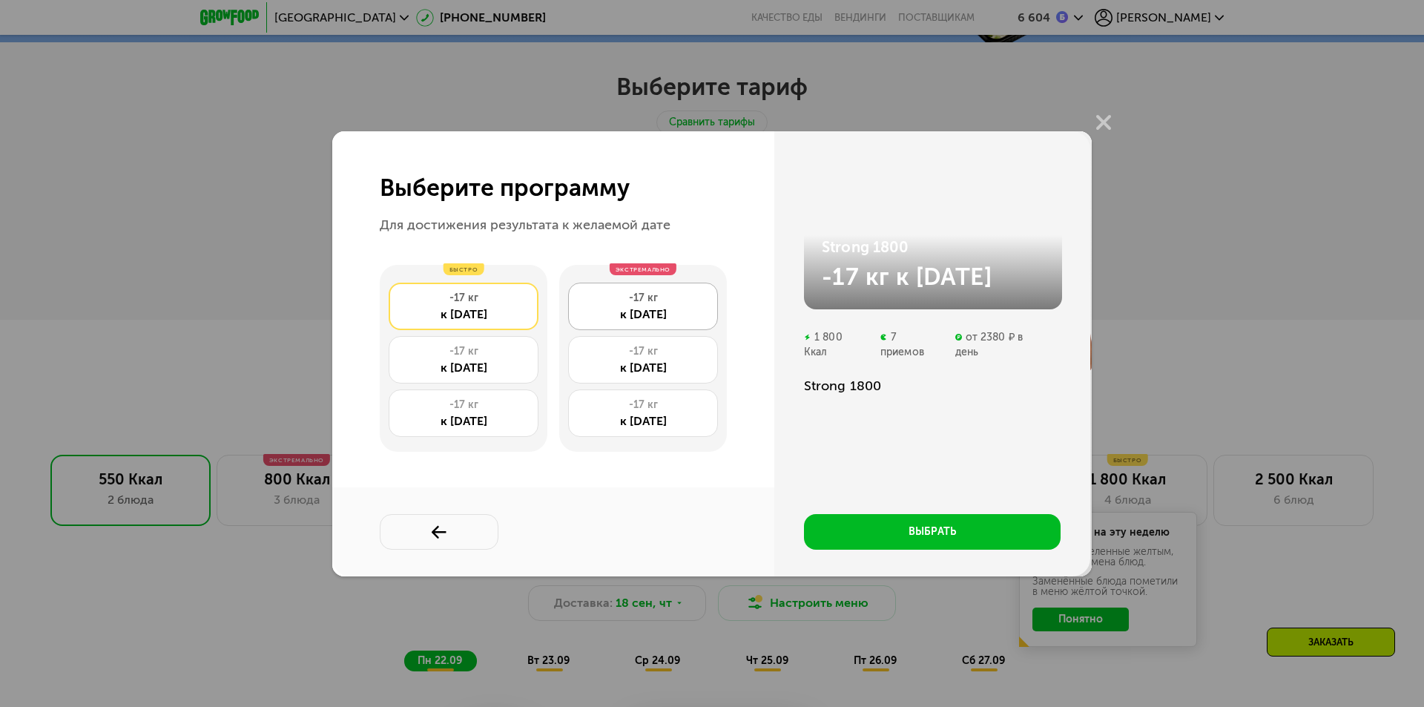
click at [608, 316] on div "к 24 дек" at bounding box center [643, 315] width 134 height 18
click at [611, 364] on div "к 12 дек" at bounding box center [643, 368] width 134 height 18
click at [628, 415] on div "к 30 ноя" at bounding box center [643, 421] width 134 height 18
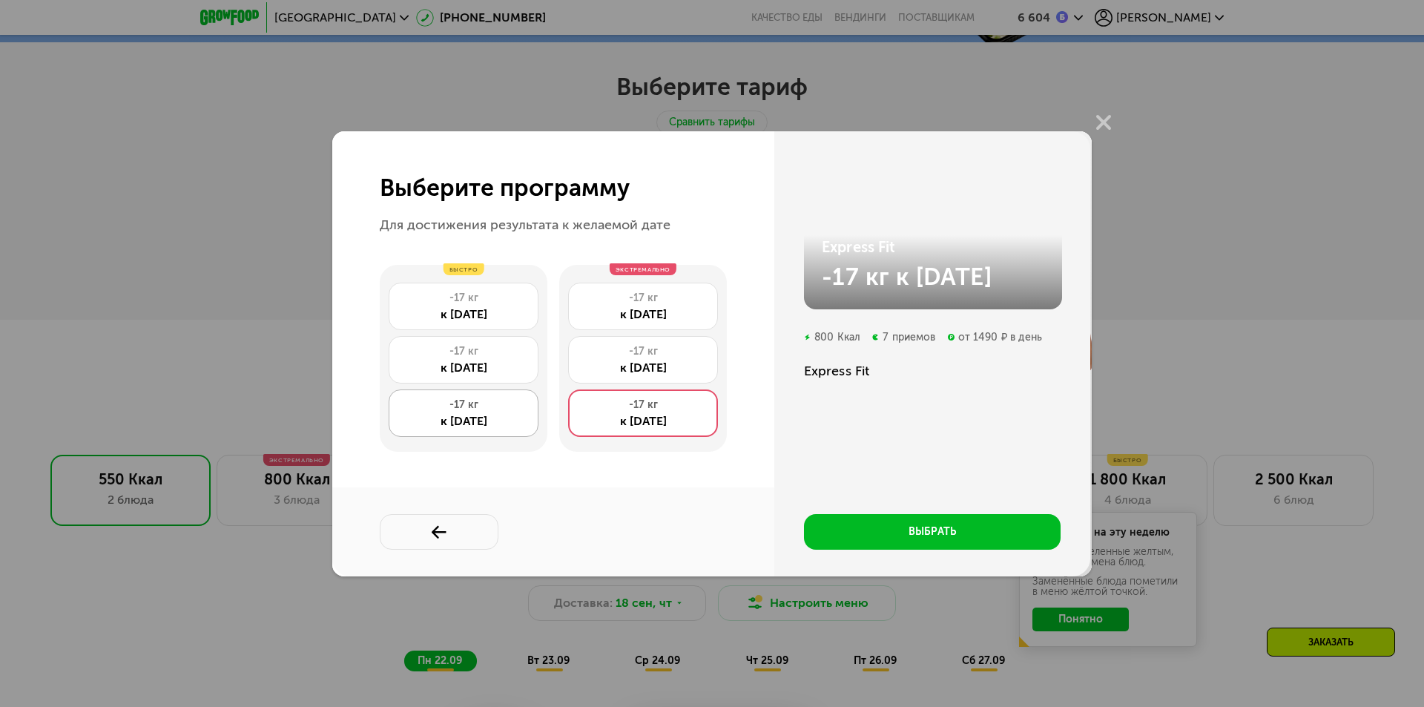
click at [481, 416] on div "к 17 янв" at bounding box center [464, 421] width 134 height 18
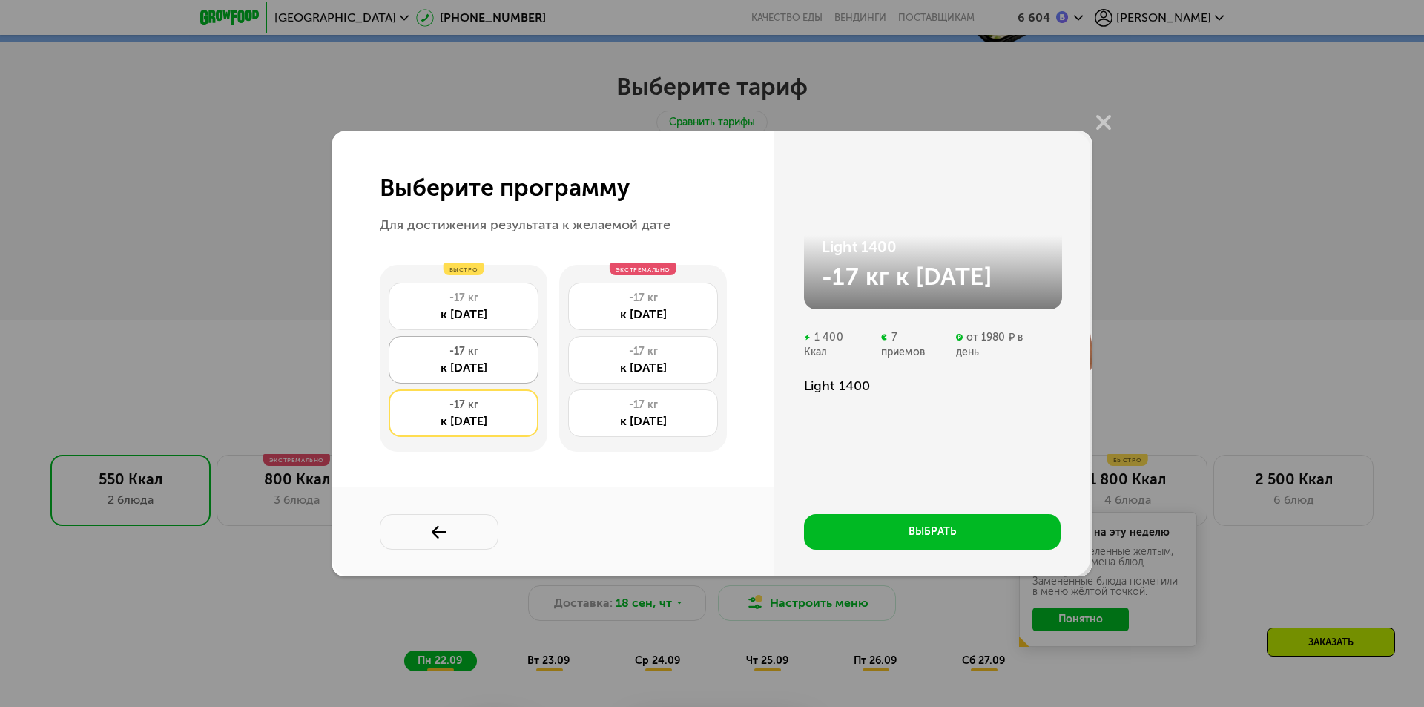
click at [481, 351] on div "-17 кг" at bounding box center [464, 351] width 134 height 15
click at [490, 288] on div "-17 кг к 22 фев" at bounding box center [464, 306] width 150 height 47
click at [492, 358] on div "-17 кг к 17 янв" at bounding box center [464, 359] width 150 height 47
click at [491, 398] on div "-17 кг" at bounding box center [464, 405] width 134 height 15
click at [491, 307] on div "к 22 фев" at bounding box center [464, 315] width 134 height 18
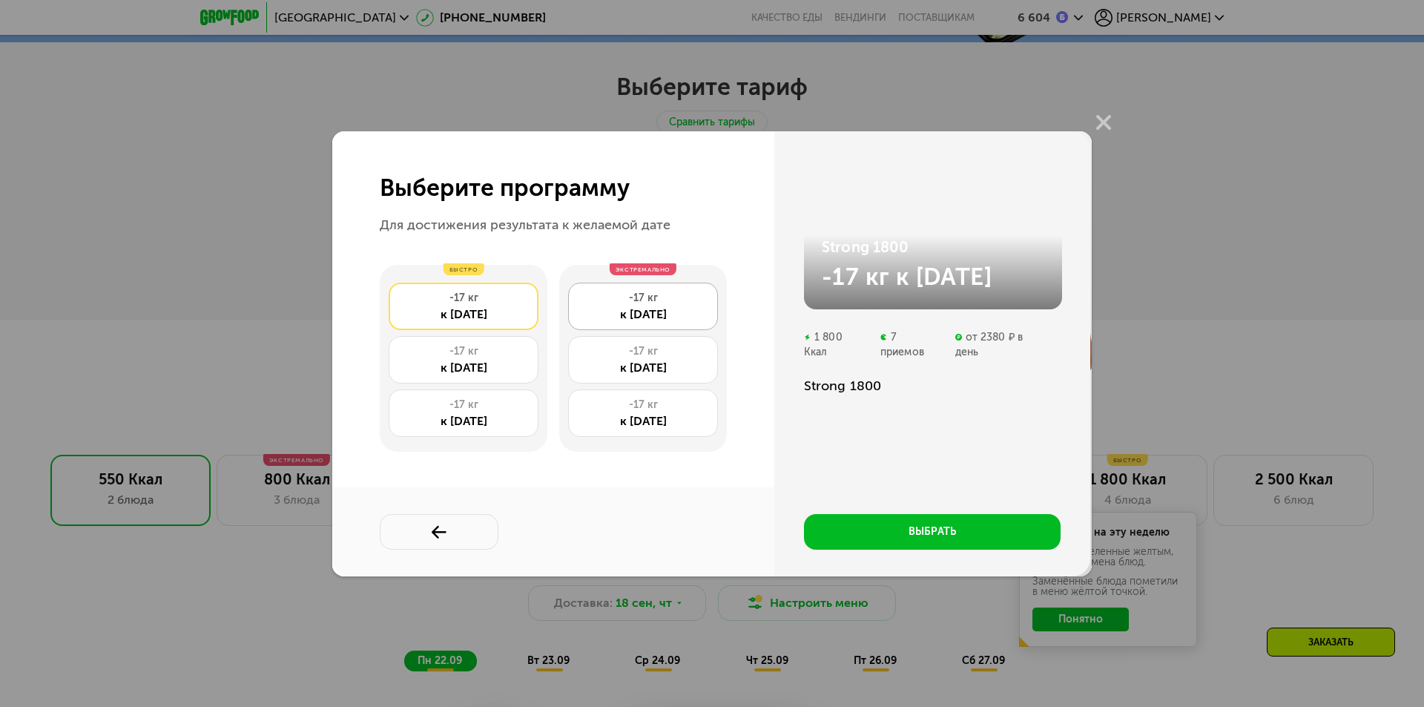
click at [614, 312] on div "к 24 дек" at bounding box center [643, 315] width 134 height 18
click at [613, 364] on div "к 12 дек" at bounding box center [643, 368] width 134 height 18
click at [614, 415] on div "к 30 ноя" at bounding box center [643, 421] width 134 height 18
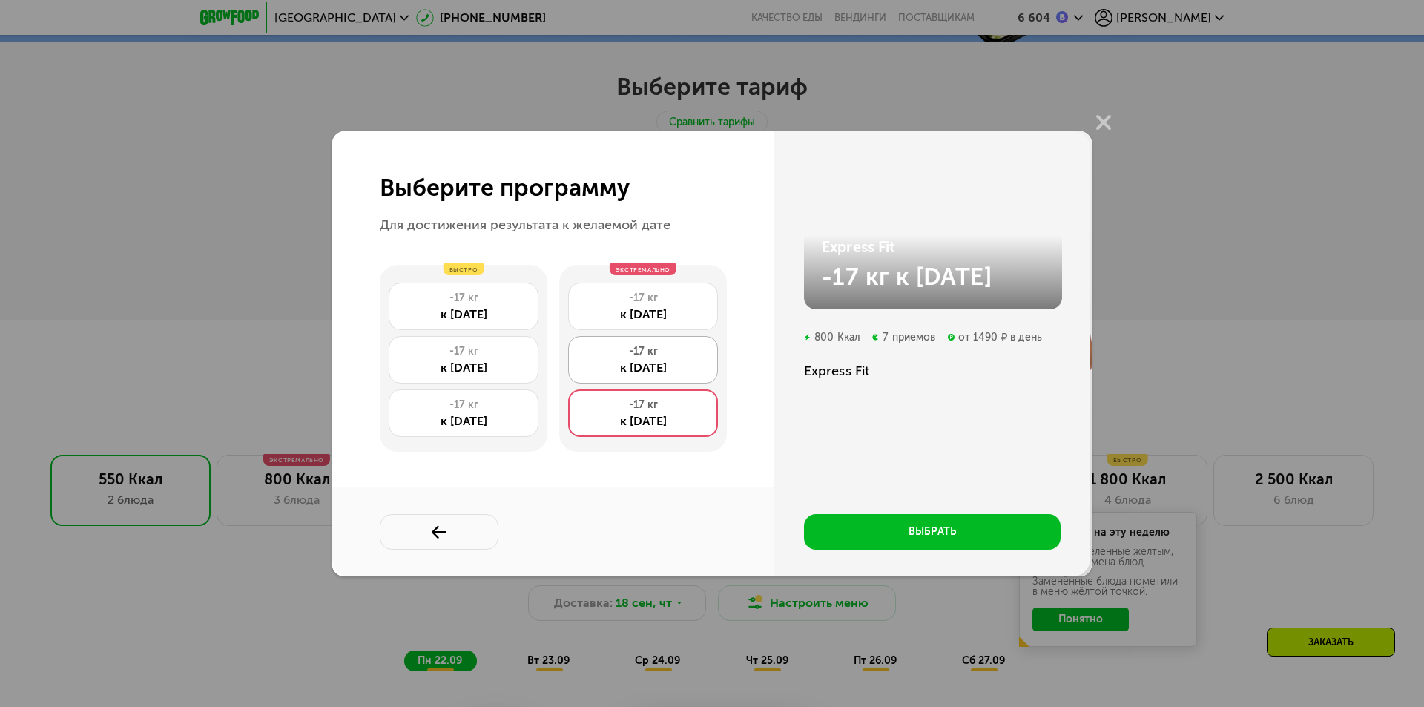
click at [611, 369] on div "к 12 дек" at bounding box center [643, 368] width 134 height 18
click at [594, 277] on div "экстремально -17 кг к 24 дек -17 кг к 12 дек -17 кг к 30 ноя" at bounding box center [643, 358] width 168 height 187
click at [613, 286] on div "-17 кг к 24 дек" at bounding box center [643, 306] width 150 height 47
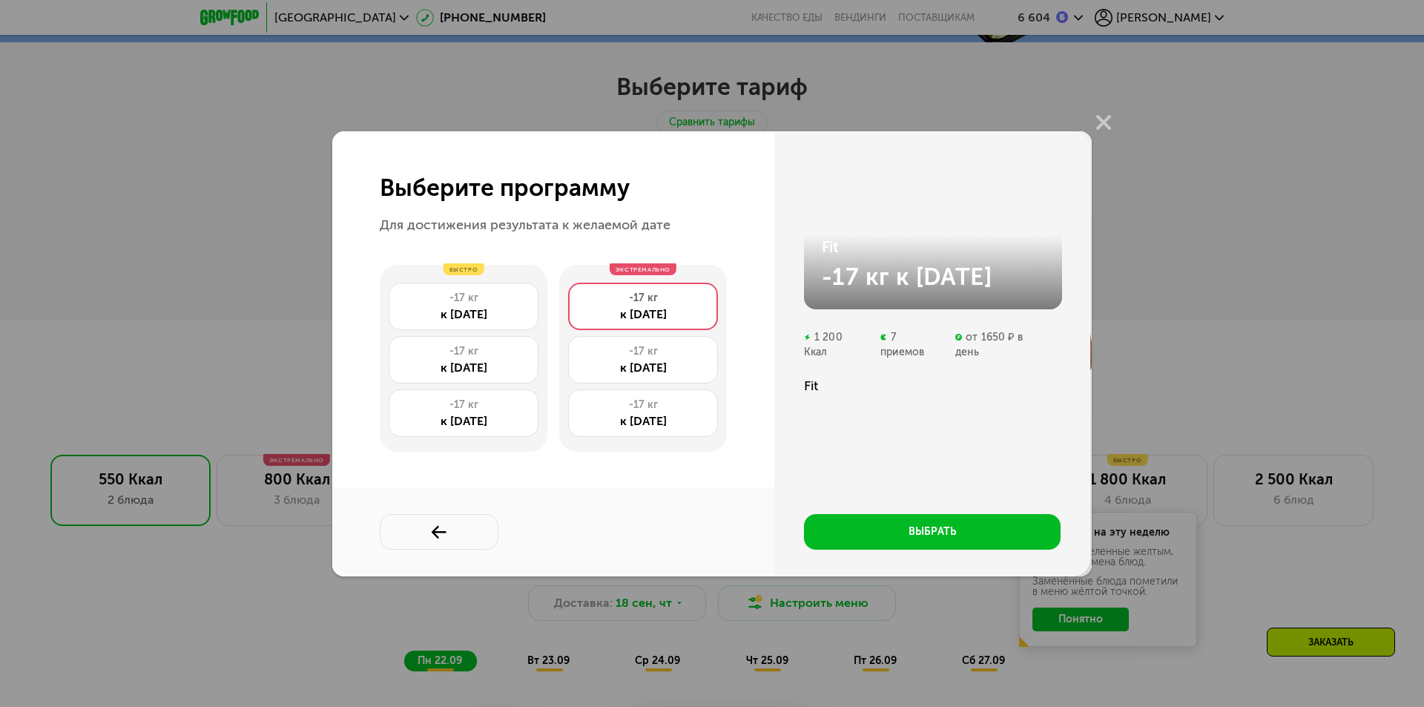
click at [617, 330] on div "экстремально -17 кг к 24 дек -17 кг к 12 дек -17 кг к 30 ноя" at bounding box center [643, 358] width 168 height 187
click at [629, 348] on div "-17 кг" at bounding box center [643, 351] width 134 height 15
click at [653, 415] on div "к 30 ноя" at bounding box center [643, 421] width 134 height 18
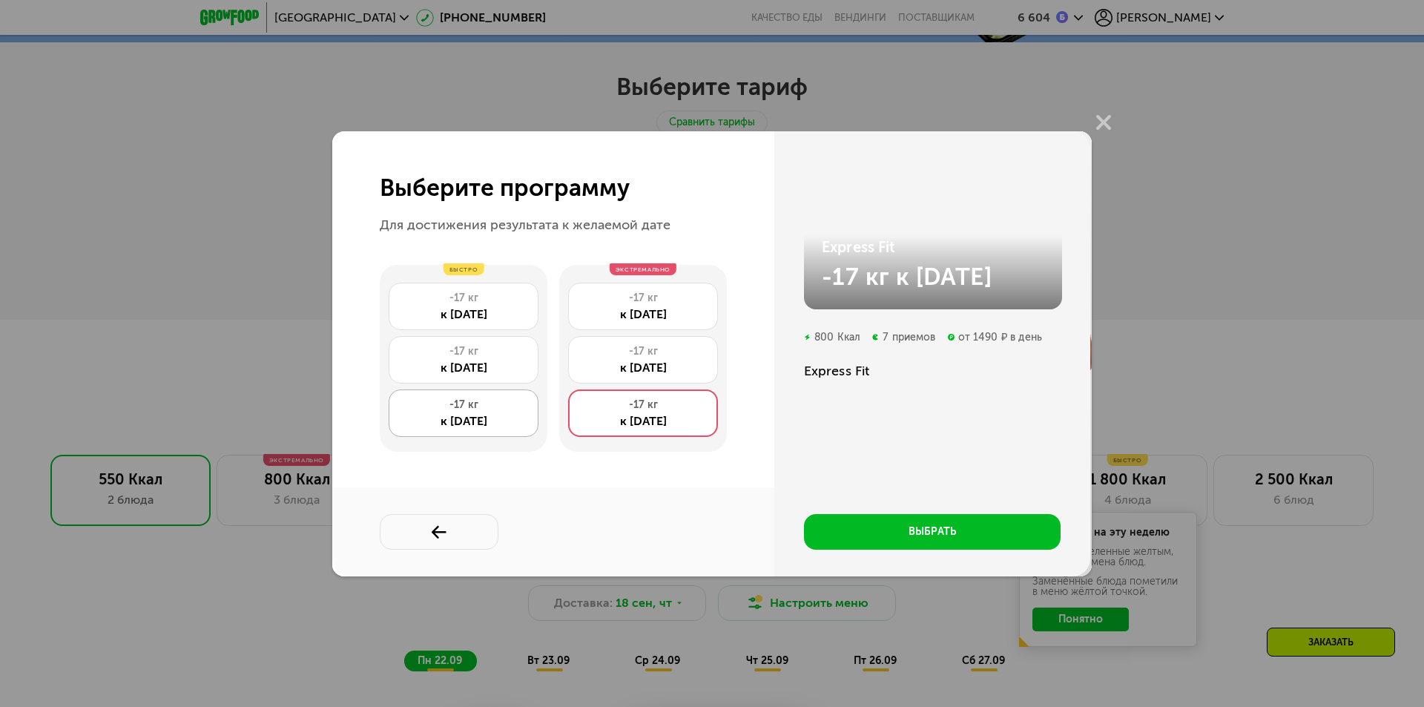
click at [493, 411] on div "-17 кг" at bounding box center [464, 405] width 134 height 15
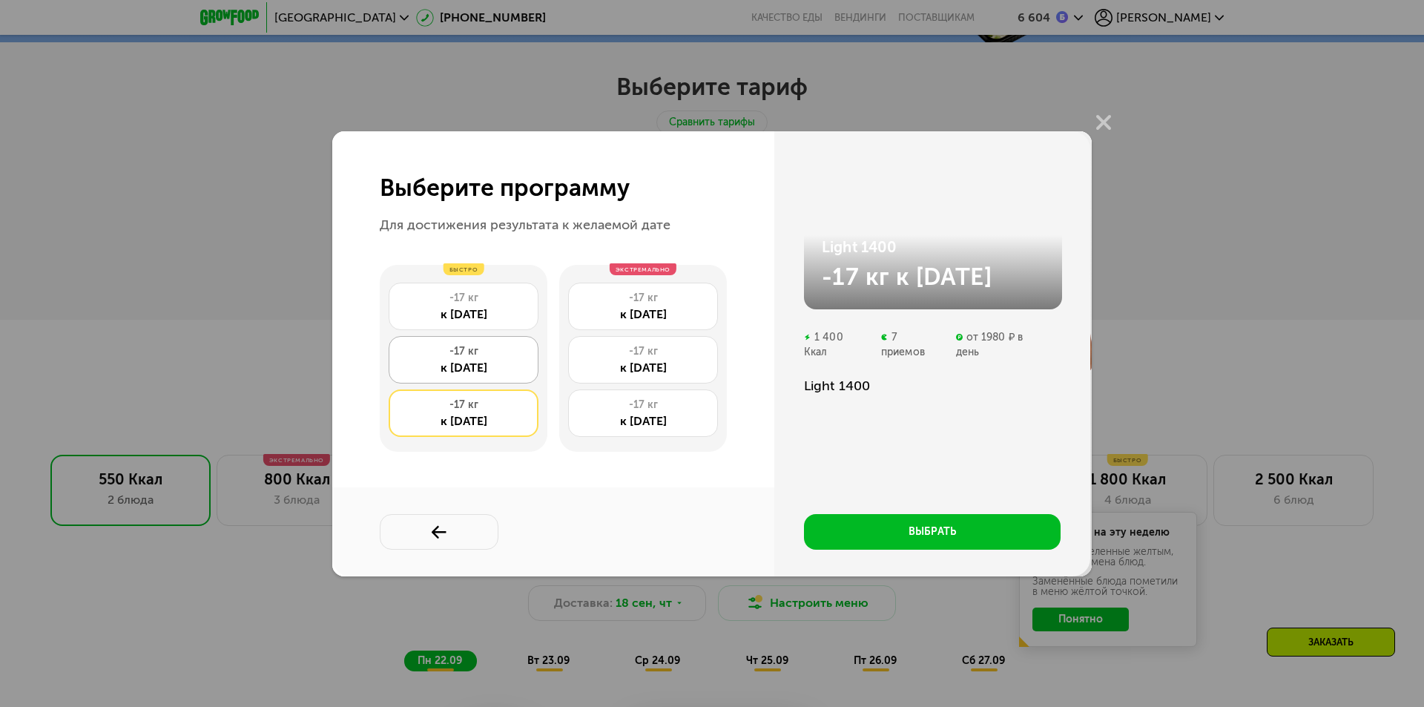
click at [491, 365] on div "к 17 янв" at bounding box center [464, 368] width 134 height 18
click at [484, 309] on div "к 22 фев" at bounding box center [464, 315] width 134 height 18
click at [501, 365] on div "к 17 янв" at bounding box center [464, 368] width 134 height 18
click at [496, 414] on div "к 17 янв" at bounding box center [464, 421] width 134 height 18
click at [482, 365] on div "к 17 янв" at bounding box center [464, 368] width 134 height 18
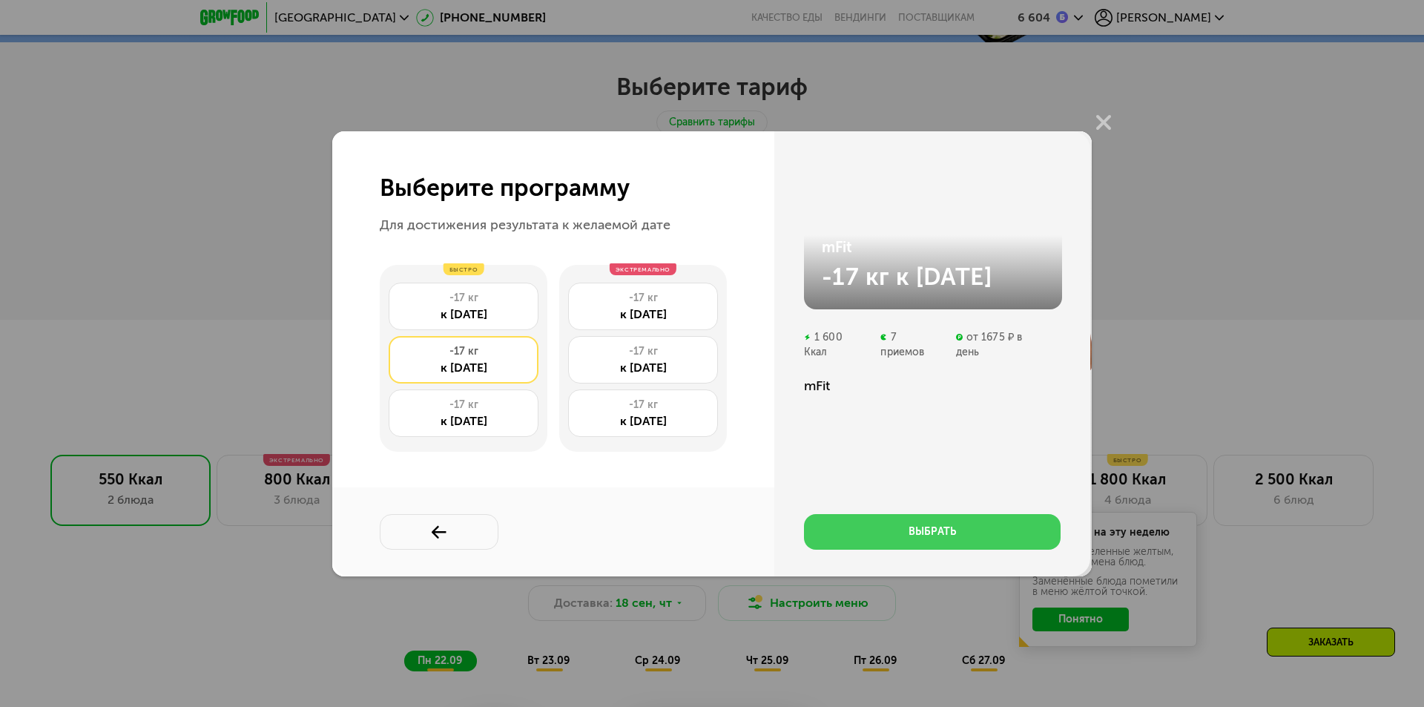
click at [892, 524] on button "выбрать" at bounding box center [932, 532] width 257 height 36
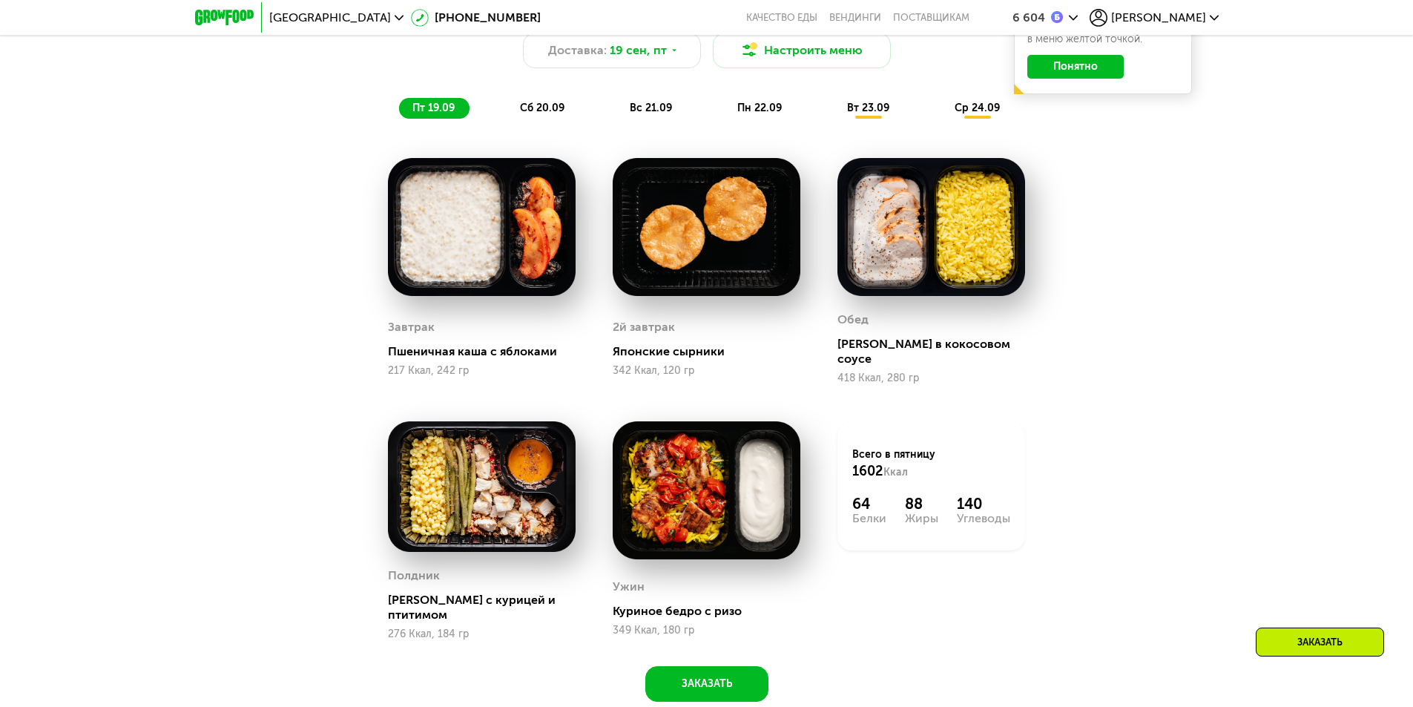
scroll to position [1335, 0]
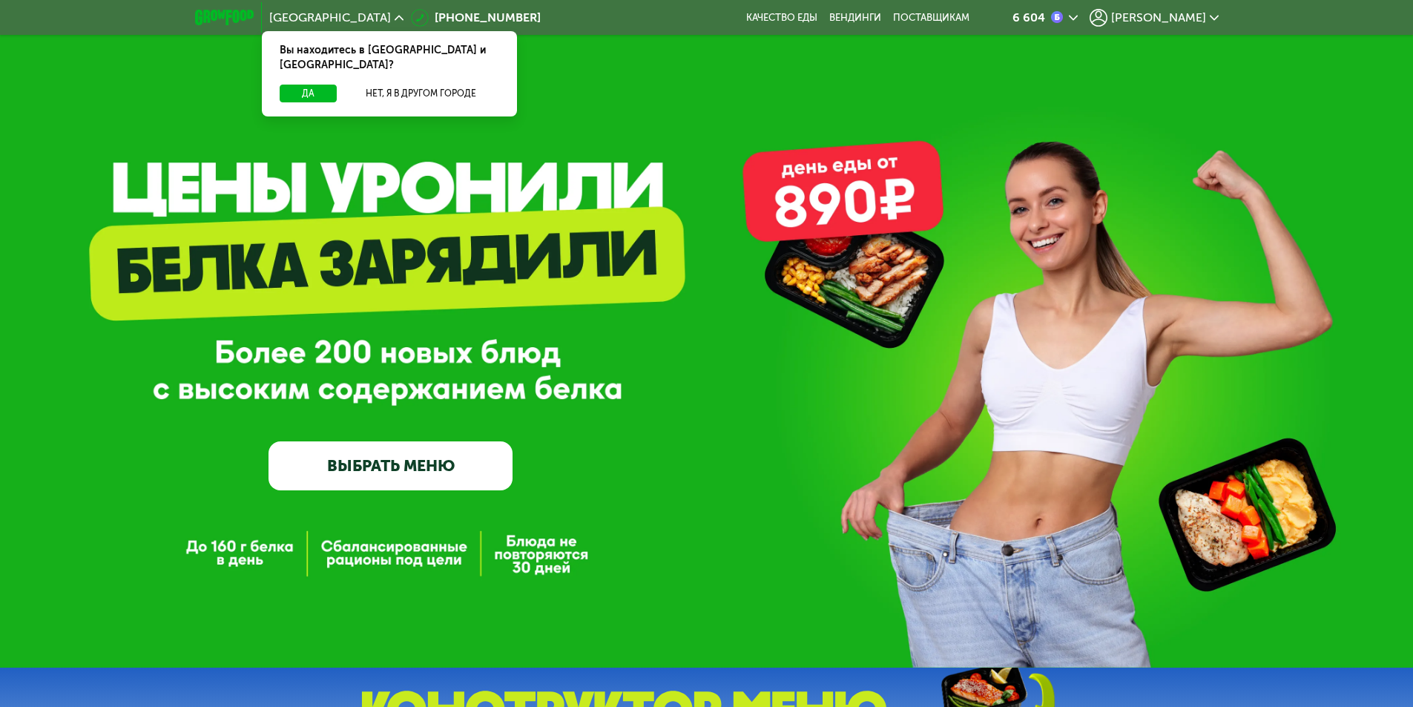
click at [1045, 17] on div "6 604" at bounding box center [1029, 18] width 33 height 12
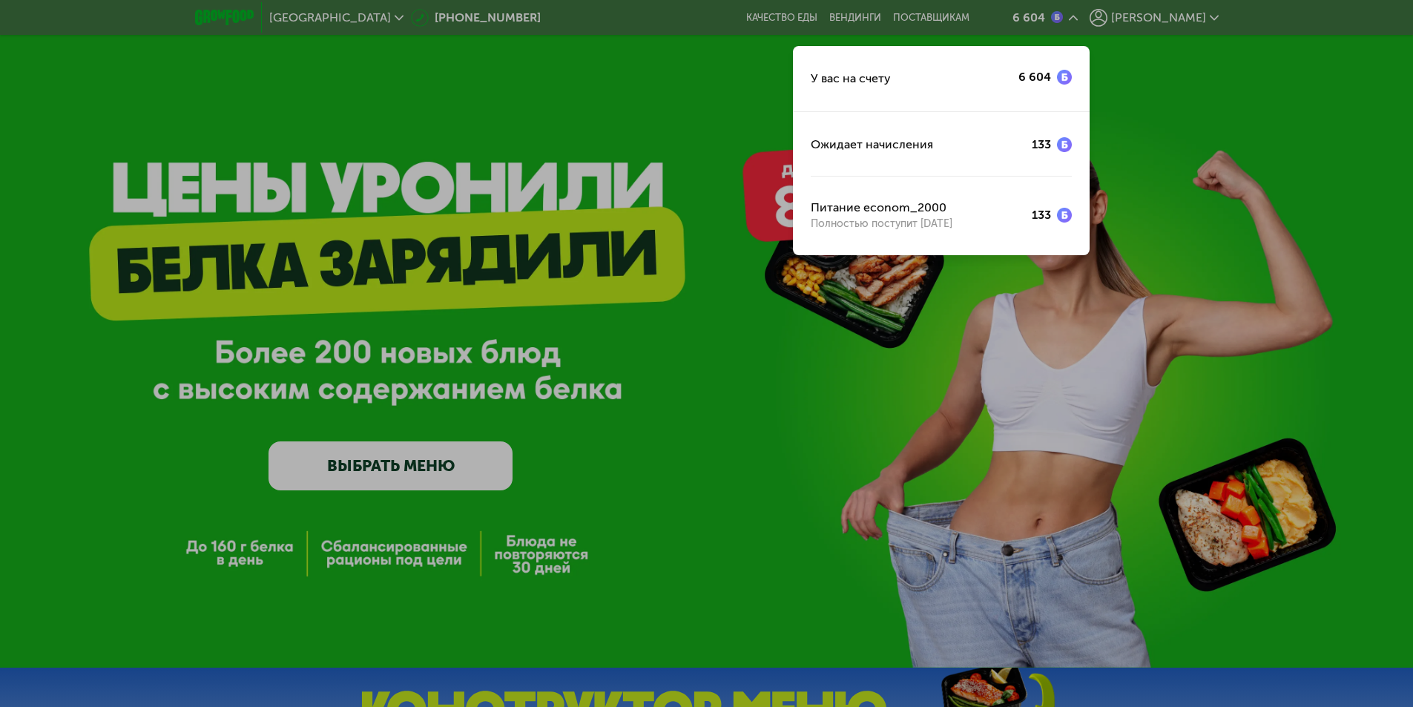
click at [945, 205] on div "Питание econom_2000 Полностью поступит 19 сентября" at bounding box center [882, 215] width 142 height 33
click at [1165, 54] on div at bounding box center [706, 353] width 1413 height 707
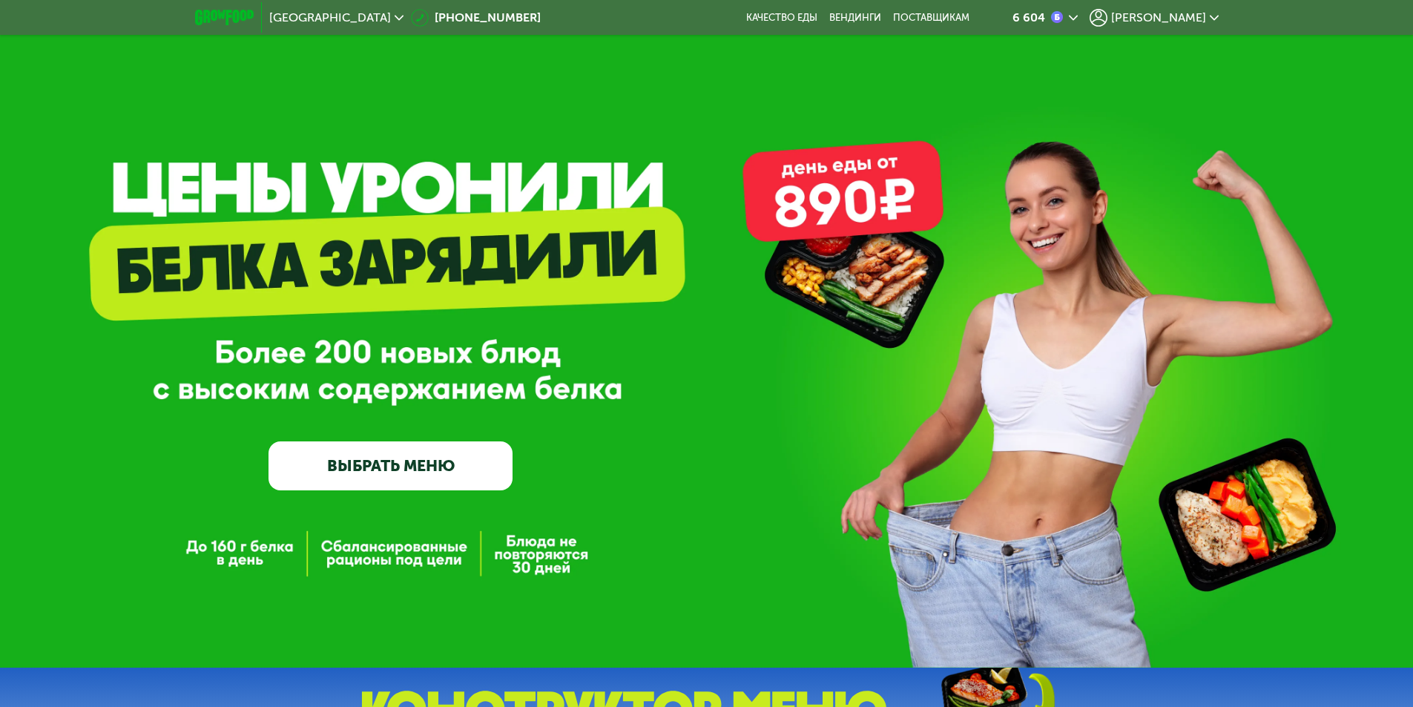
click at [1078, 19] on icon at bounding box center [1073, 17] width 9 height 9
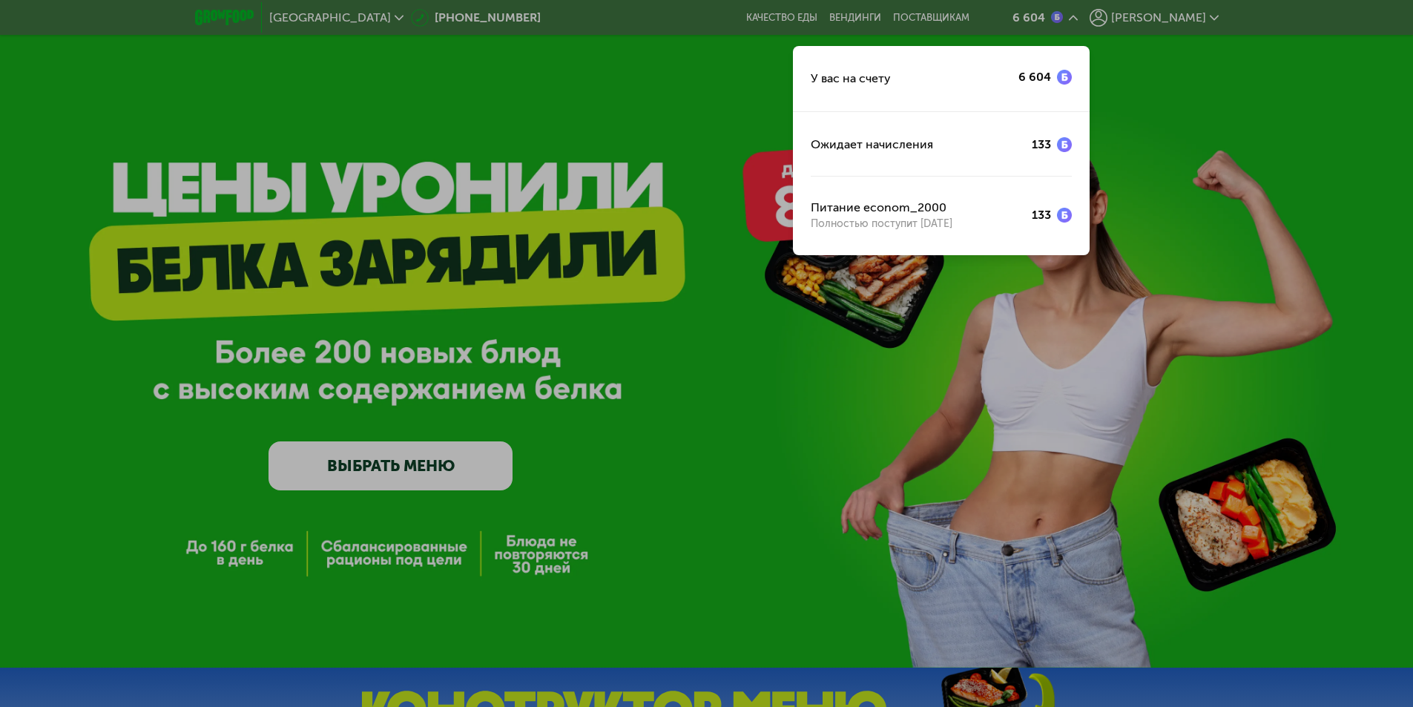
click at [1214, 17] on div at bounding box center [706, 353] width 1413 height 707
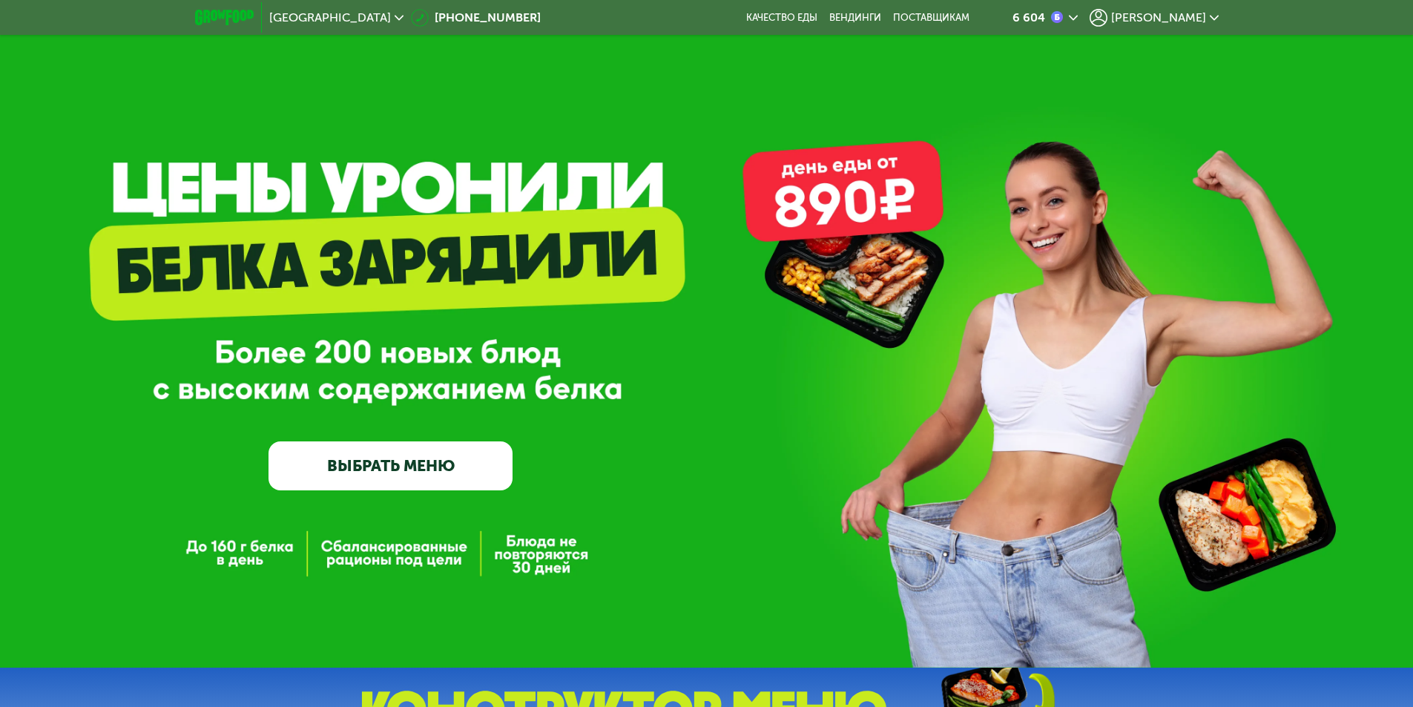
click at [1202, 17] on span "[PERSON_NAME]" at bounding box center [1158, 18] width 95 height 12
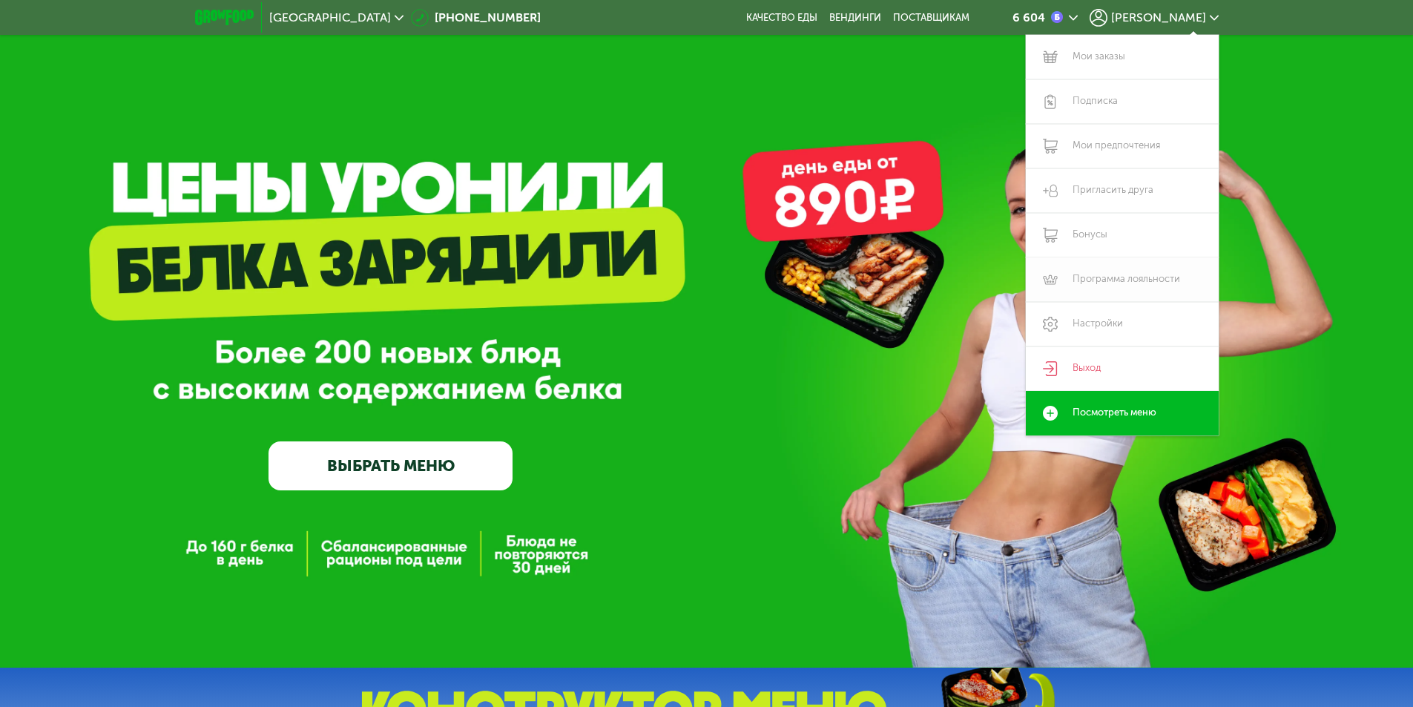
click at [1107, 285] on link "Программа лояльности" at bounding box center [1122, 279] width 193 height 45
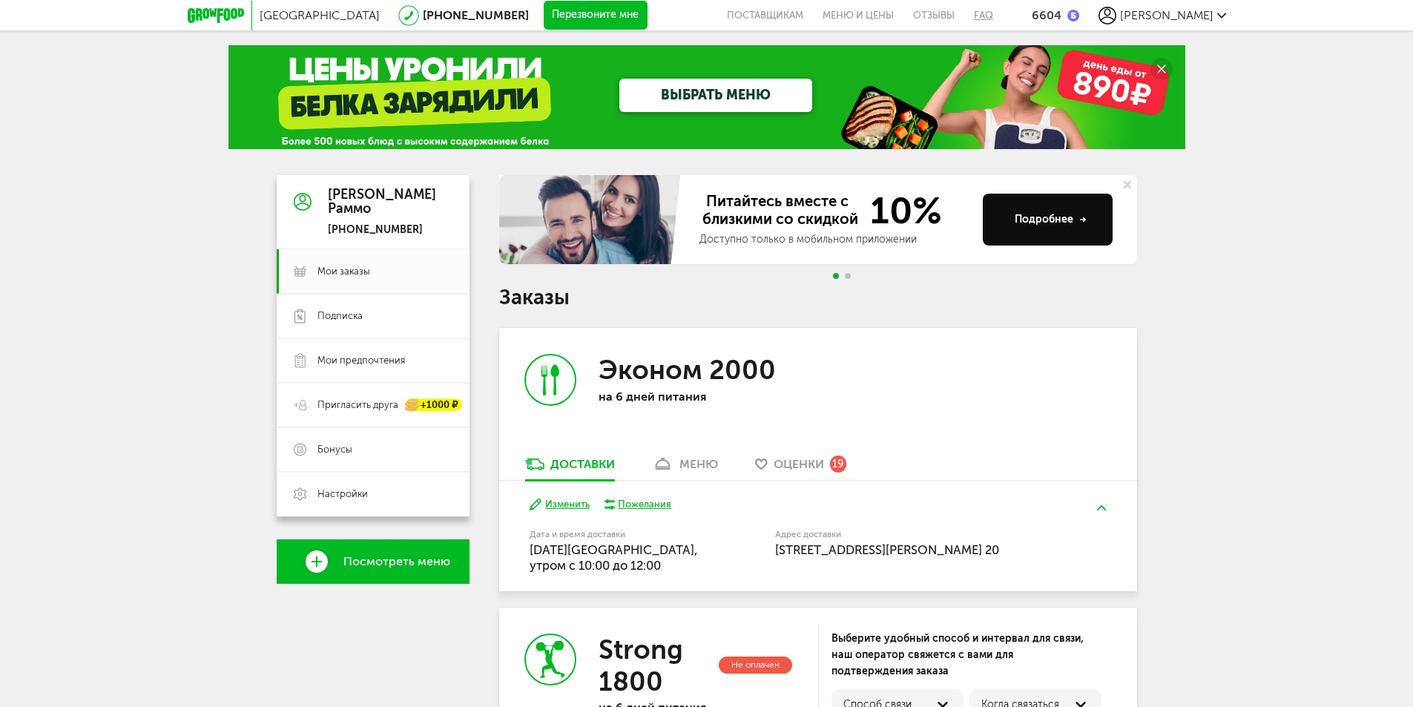
click at [993, 19] on link "FAQ" at bounding box center [978, 15] width 29 height 30
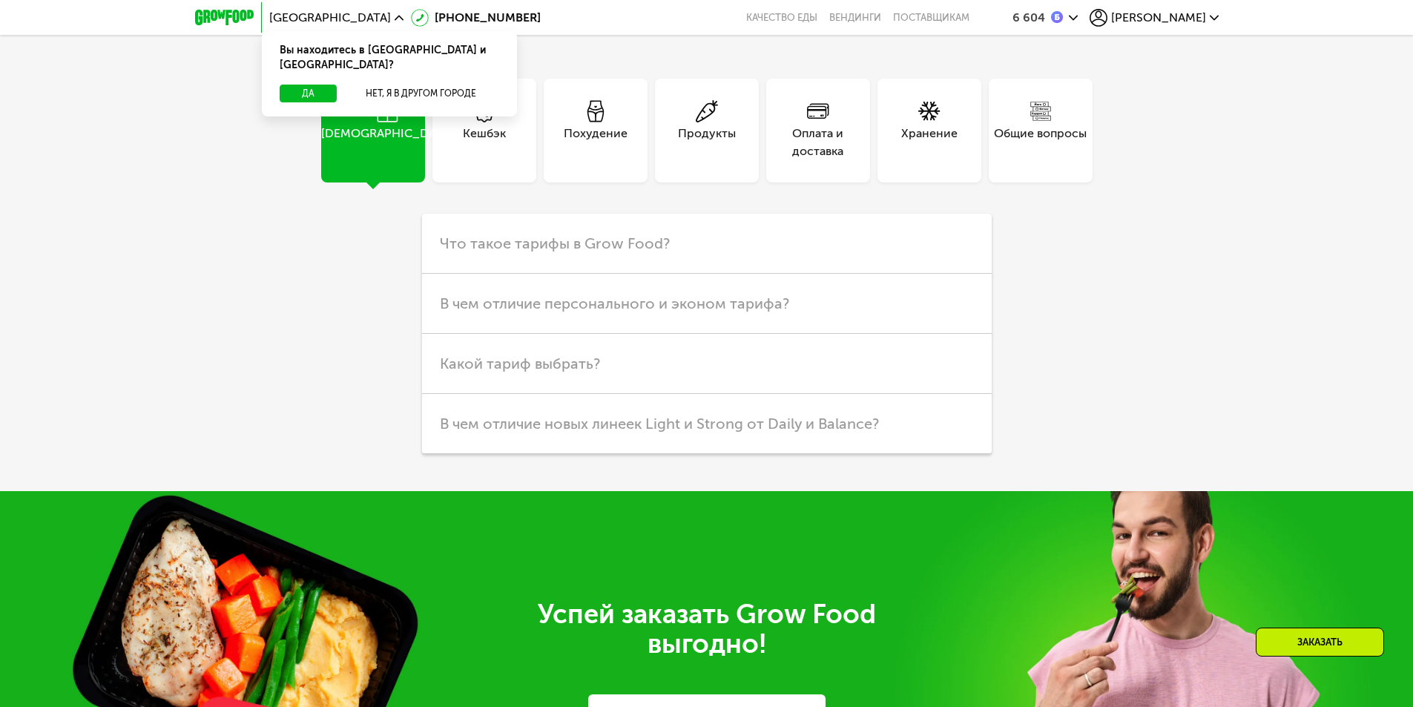
scroll to position [4071, 0]
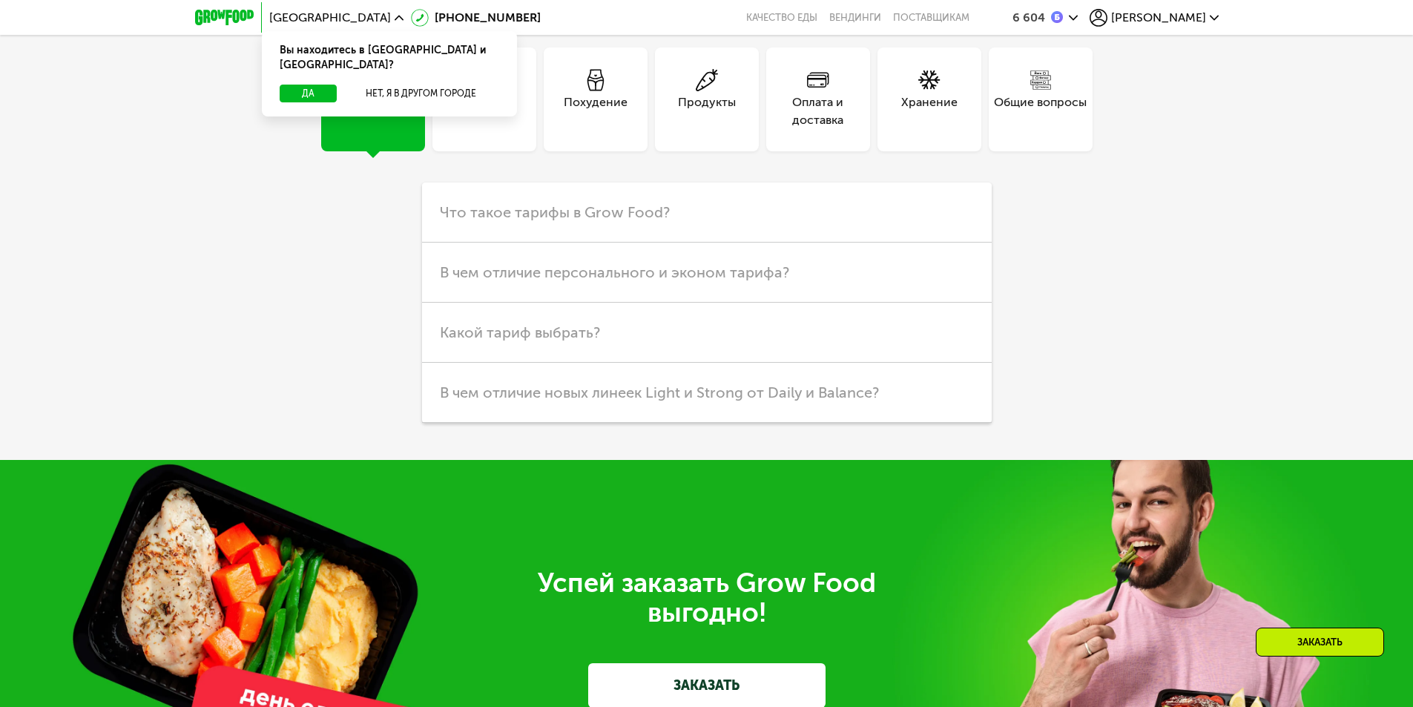
click at [463, 129] on div "Кешбэк" at bounding box center [484, 111] width 43 height 36
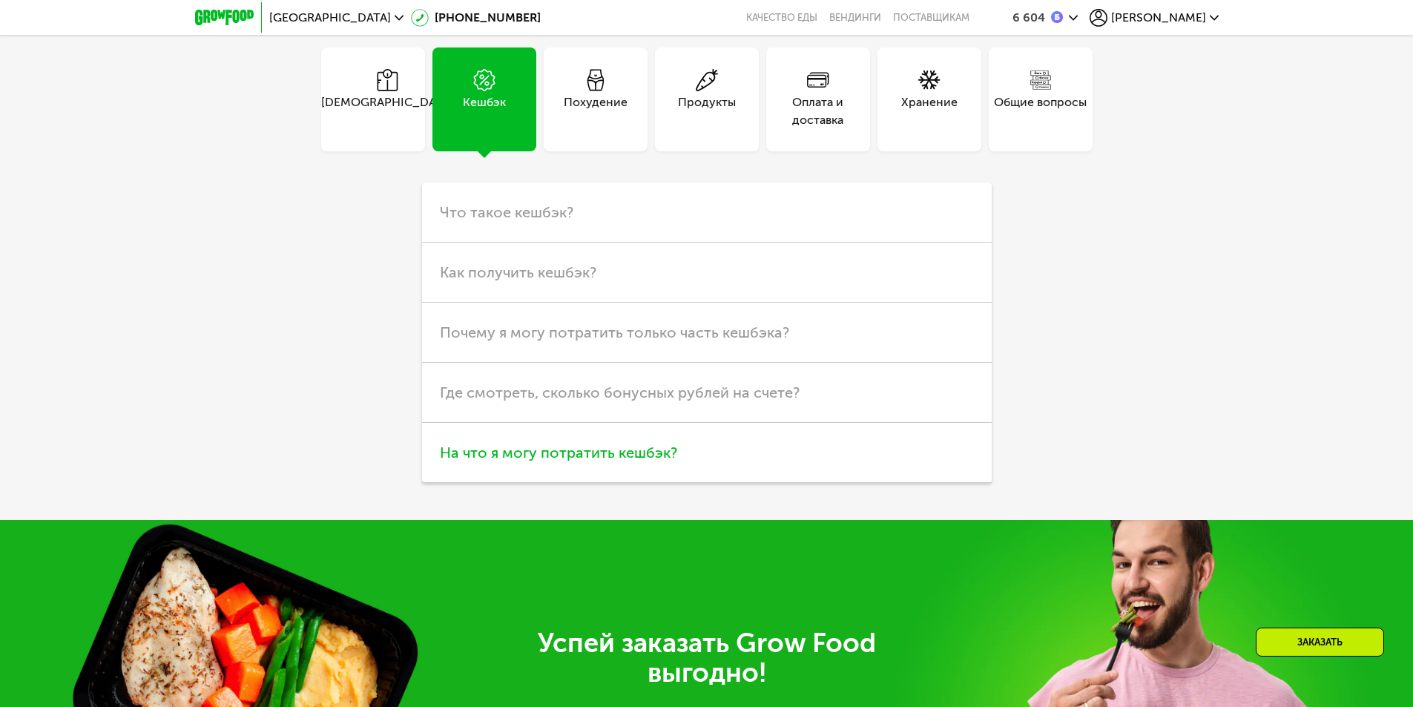
click at [660, 461] on span "На что я могу потратить кешбэк?" at bounding box center [558, 453] width 237 height 18
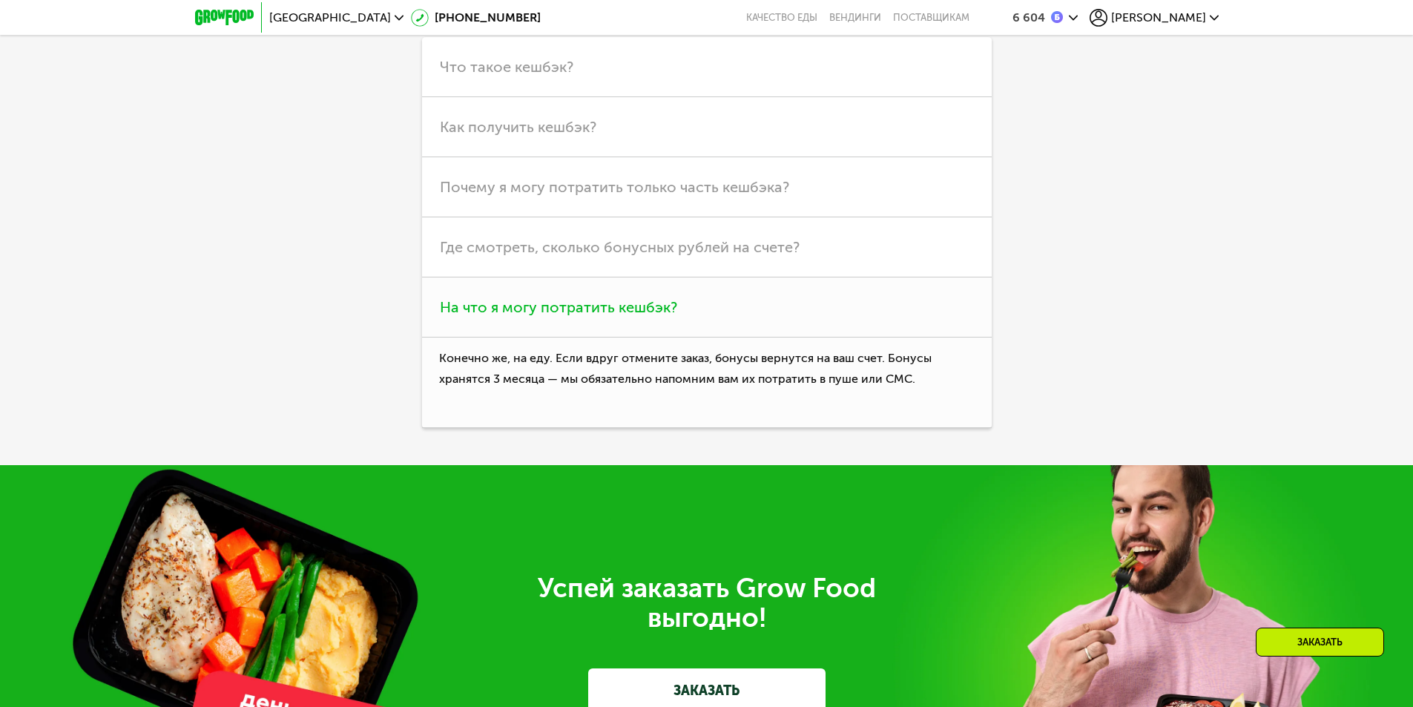
scroll to position [4220, 0]
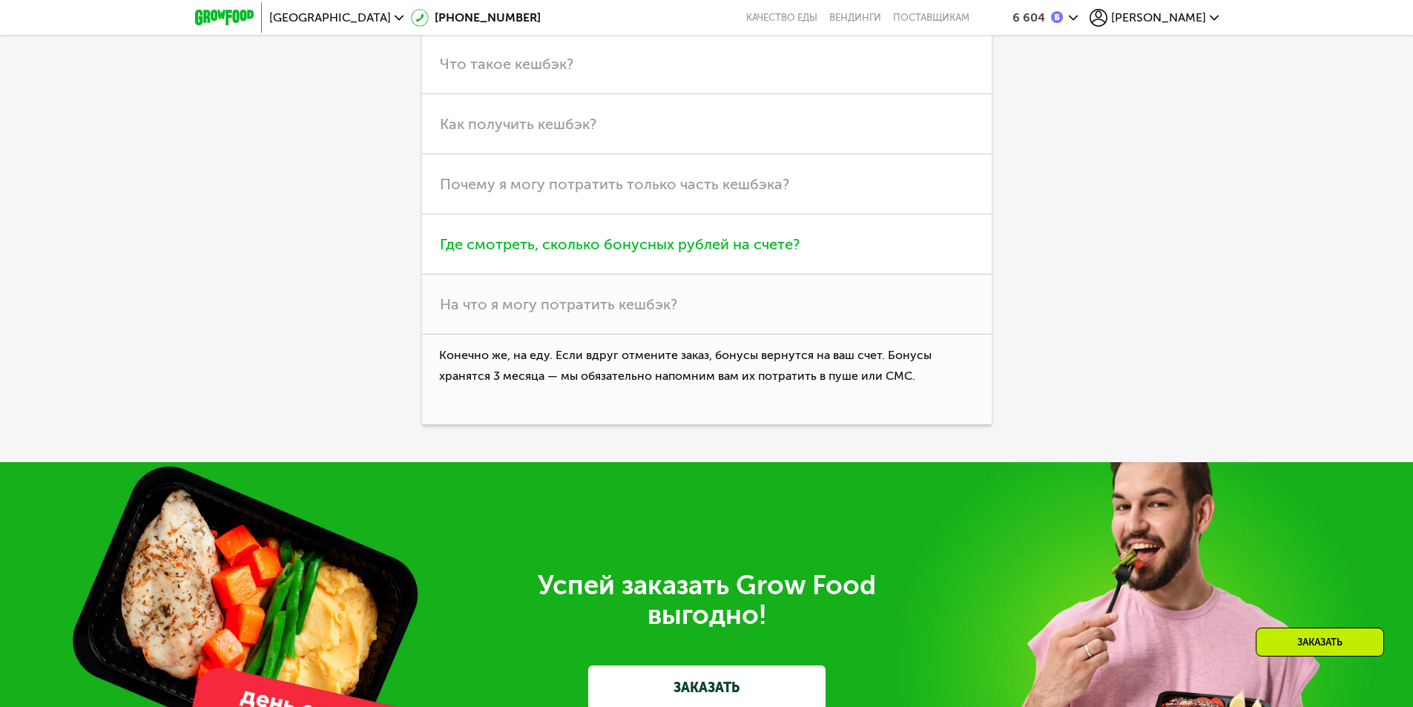
click at [672, 274] on h3 "Где смотреть, сколько бонусных рублей на счете?" at bounding box center [707, 244] width 570 height 60
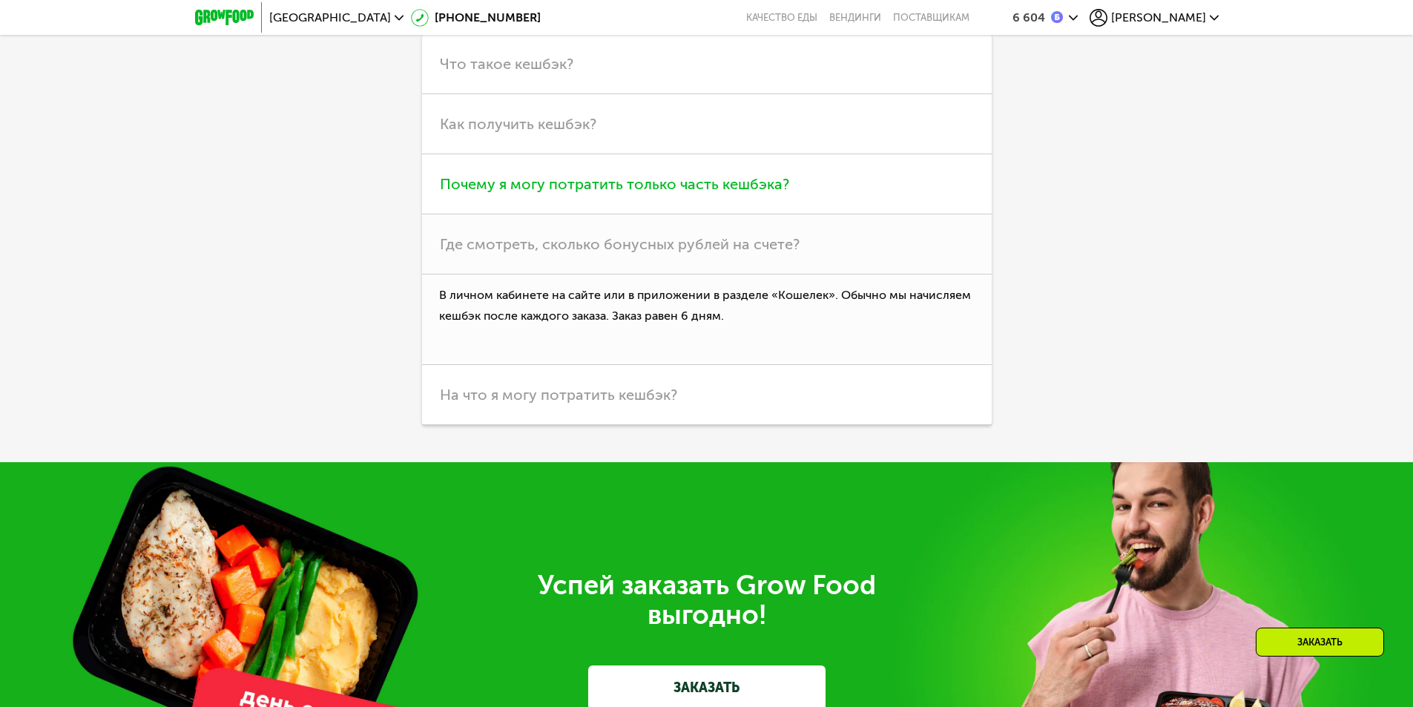
click at [672, 214] on h3 "Почему я могу потратить только часть кешбэка?" at bounding box center [707, 184] width 570 height 60
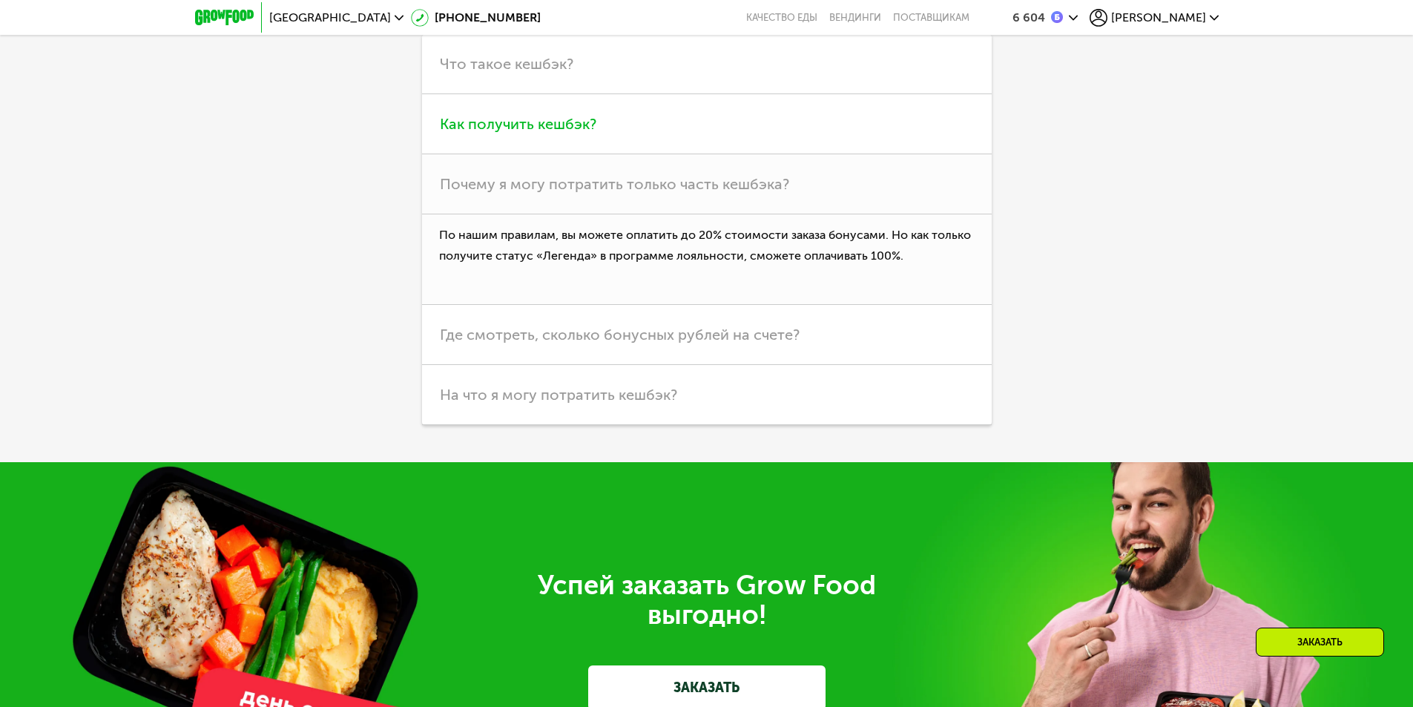
click at [567, 133] on span "Как получить кешбэк?" at bounding box center [518, 124] width 157 height 18
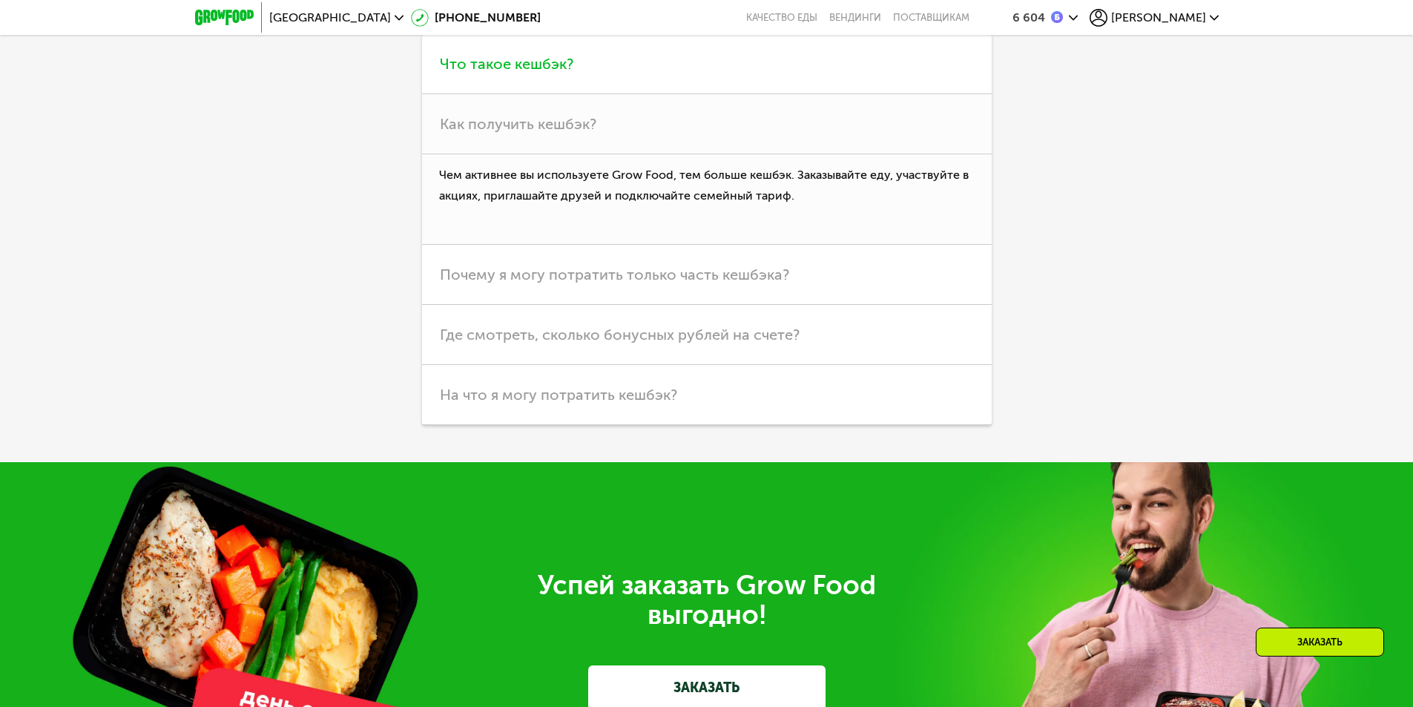
click at [564, 94] on h3 "Что такое кешбэк?" at bounding box center [707, 64] width 570 height 60
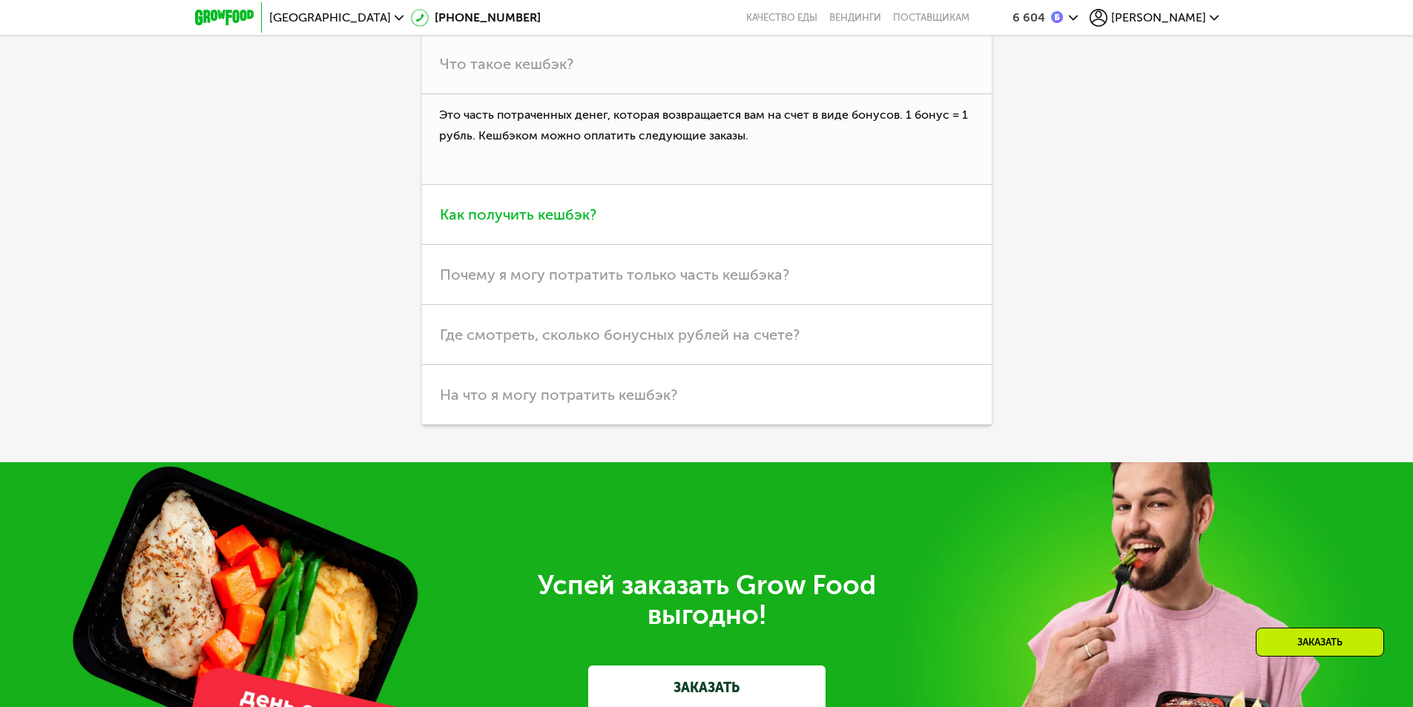
click at [580, 223] on span "Как получить кешбэк?" at bounding box center [518, 214] width 157 height 18
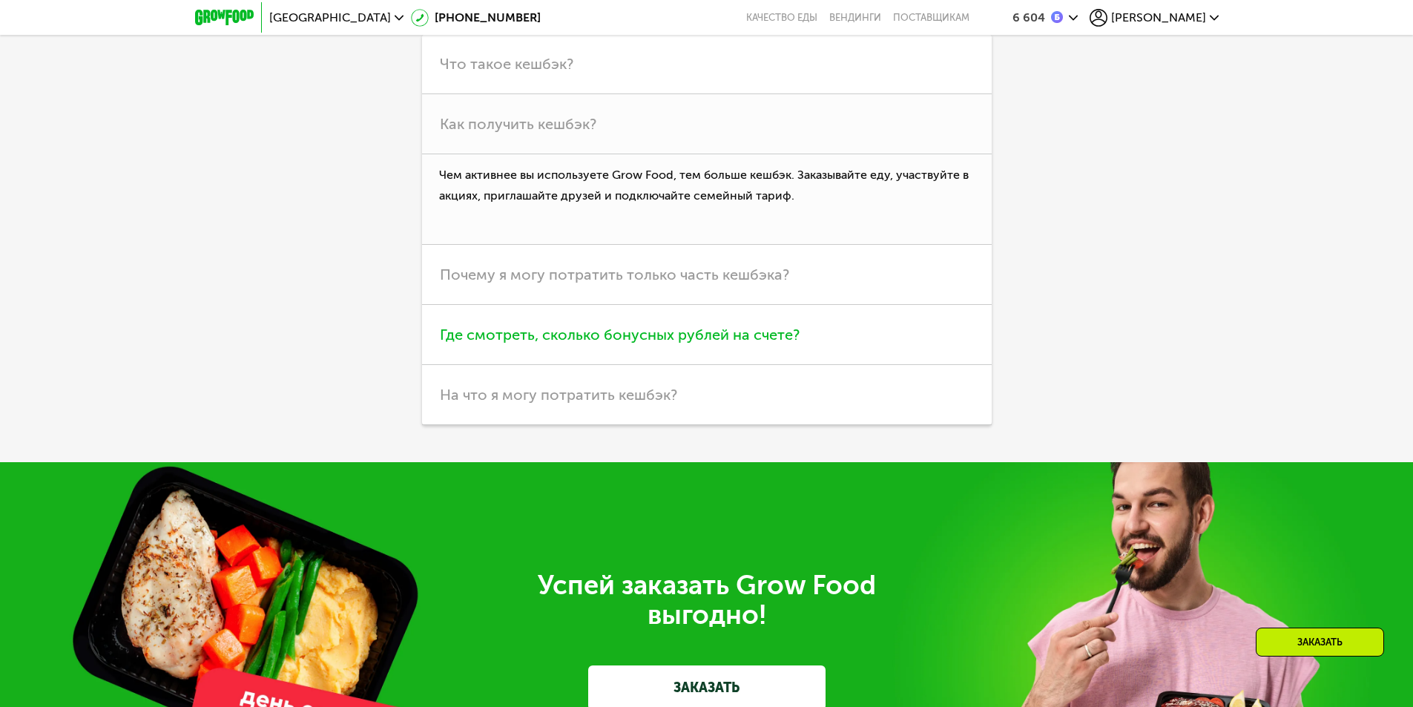
click at [544, 365] on h3 "Где смотреть, сколько бонусных рублей на счете?" at bounding box center [707, 335] width 570 height 60
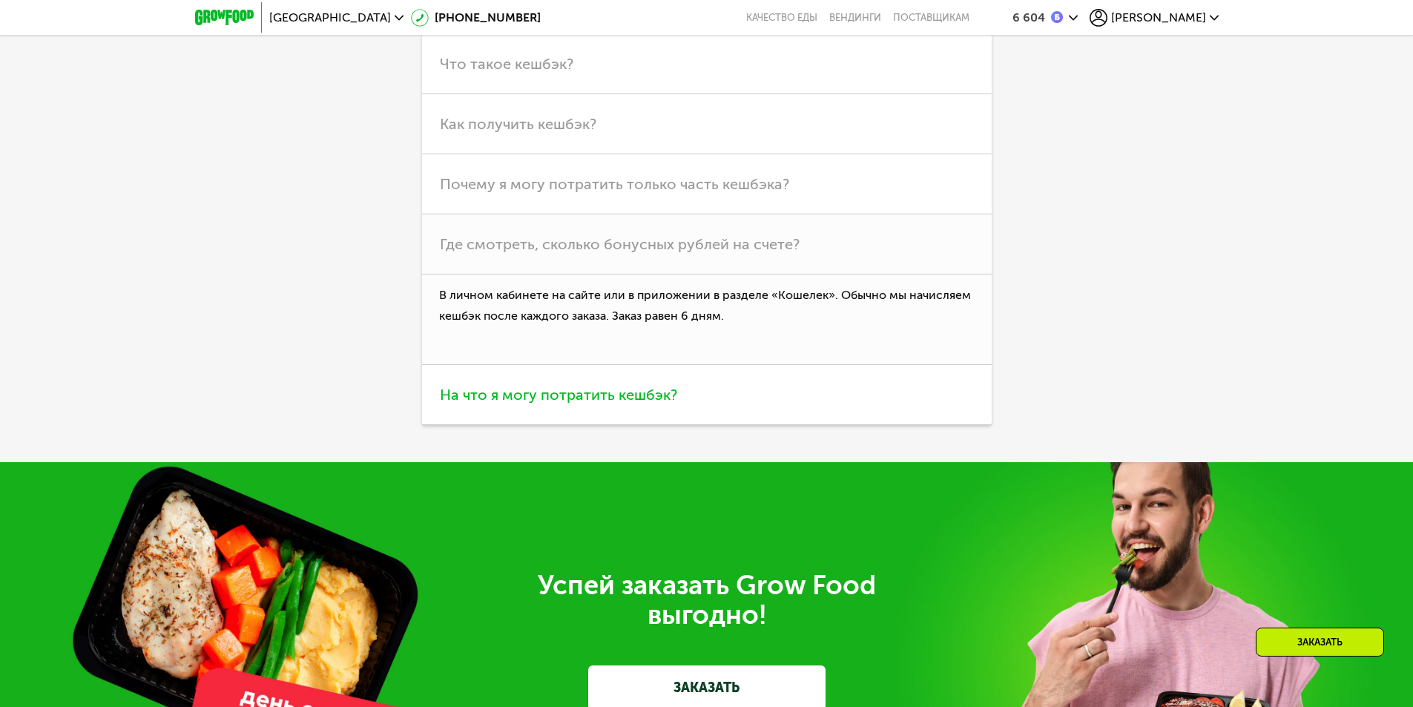
click at [548, 425] on h3 "На что я могу потратить кешбэк?" at bounding box center [707, 395] width 570 height 60
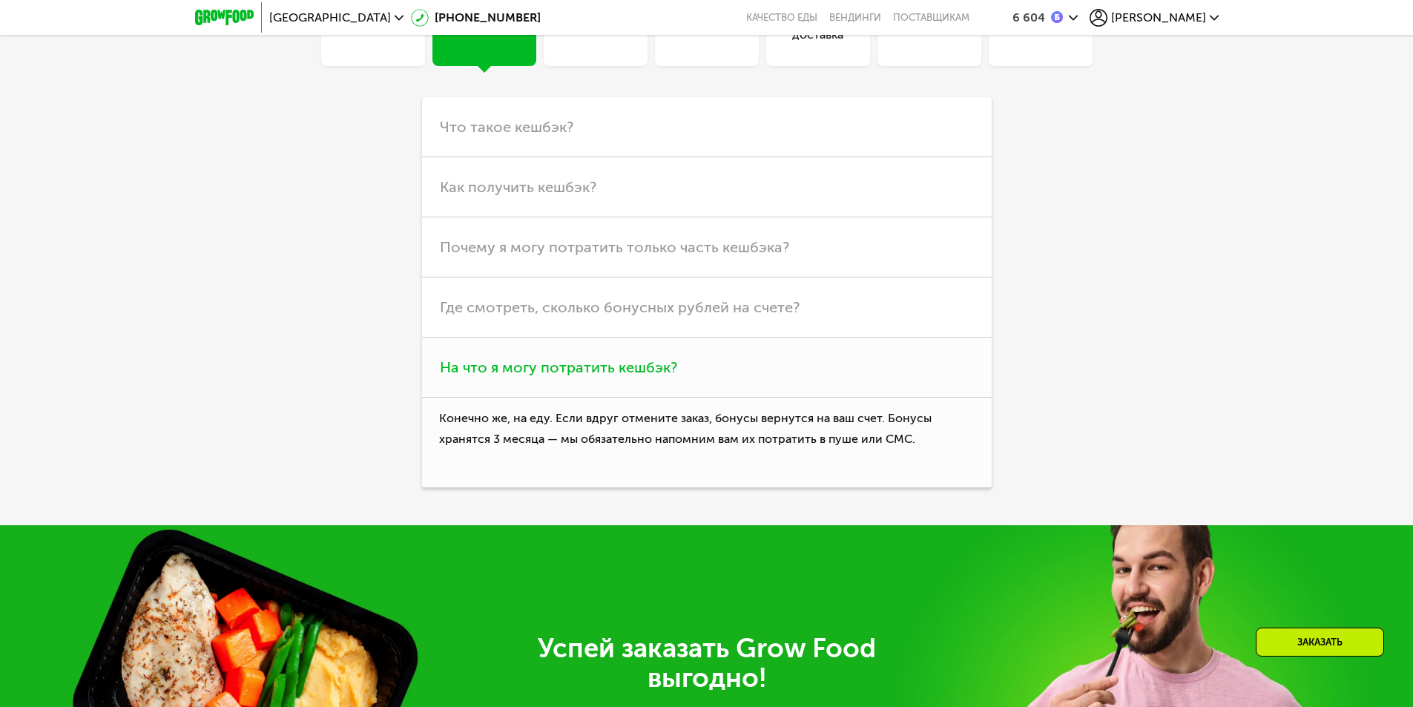
scroll to position [4071, 0]
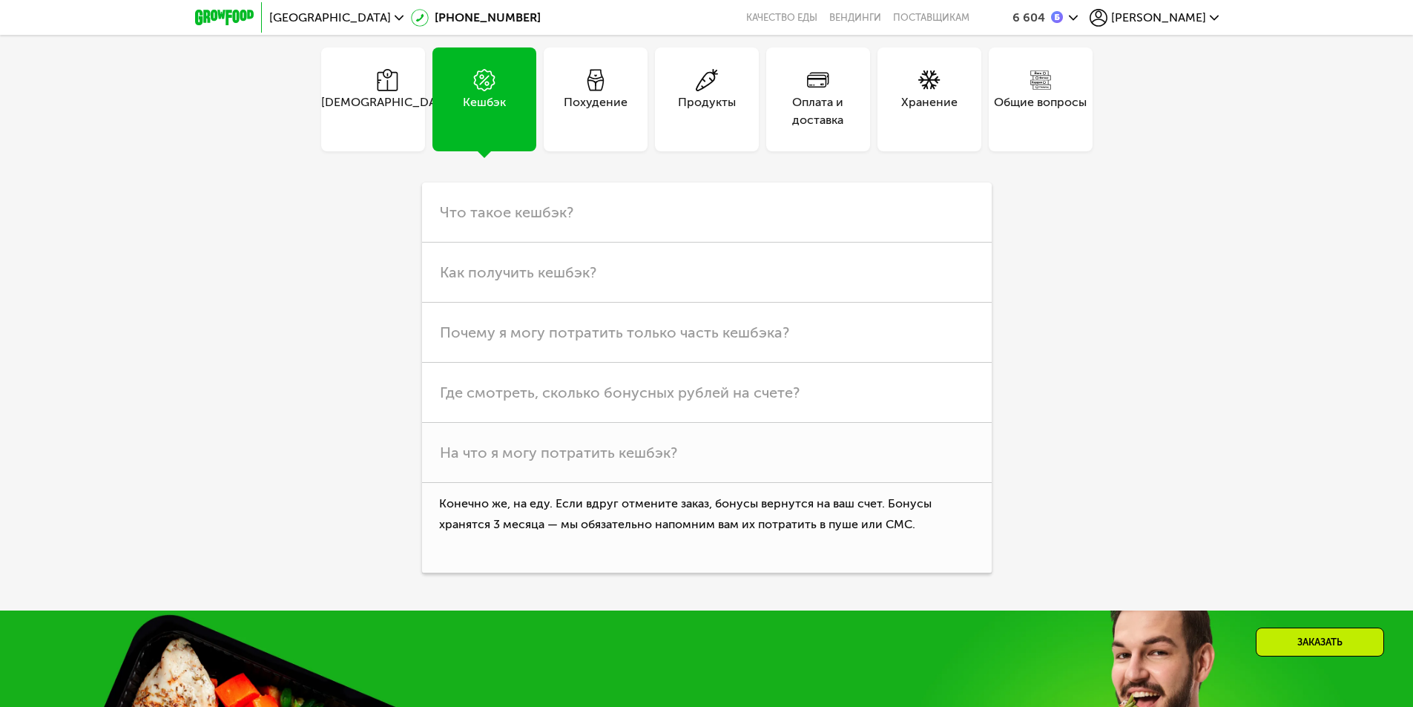
click at [587, 151] on div "Похудение" at bounding box center [596, 99] width 104 height 104
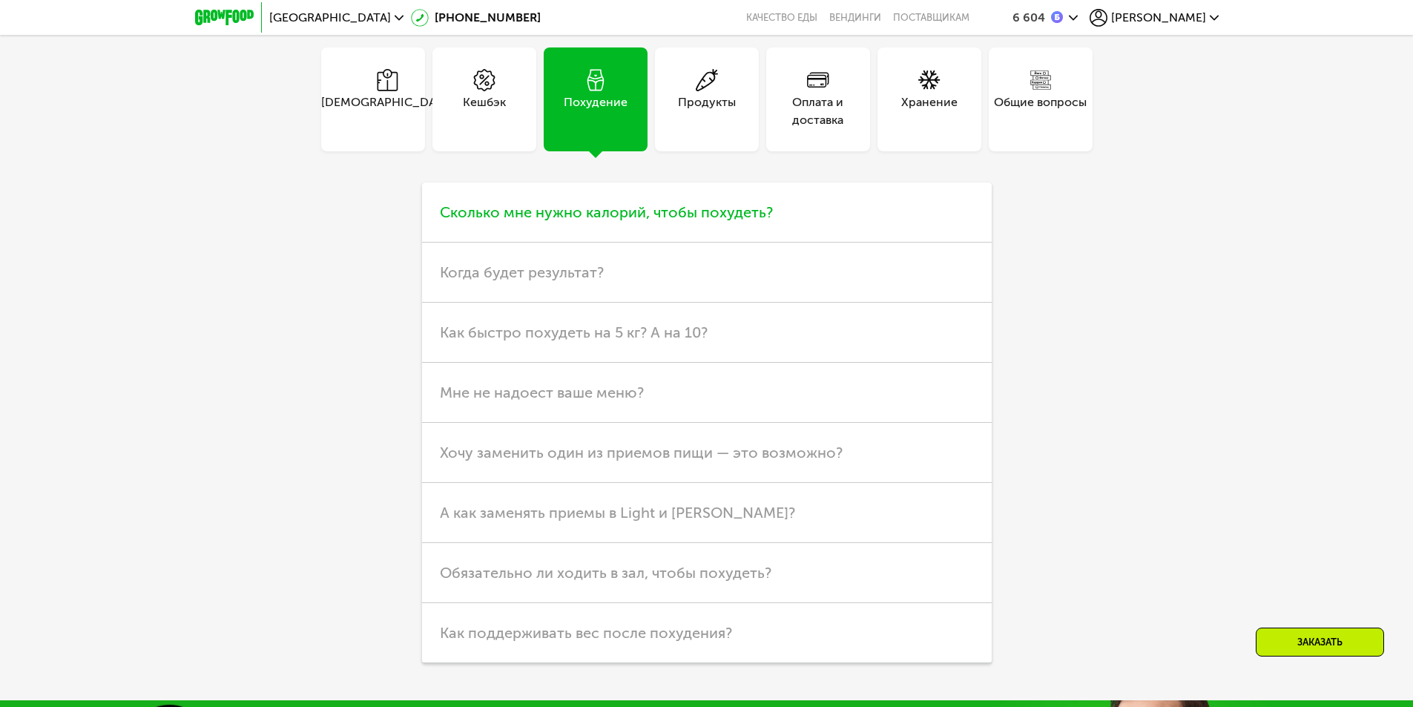
click at [610, 221] on span "Сколько мне нужно калорий, чтобы похудеть?" at bounding box center [606, 212] width 333 height 18
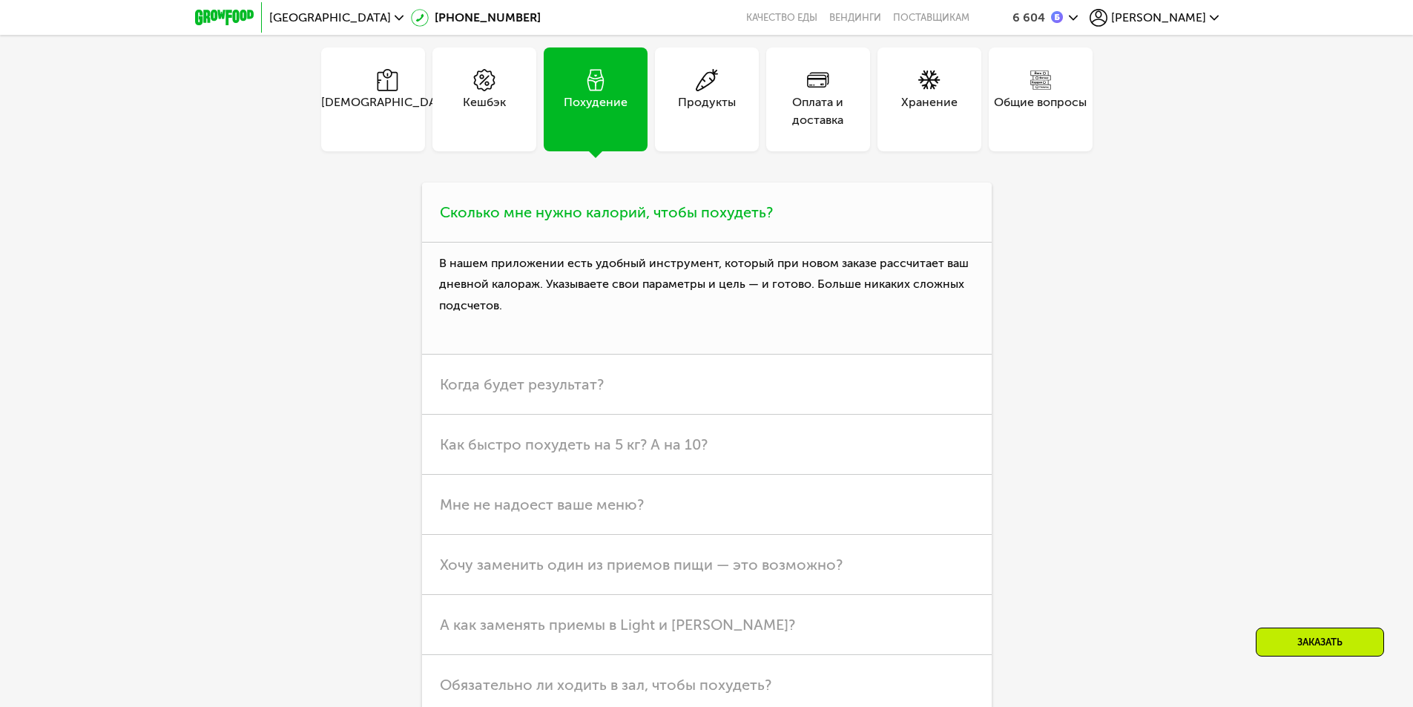
click at [610, 221] on span "Сколько мне нужно калорий, чтобы похудеть?" at bounding box center [606, 212] width 333 height 18
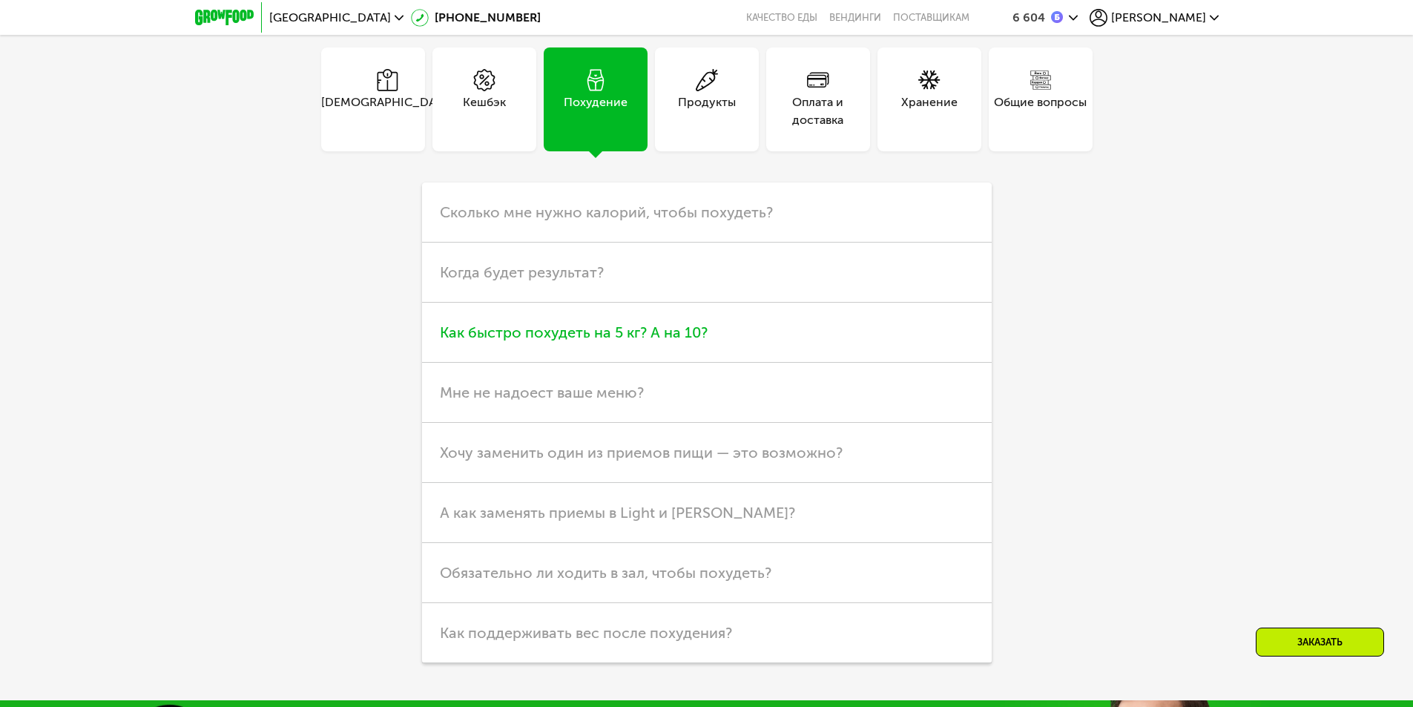
click at [609, 341] on span "Как быстро похудеть на 5 кг? А на 10?" at bounding box center [574, 332] width 268 height 18
